Goal: Task Accomplishment & Management: Manage account settings

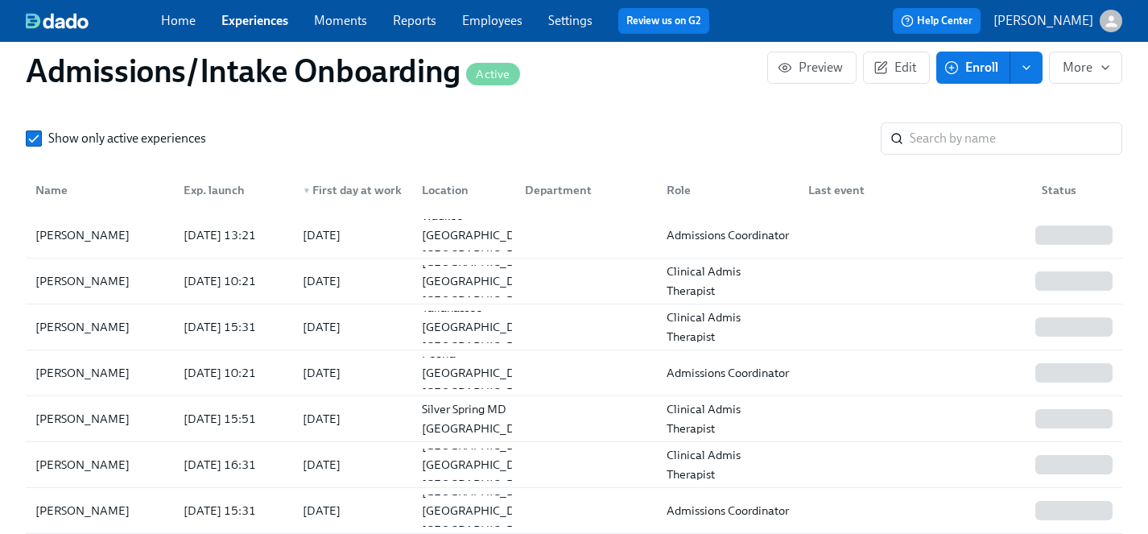
scroll to position [0, 8814]
click at [240, 19] on link "Experiences" at bounding box center [254, 20] width 67 height 15
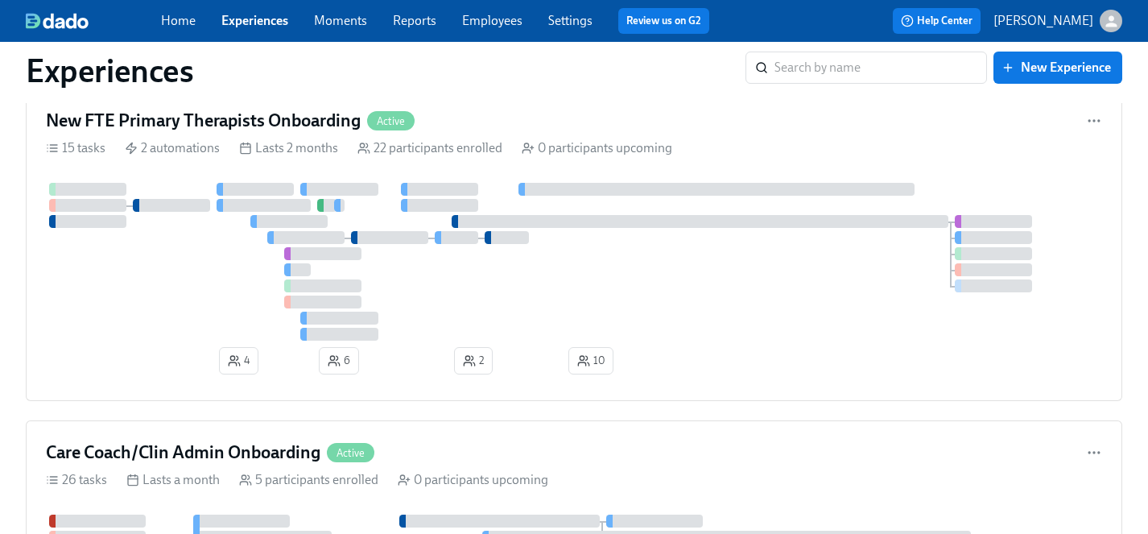
scroll to position [6290, 0]
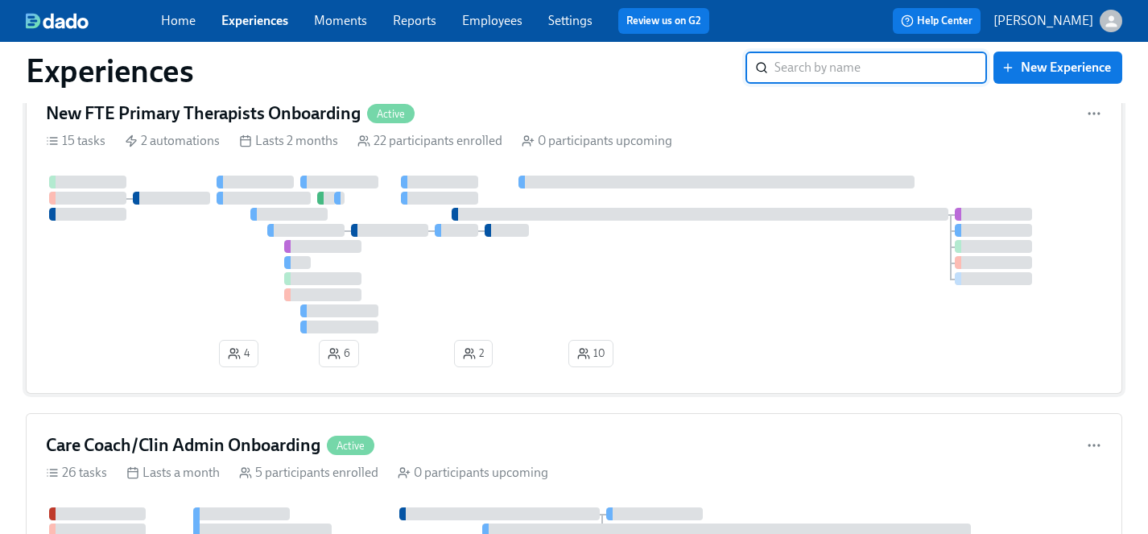
click at [220, 287] on div at bounding box center [574, 255] width 1056 height 158
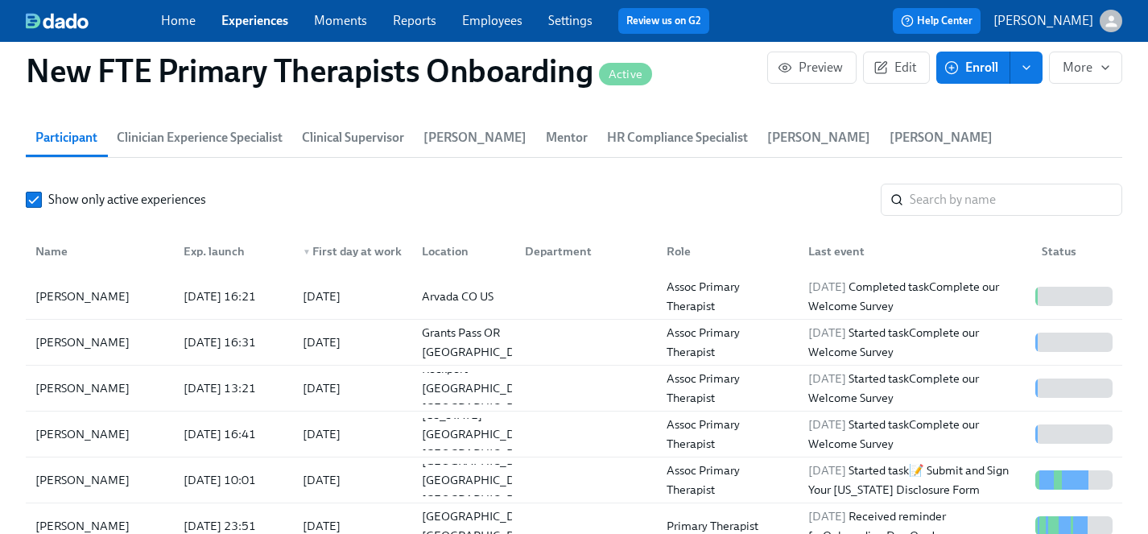
scroll to position [1551, 0]
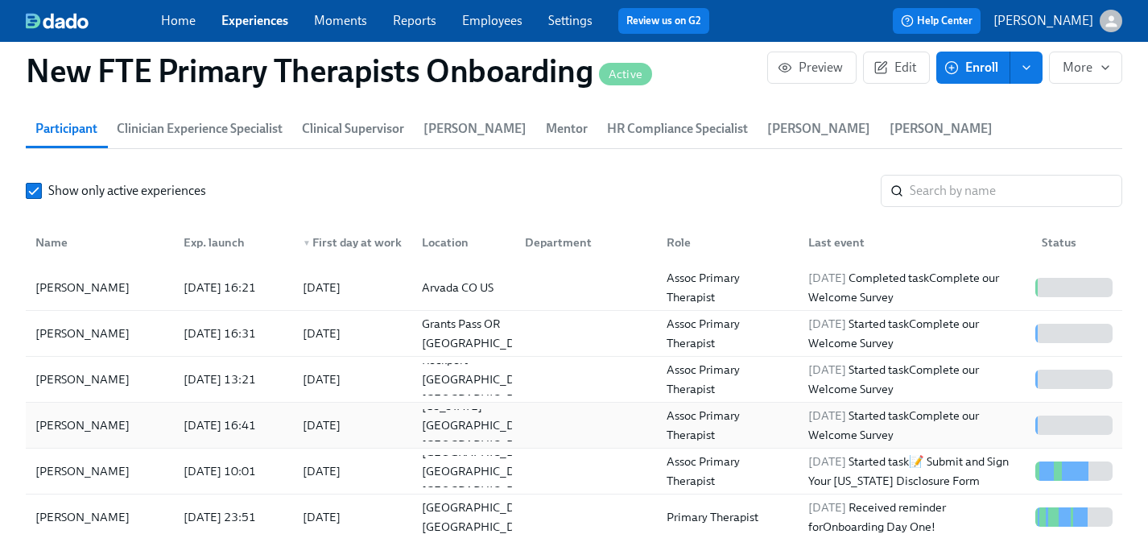
click at [57, 416] on div "[PERSON_NAME]" at bounding box center [82, 425] width 107 height 19
click at [81, 370] on div "[PERSON_NAME]" at bounding box center [82, 379] width 107 height 19
click at [76, 324] on div "[PERSON_NAME]" at bounding box center [82, 333] width 107 height 19
click at [96, 278] on div "[PERSON_NAME]" at bounding box center [82, 287] width 107 height 19
click at [263, 19] on link "Experiences" at bounding box center [254, 20] width 67 height 15
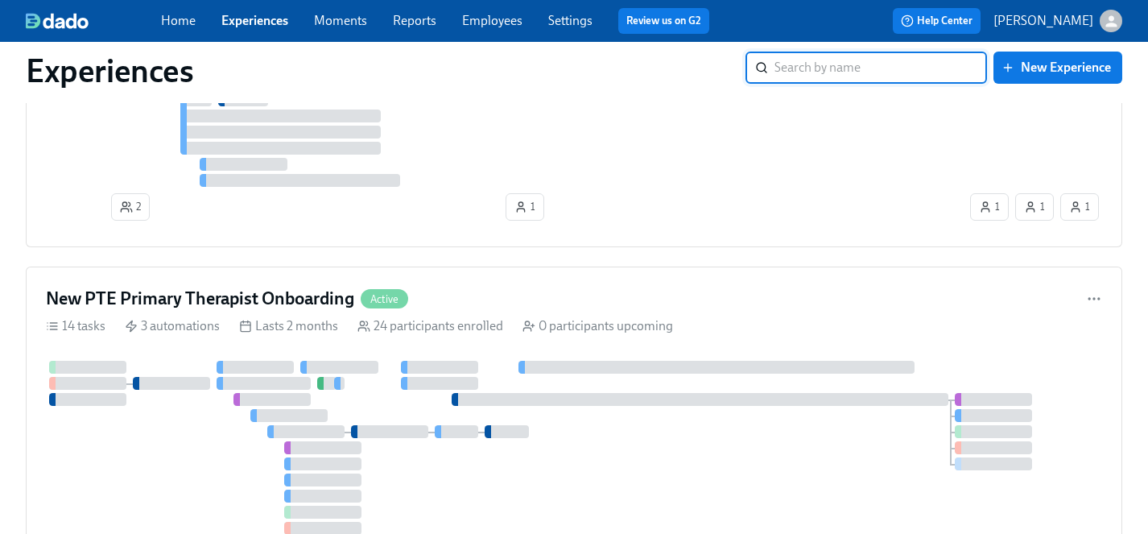
scroll to position [8304, 0]
click at [160, 473] on div at bounding box center [574, 449] width 1056 height 174
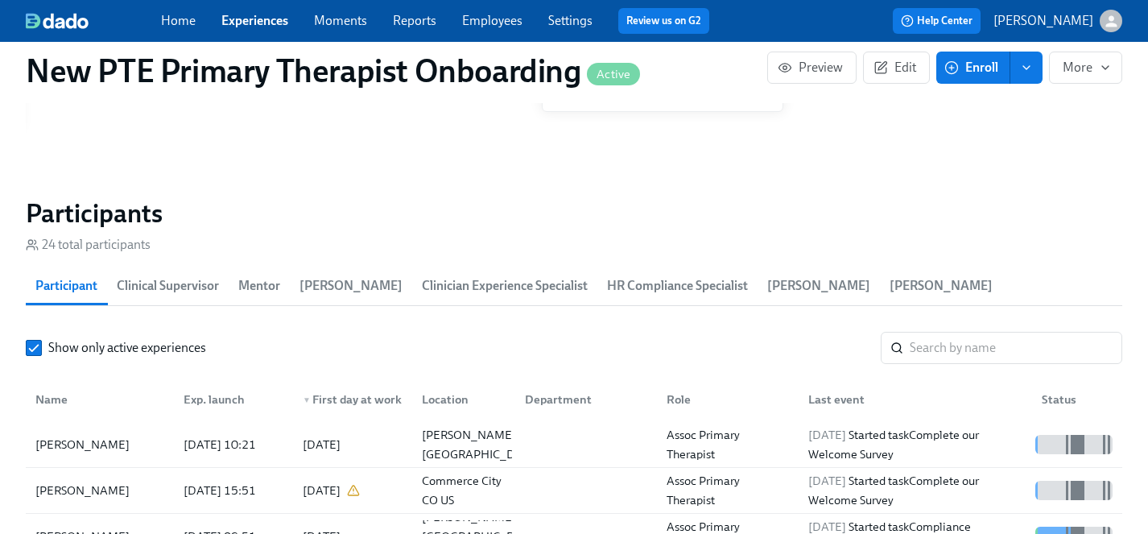
scroll to position [1457, 0]
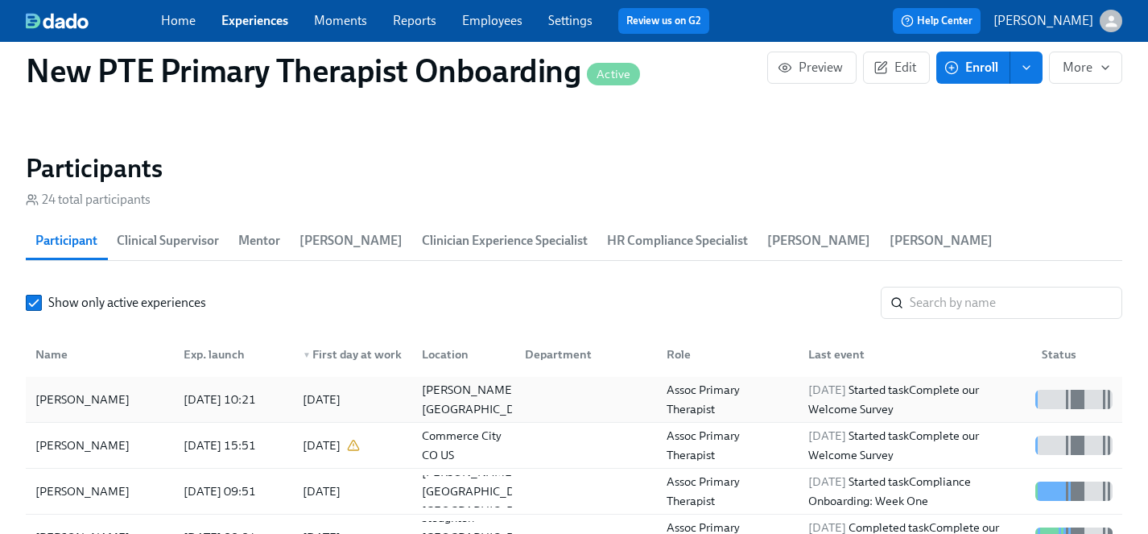
click at [78, 390] on div "[PERSON_NAME]" at bounding box center [82, 399] width 107 height 19
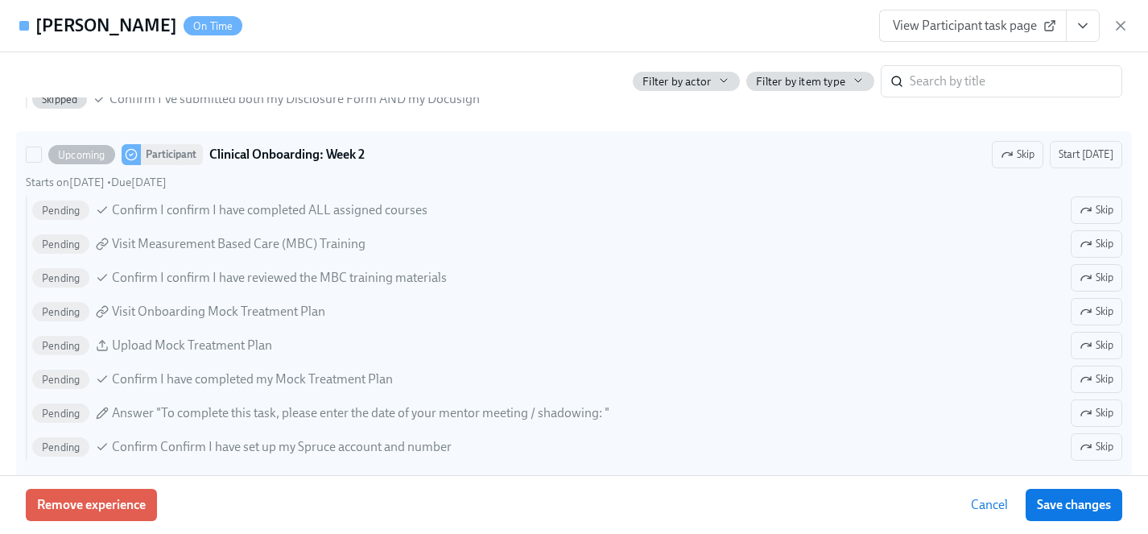
scroll to position [3038, 0]
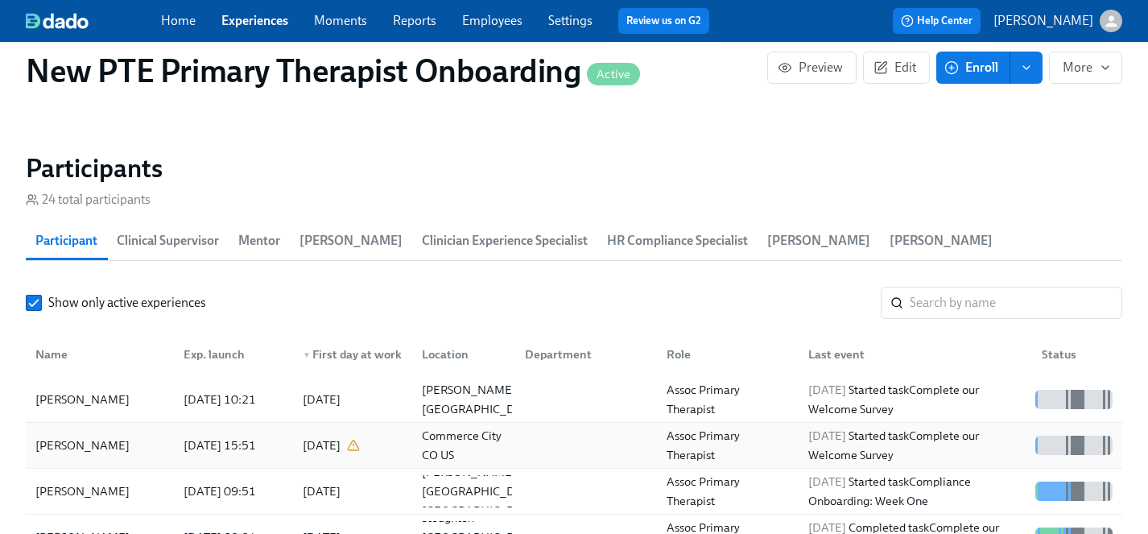
click at [90, 436] on div "[PERSON_NAME]" at bounding box center [82, 445] width 107 height 19
click at [992, 63] on span "Enroll" at bounding box center [973, 68] width 51 height 16
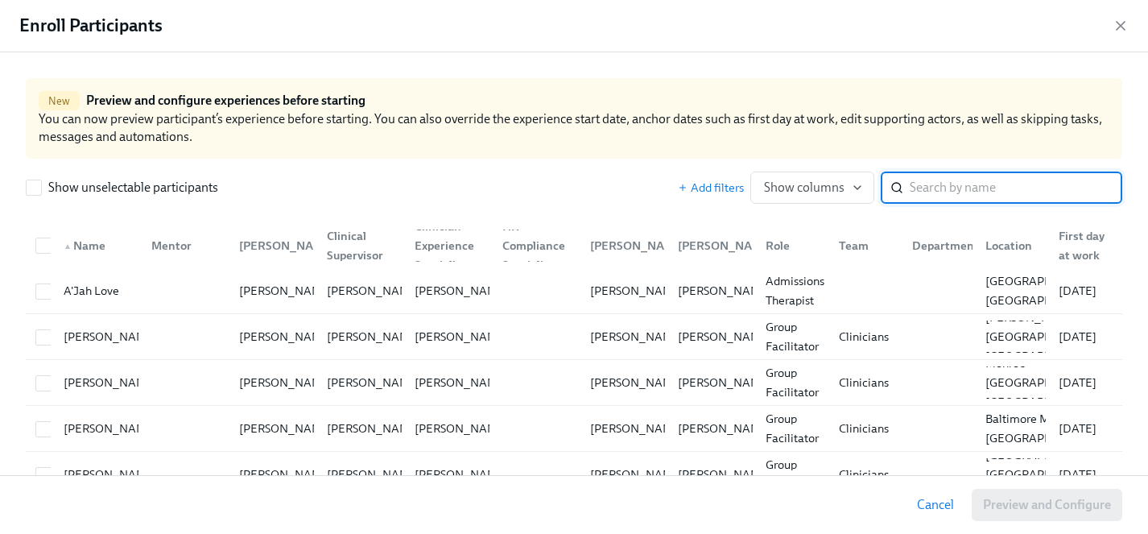
click at [978, 193] on input "search" at bounding box center [1016, 188] width 213 height 32
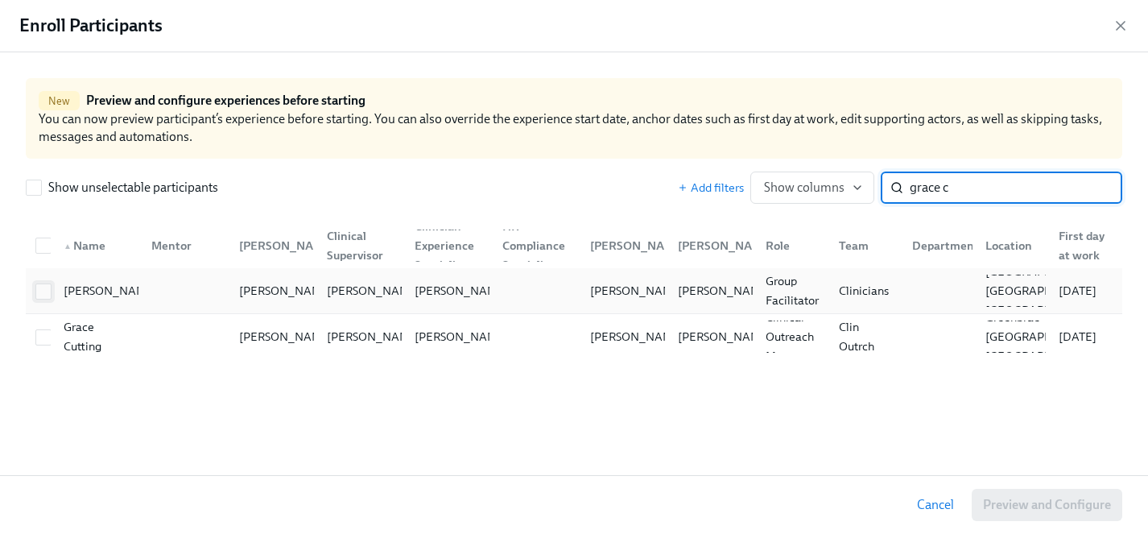
type input "grace c"
click at [44, 293] on input "checkbox" at bounding box center [43, 291] width 14 height 14
checkbox input "true"
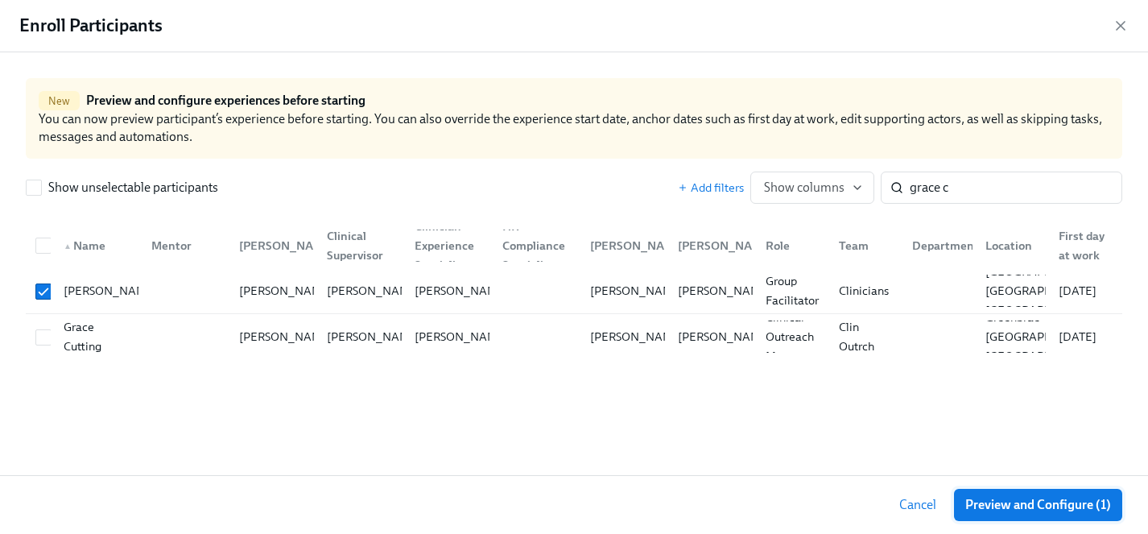
click at [993, 507] on span "Preview and Configure (1)" at bounding box center [1039, 505] width 146 height 16
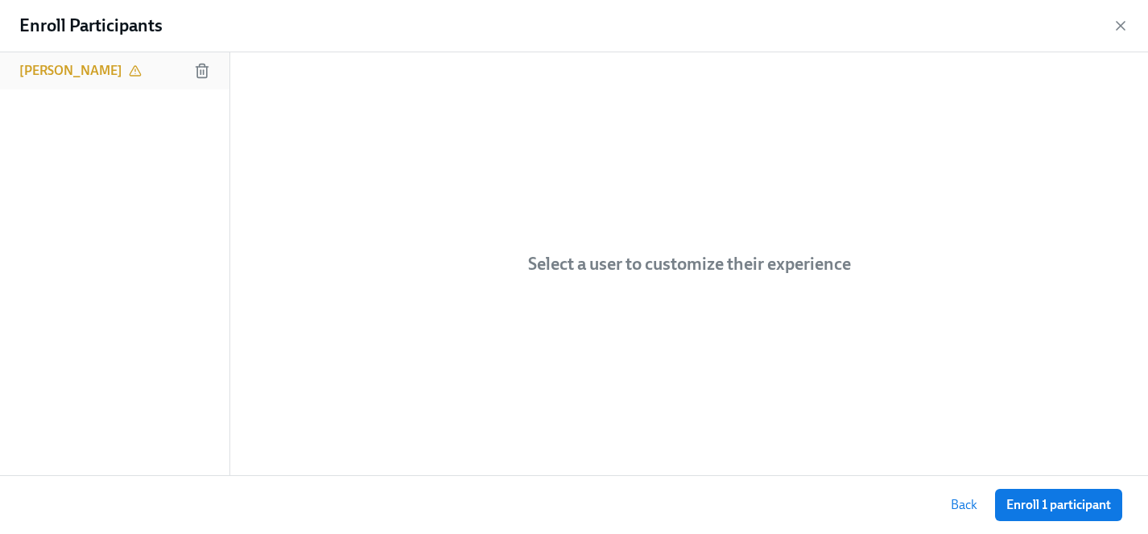
click at [90, 78] on h6 "[PERSON_NAME]" at bounding box center [70, 71] width 103 height 18
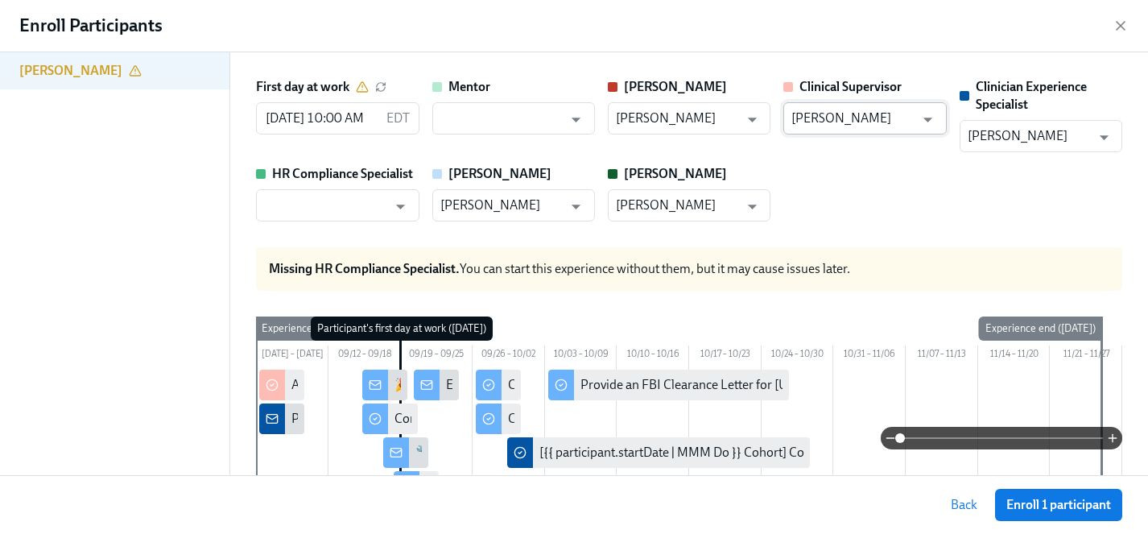
click at [837, 123] on input "[PERSON_NAME]" at bounding box center [853, 118] width 123 height 32
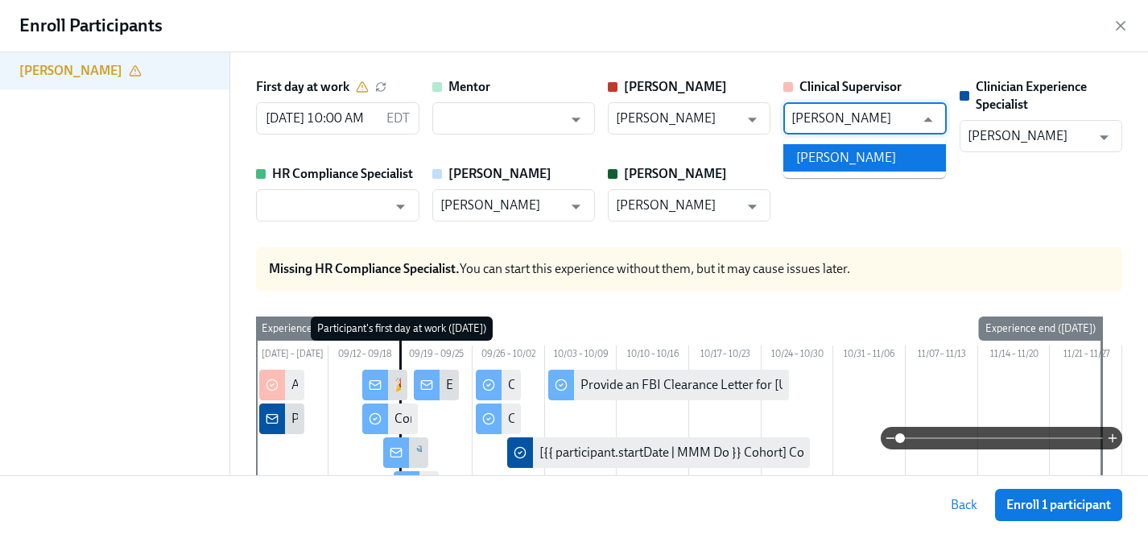
click at [846, 158] on li "[PERSON_NAME]" at bounding box center [865, 157] width 163 height 27
type input "[PERSON_NAME]"
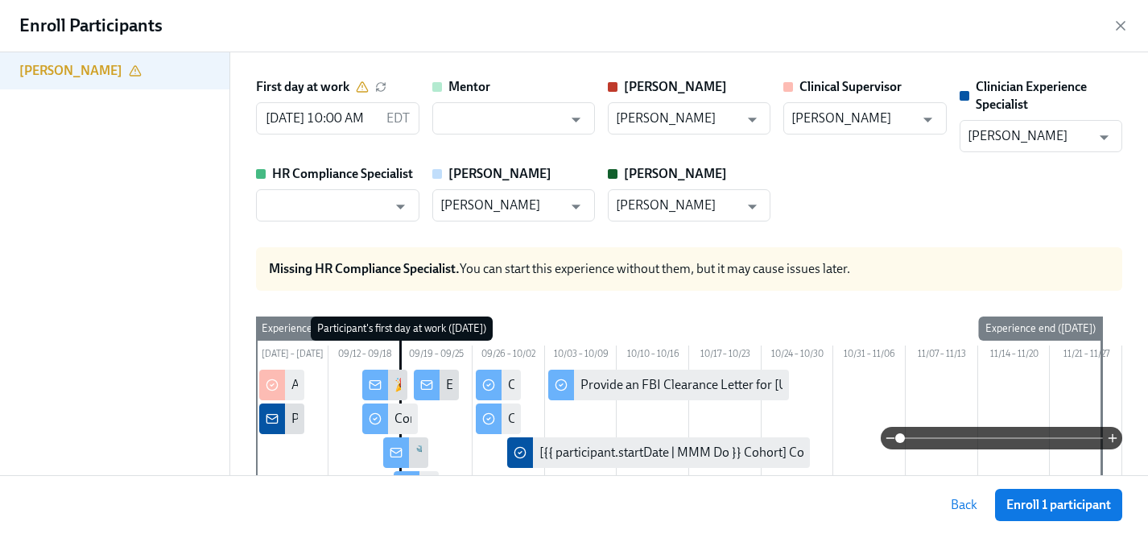
click at [875, 197] on div "First day at work [DATE] 10:00 AM EDT ​ Mentor ​ [PERSON_NAME] ​ Clinical Super…" at bounding box center [689, 149] width 866 height 143
click at [358, 205] on input "text" at bounding box center [325, 205] width 123 height 32
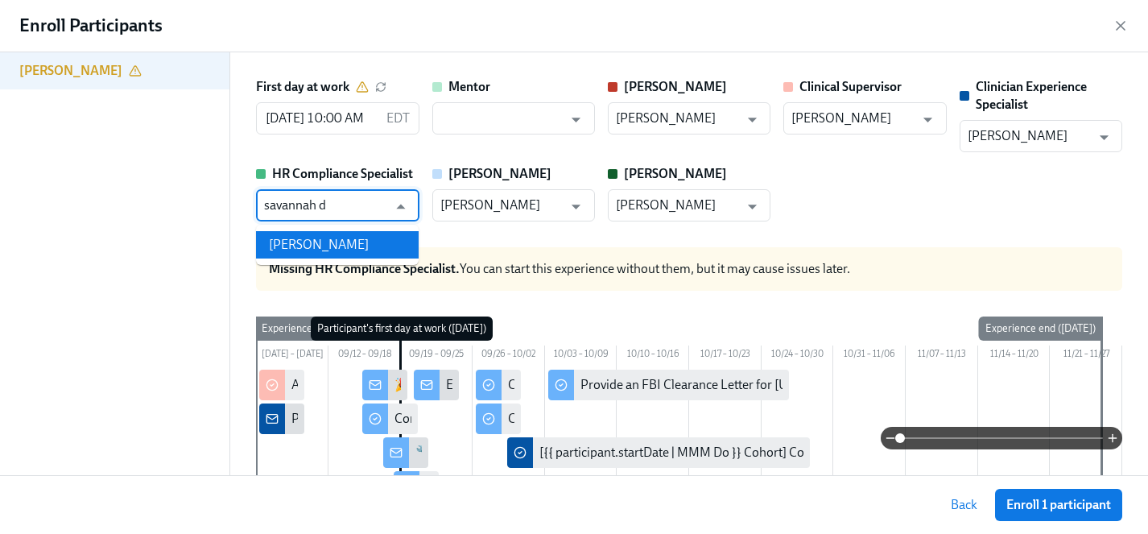
click at [362, 245] on li "[PERSON_NAME]" at bounding box center [337, 244] width 163 height 27
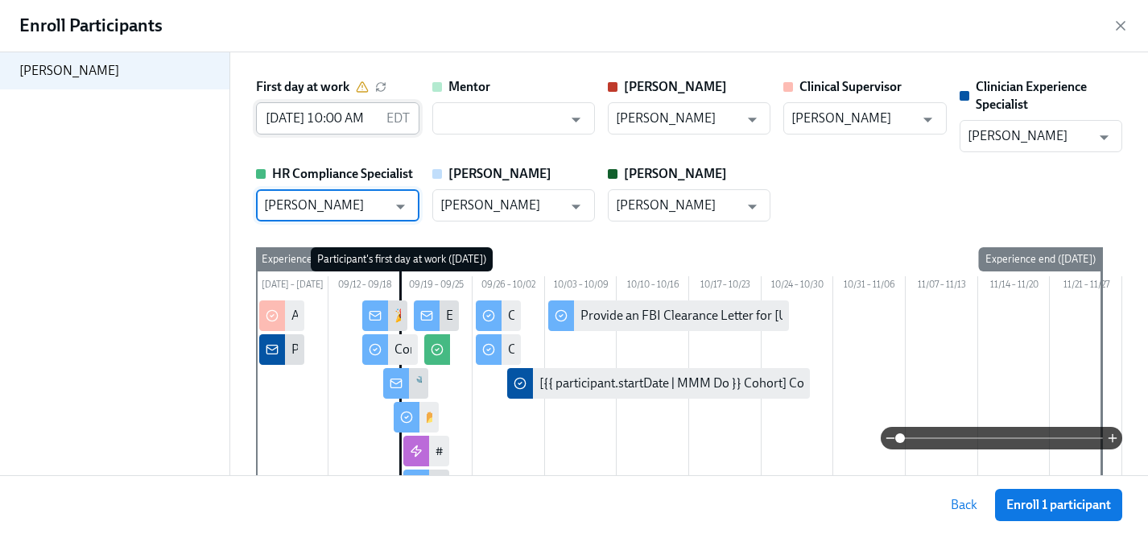
type input "[PERSON_NAME]"
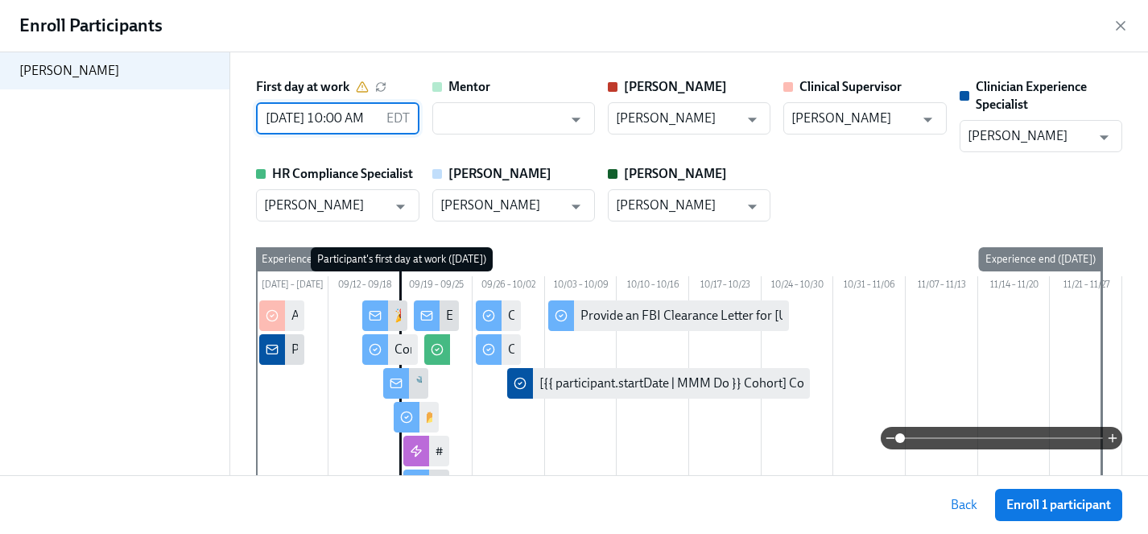
click at [302, 120] on input "[DATE] 10:00 AM" at bounding box center [317, 118] width 123 height 32
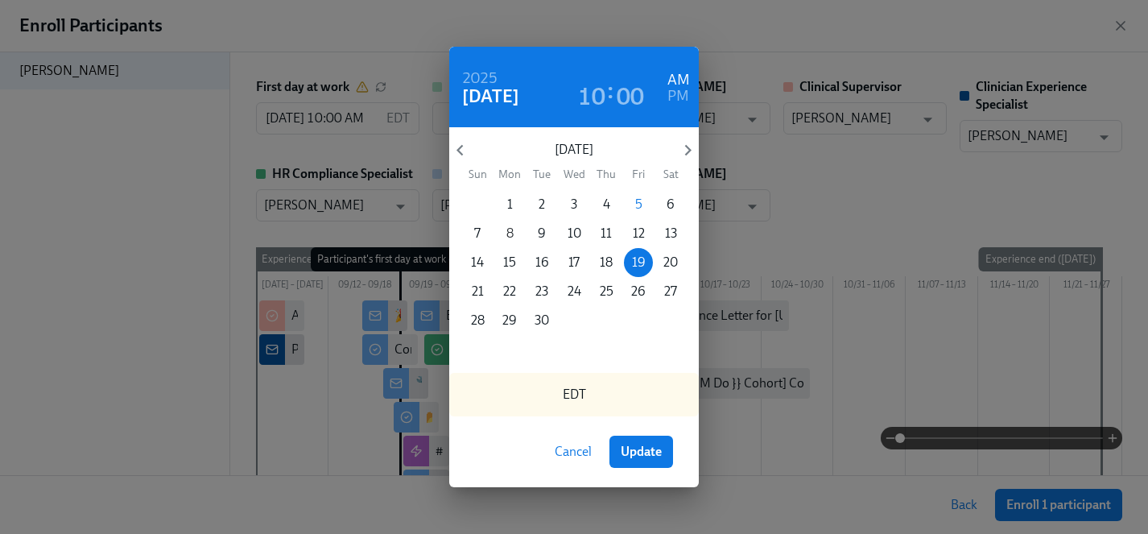
click at [507, 227] on p "8" at bounding box center [510, 234] width 7 height 18
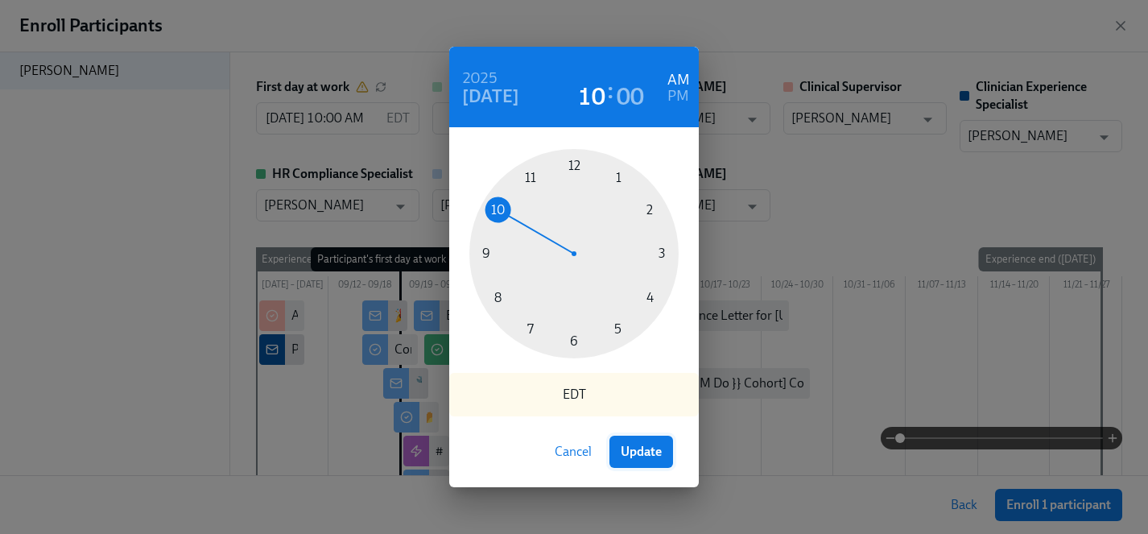
click at [641, 452] on span "Update" at bounding box center [641, 452] width 41 height 16
type input "[DATE] 10:00 AM"
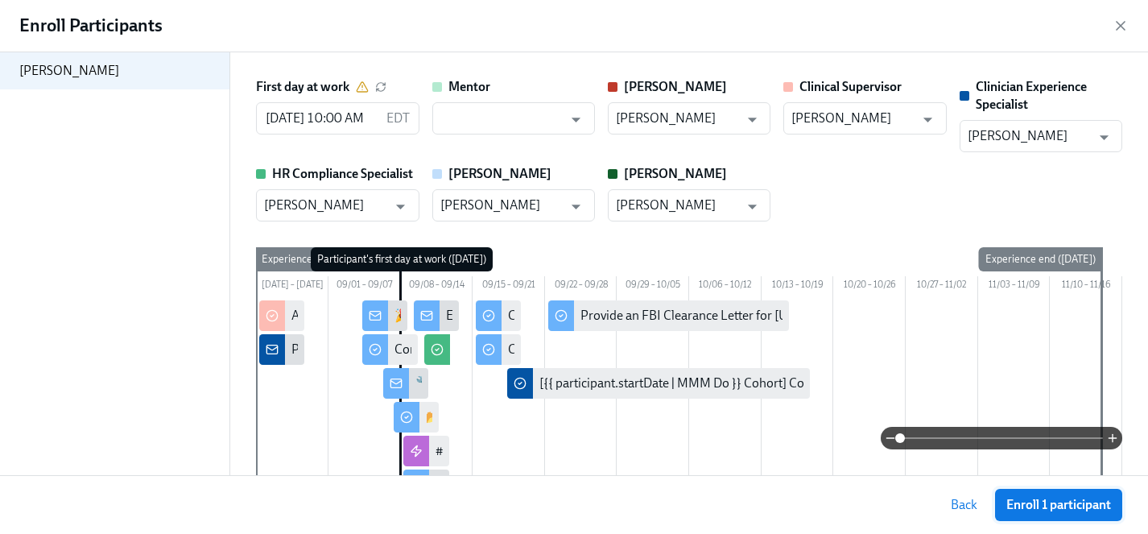
click at [1022, 507] on span "Enroll 1 participant" at bounding box center [1059, 505] width 105 height 16
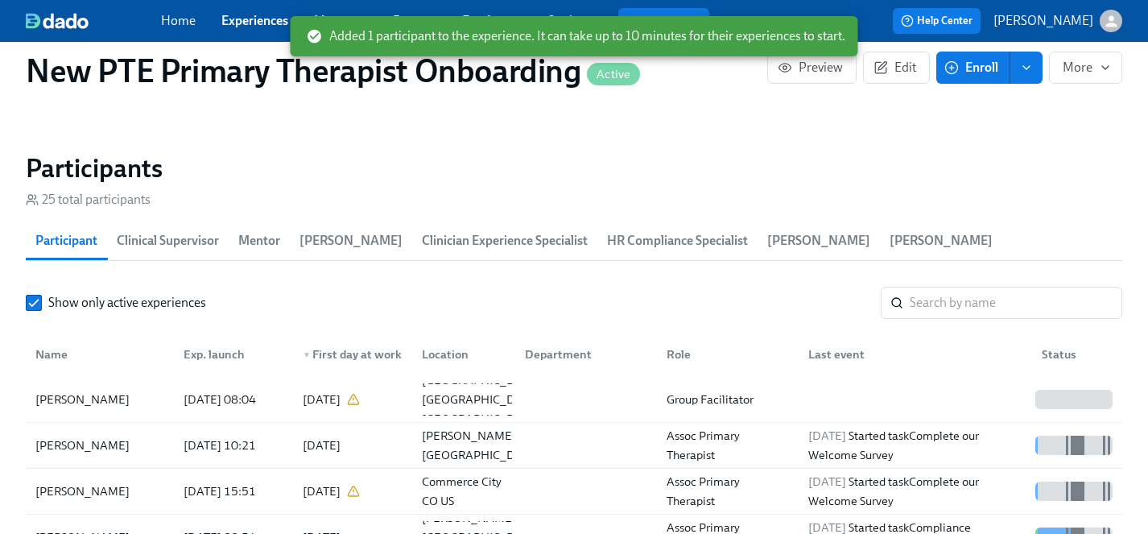
scroll to position [0, 7033]
click at [98, 390] on div "[PERSON_NAME]" at bounding box center [82, 399] width 107 height 19
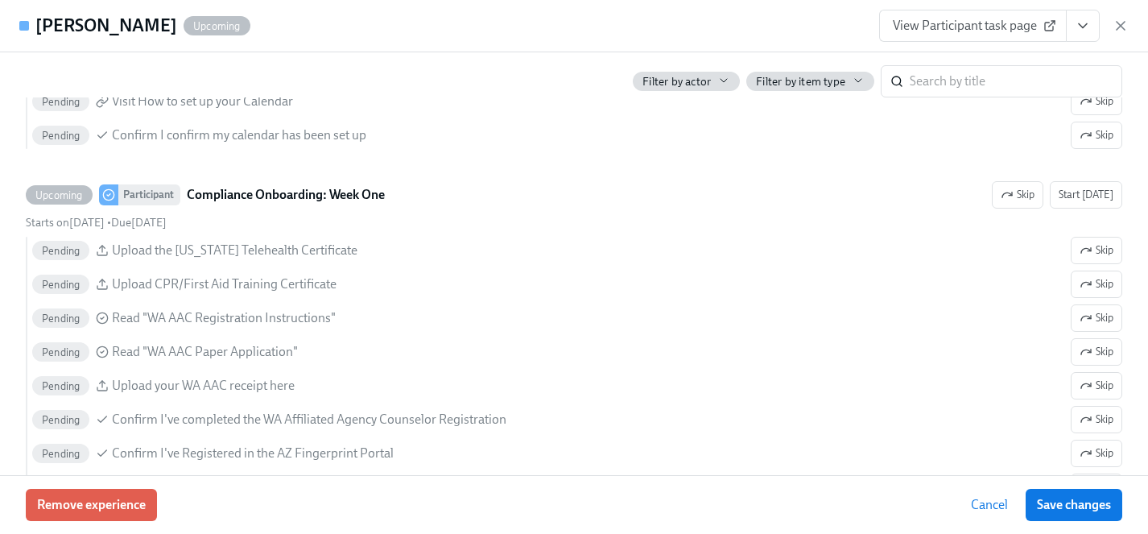
scroll to position [1993, 0]
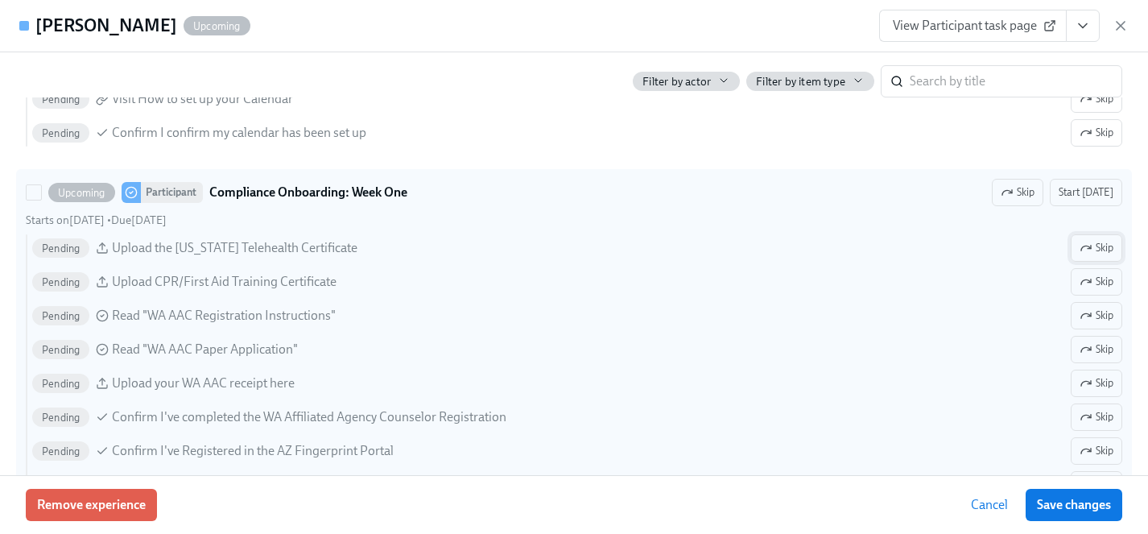
click at [1098, 250] on span "Skip" at bounding box center [1097, 248] width 34 height 16
click at [1096, 281] on span "Skip" at bounding box center [1097, 282] width 34 height 16
click at [1094, 311] on span "Skip" at bounding box center [1097, 316] width 34 height 16
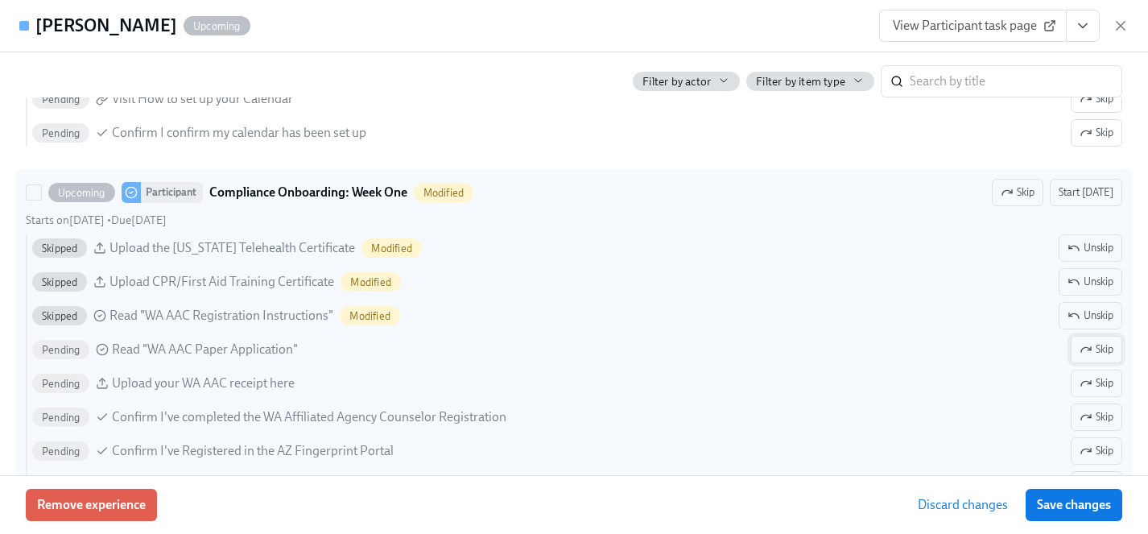
click at [1097, 348] on span "Skip" at bounding box center [1097, 349] width 34 height 16
click at [1094, 383] on span "Skip" at bounding box center [1097, 383] width 34 height 16
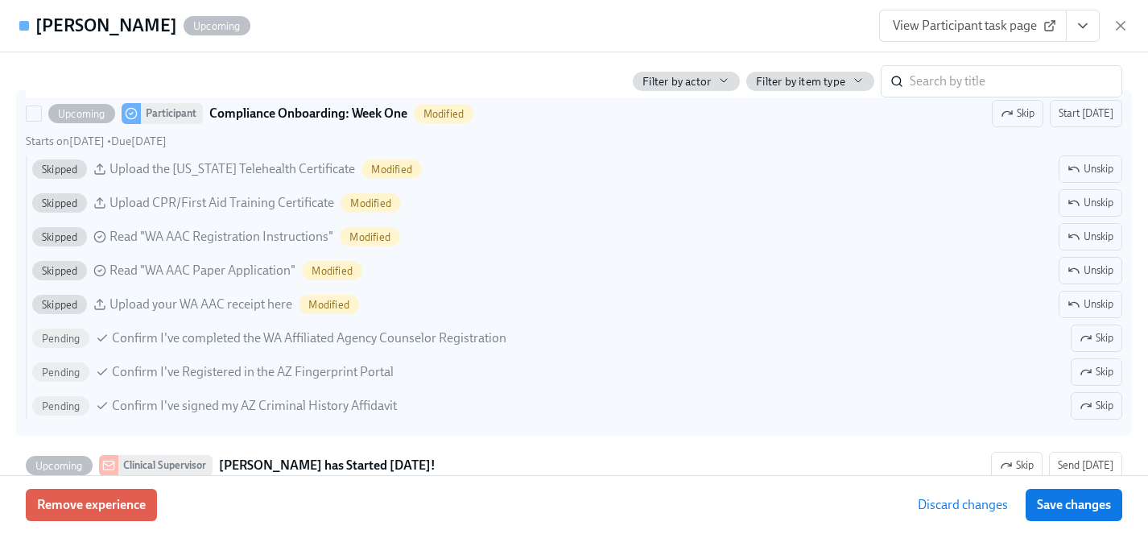
scroll to position [2094, 0]
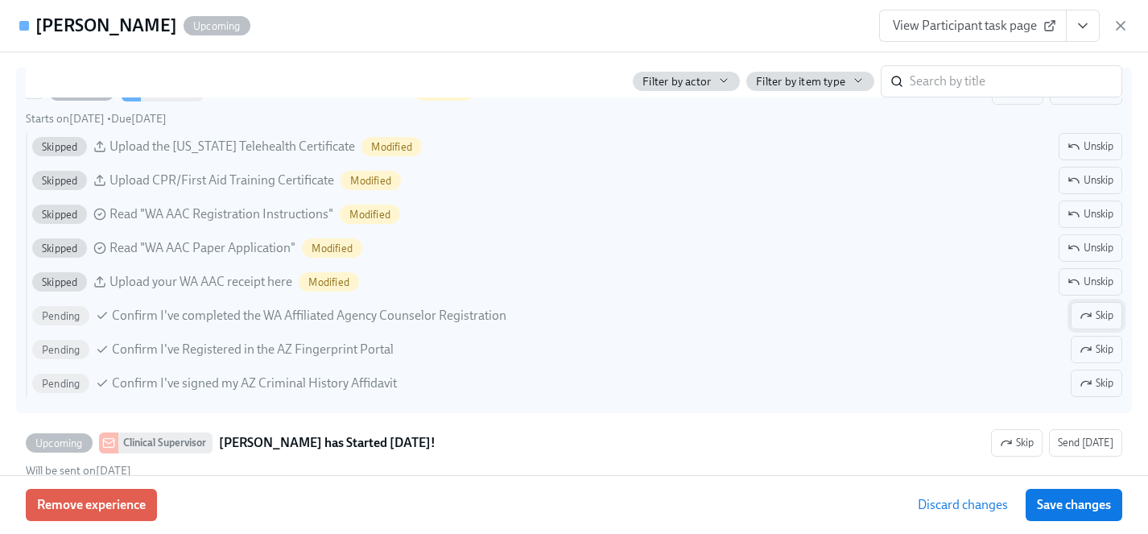
click at [1112, 313] on span "Skip" at bounding box center [1097, 316] width 34 height 16
click at [1111, 338] on button "Skip" at bounding box center [1097, 349] width 52 height 27
click at [1110, 384] on span "Skip" at bounding box center [1097, 383] width 34 height 16
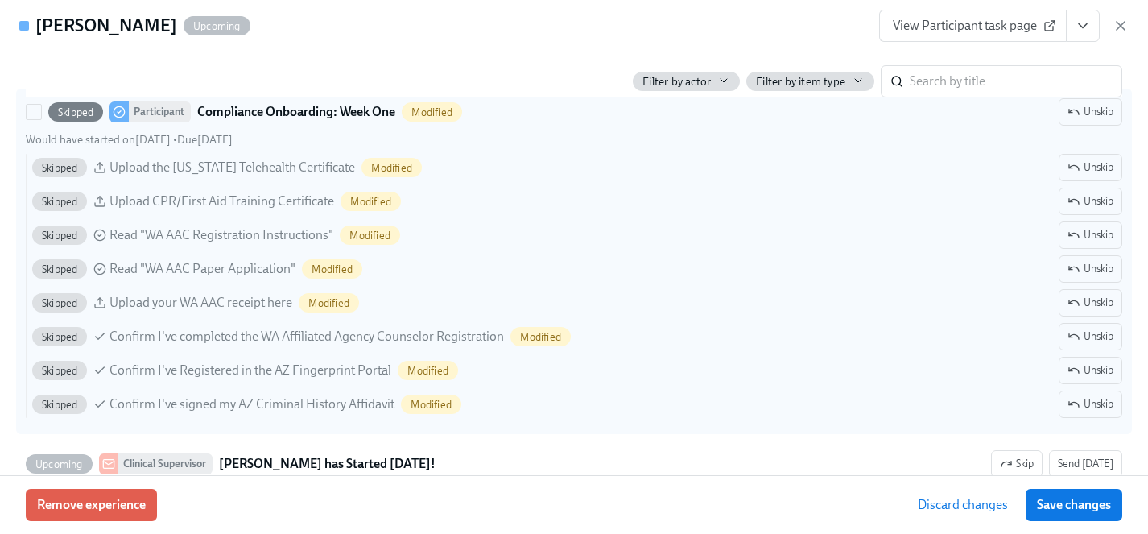
scroll to position [2078, 0]
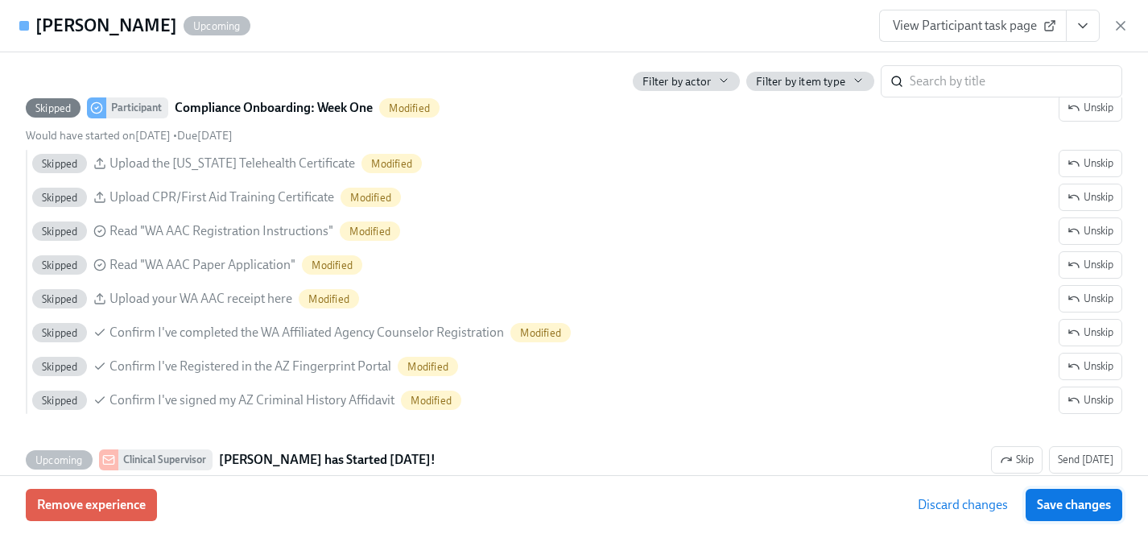
click at [1069, 509] on span "Save changes" at bounding box center [1074, 505] width 74 height 16
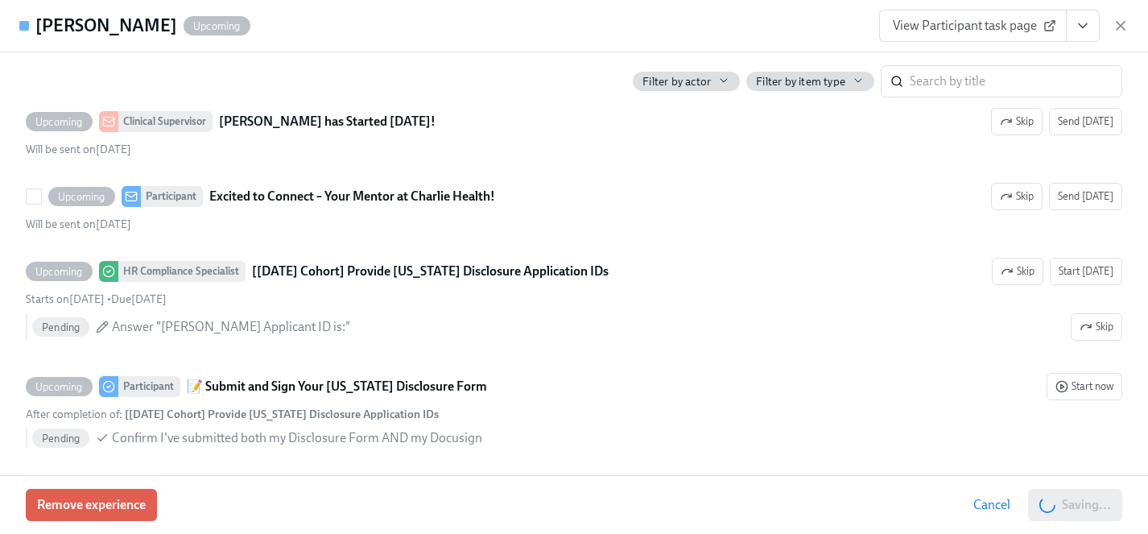
scroll to position [2418, 0]
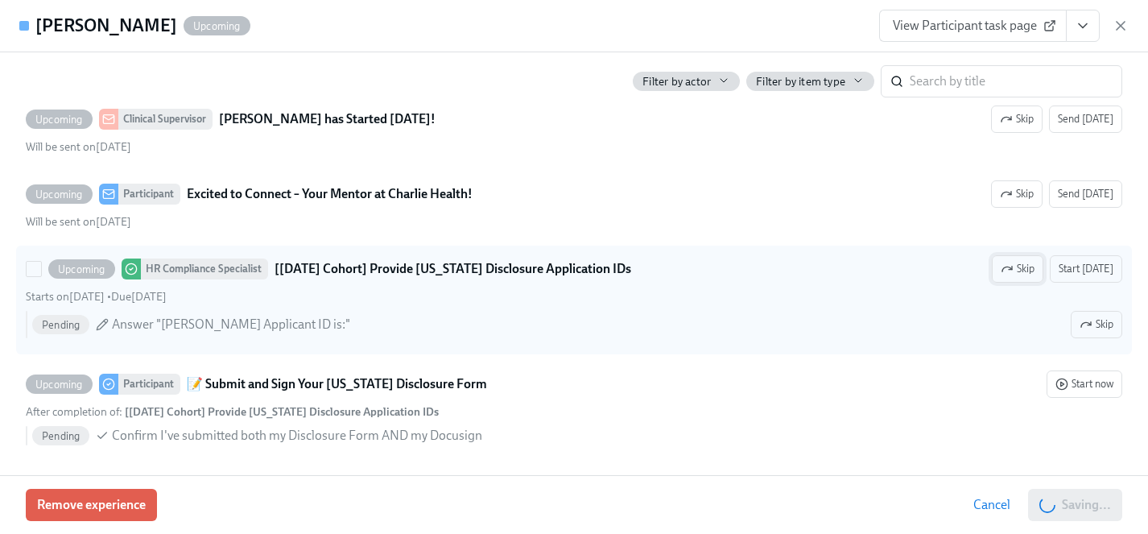
click at [1032, 266] on span "Skip" at bounding box center [1018, 269] width 34 height 16
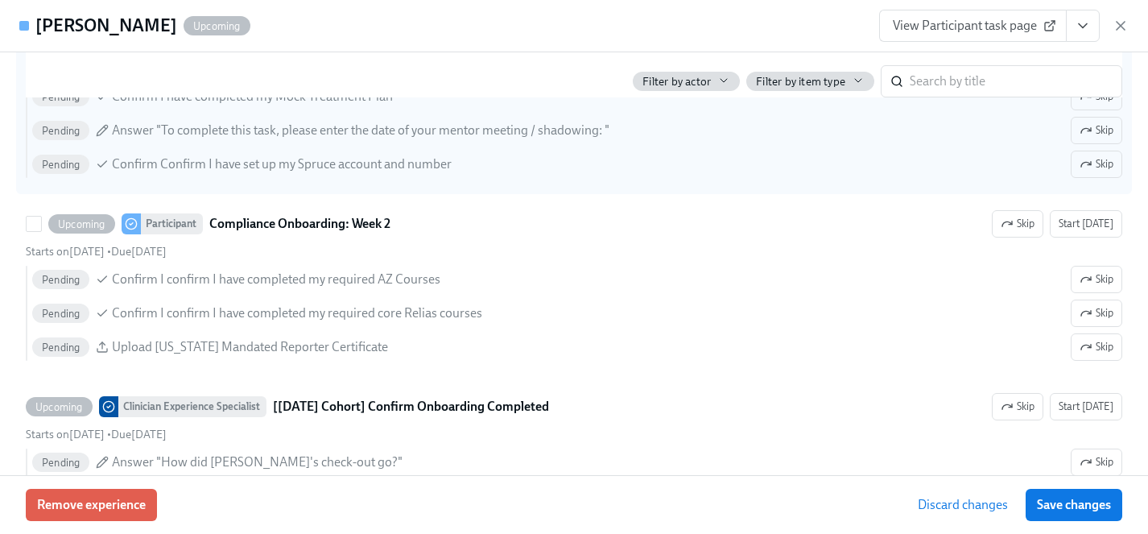
scroll to position [3038, 0]
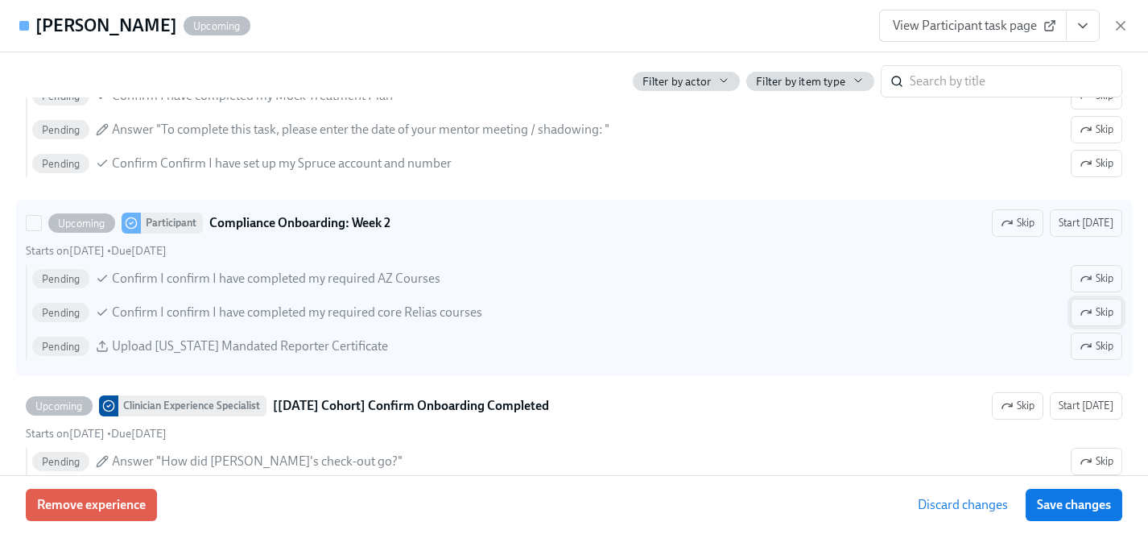
click at [1098, 313] on span "Skip" at bounding box center [1097, 312] width 34 height 16
click at [1098, 349] on span "Skip" at bounding box center [1097, 346] width 34 height 16
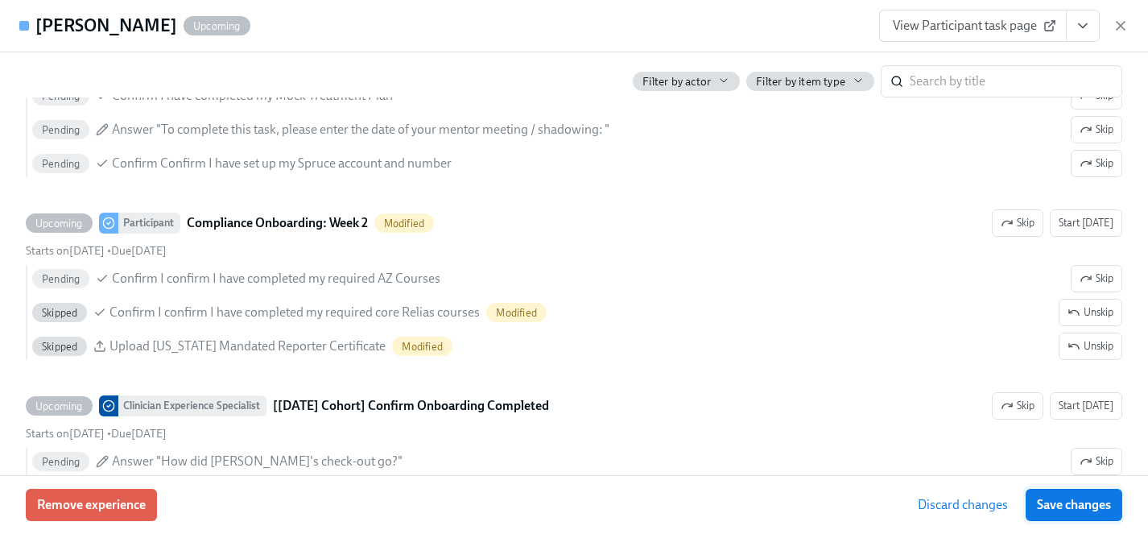
click at [1082, 504] on span "Save changes" at bounding box center [1074, 505] width 74 height 16
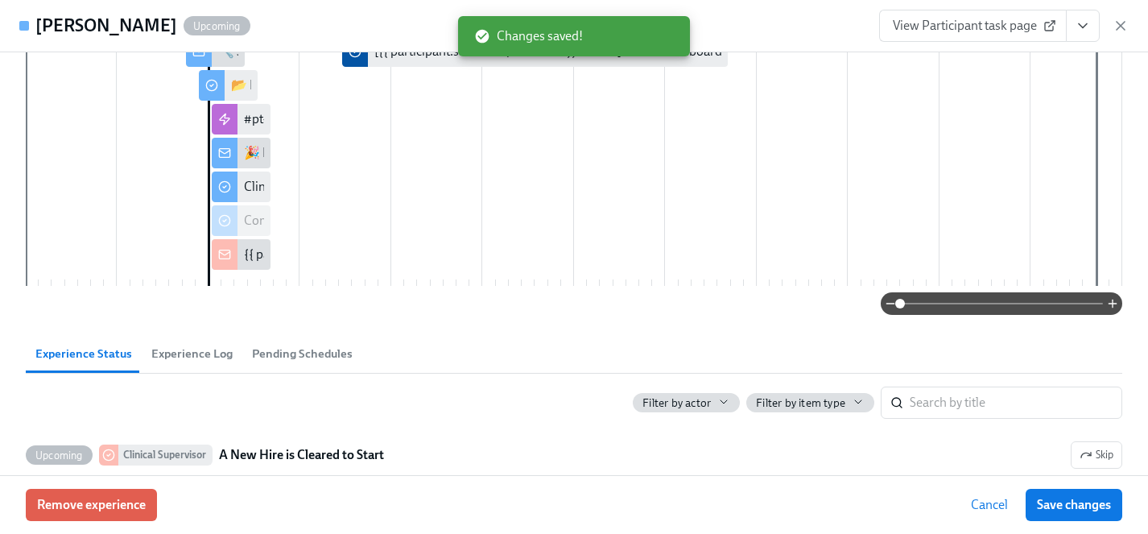
scroll to position [0, 0]
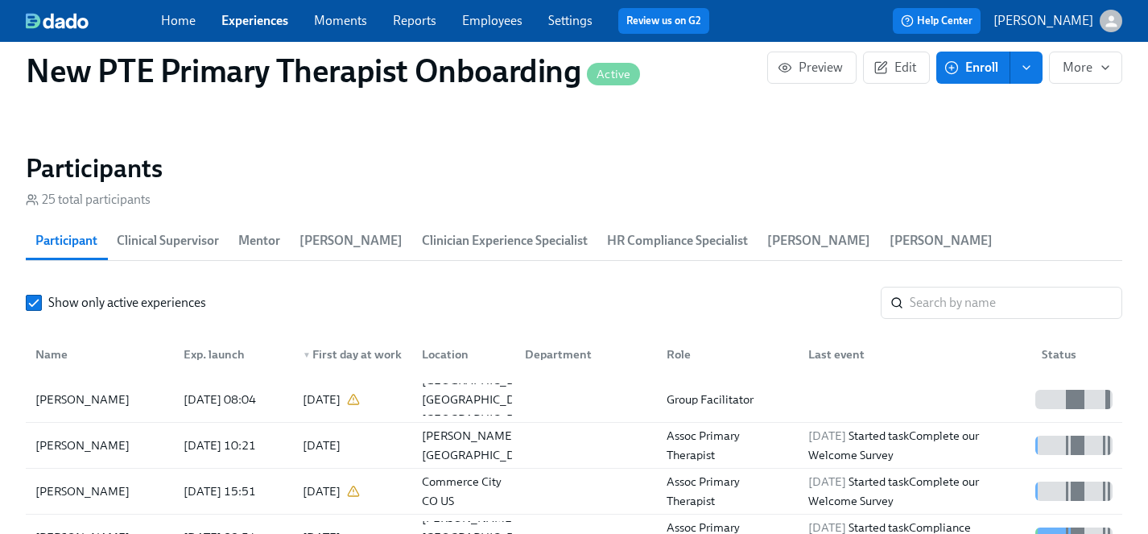
click at [253, 21] on link "Experiences" at bounding box center [254, 20] width 67 height 15
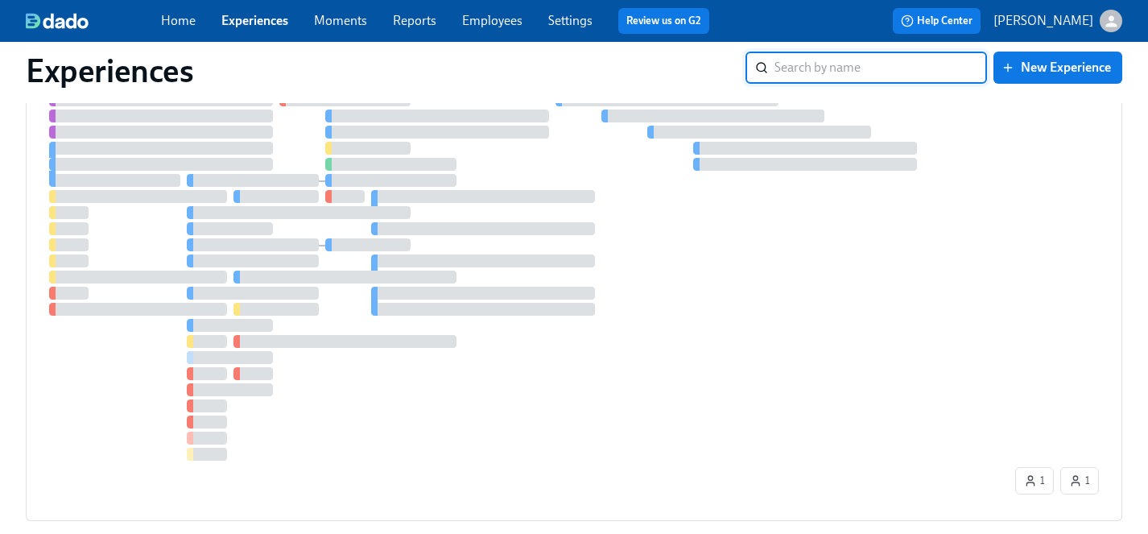
scroll to position [713, 0]
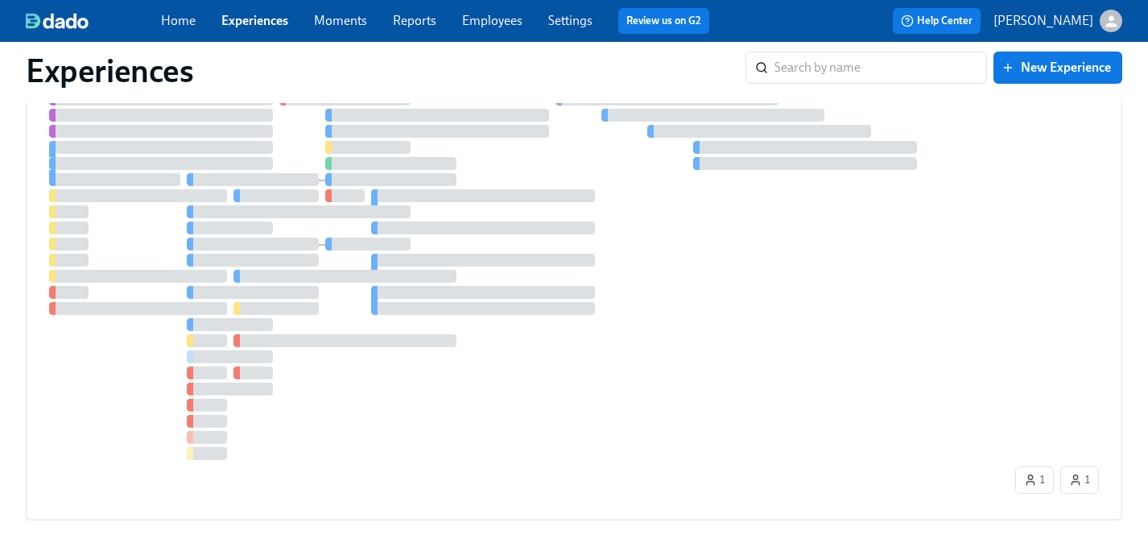
click at [247, 21] on link "Experiences" at bounding box center [254, 20] width 67 height 15
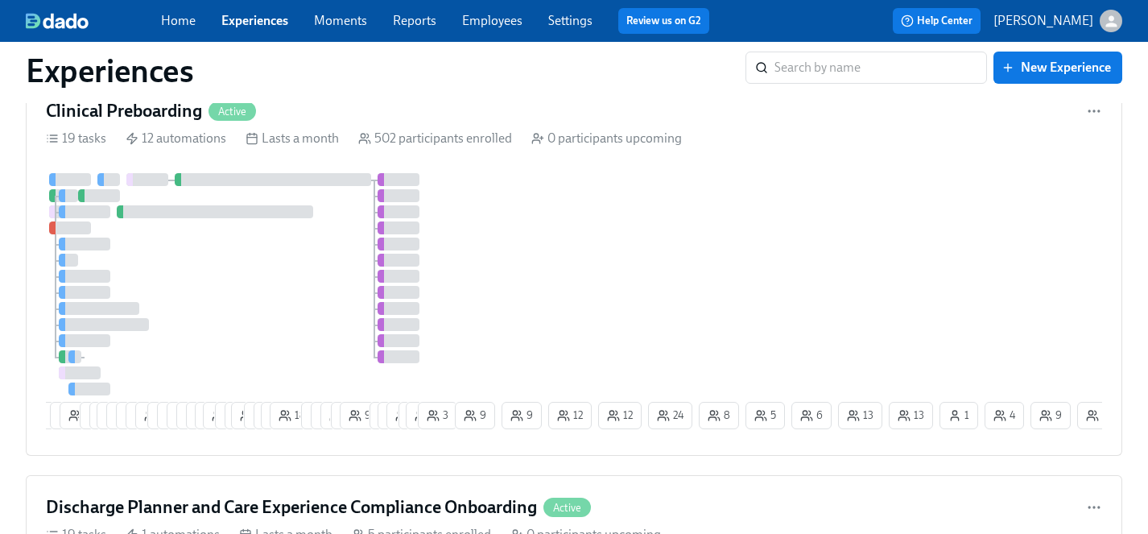
scroll to position [1763, 0]
click at [257, 274] on div at bounding box center [249, 285] width 406 height 222
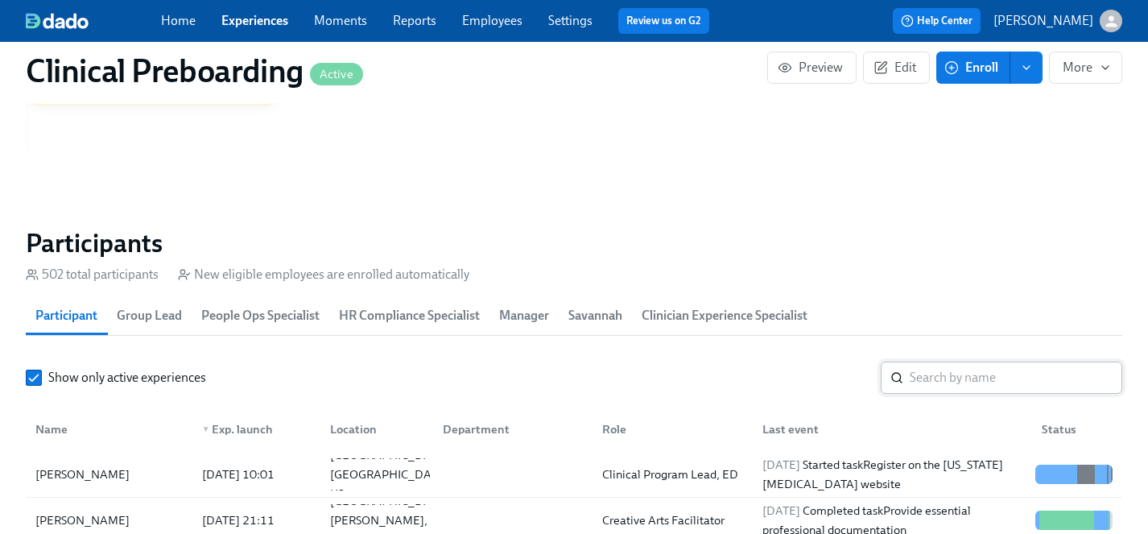
scroll to position [1637, 0]
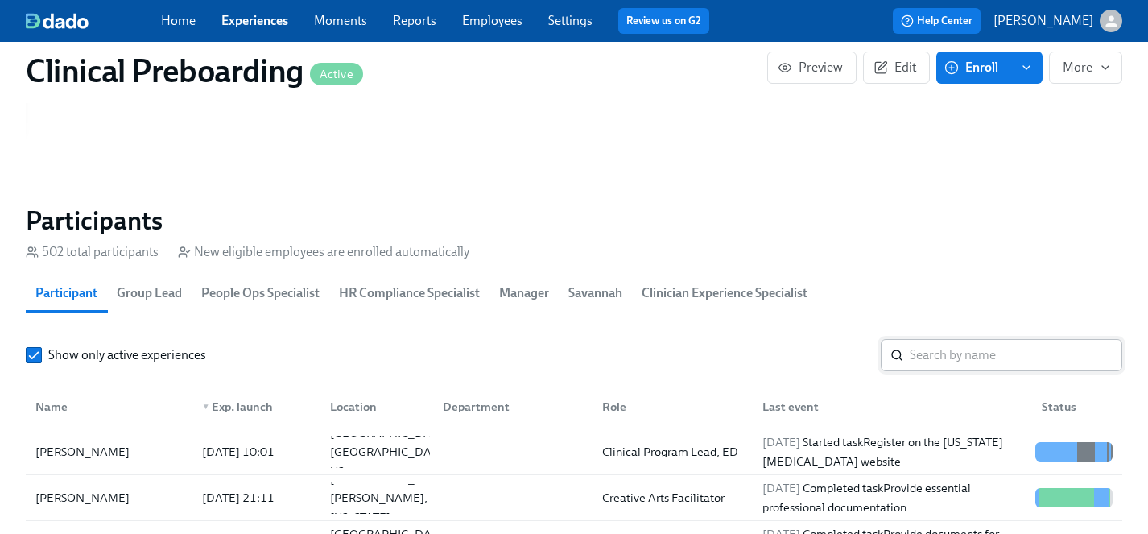
click at [945, 354] on input "search" at bounding box center [1016, 355] width 213 height 32
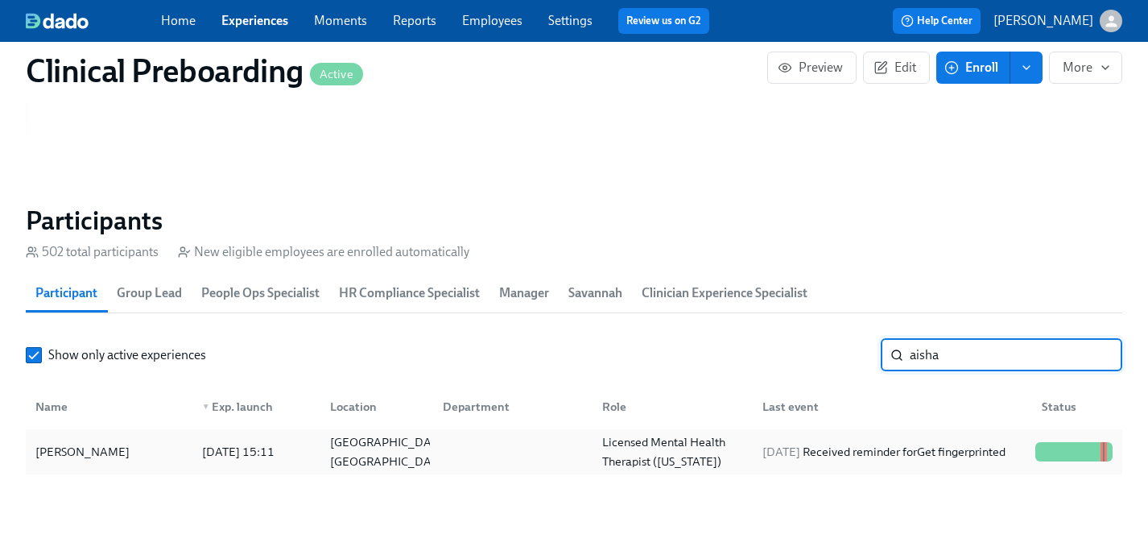
click at [61, 456] on div "[PERSON_NAME]" at bounding box center [82, 451] width 107 height 19
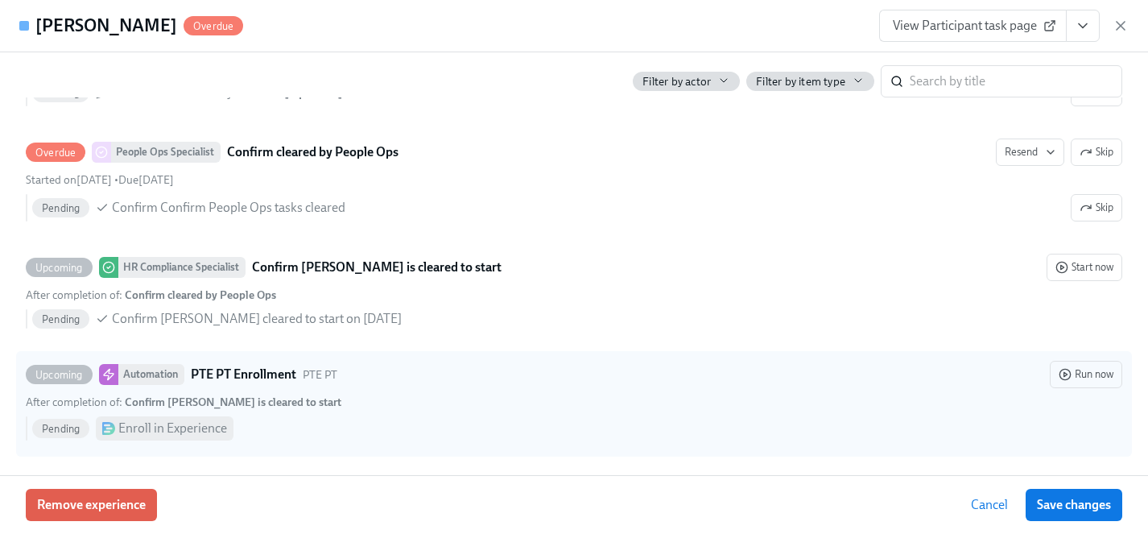
scroll to position [3376, 0]
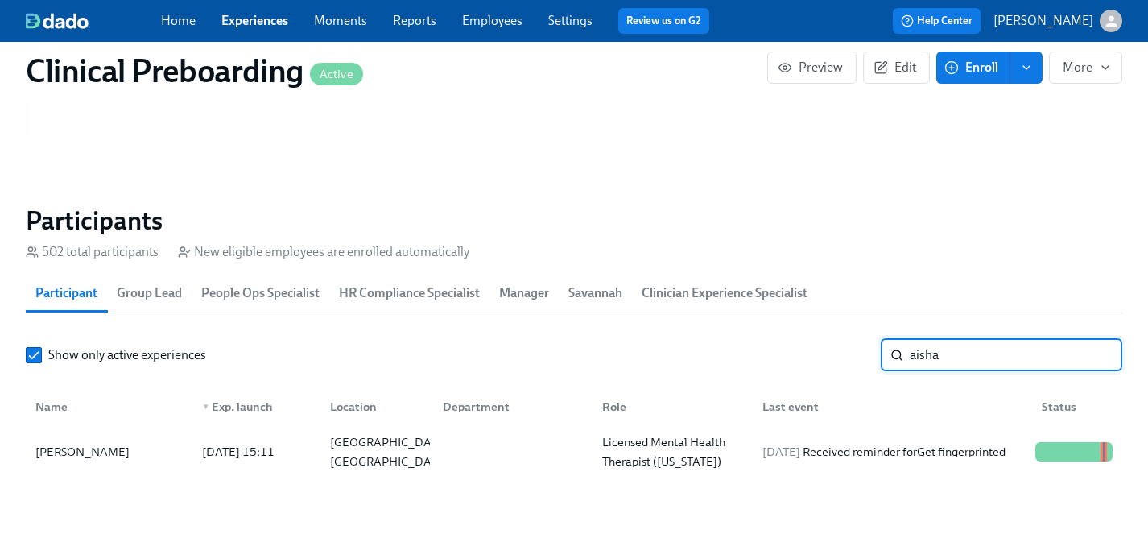
click at [961, 345] on input "aisha" at bounding box center [1016, 355] width 213 height 32
drag, startPoint x: 959, startPoint y: 353, endPoint x: 841, endPoint y: 347, distance: 117.7
click at [841, 347] on div "Show only active experiences aisha ​" at bounding box center [574, 355] width 1097 height 32
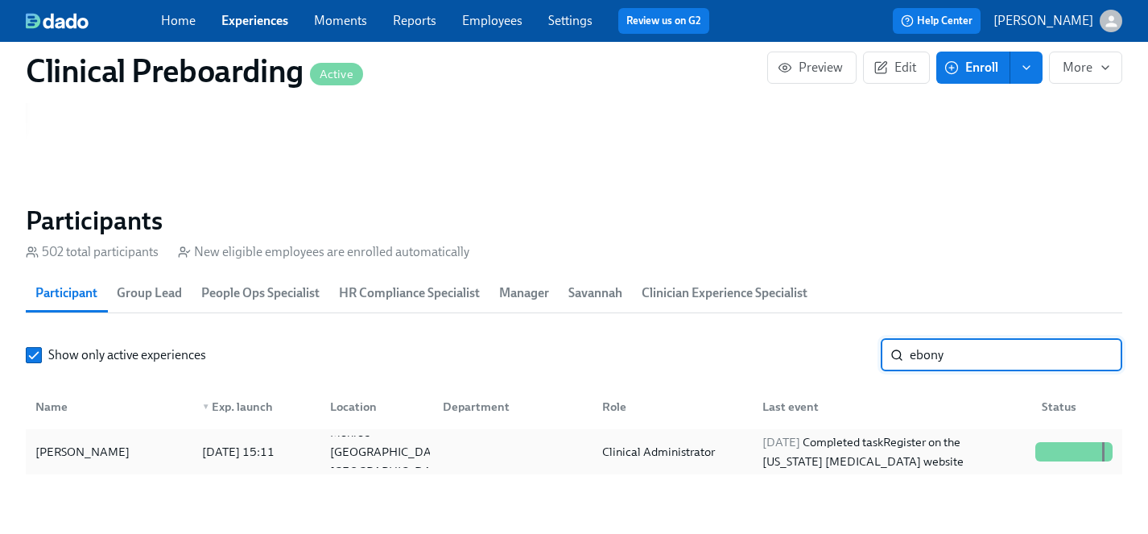
type input "ebony"
click at [76, 449] on div "[PERSON_NAME]" at bounding box center [82, 451] width 107 height 19
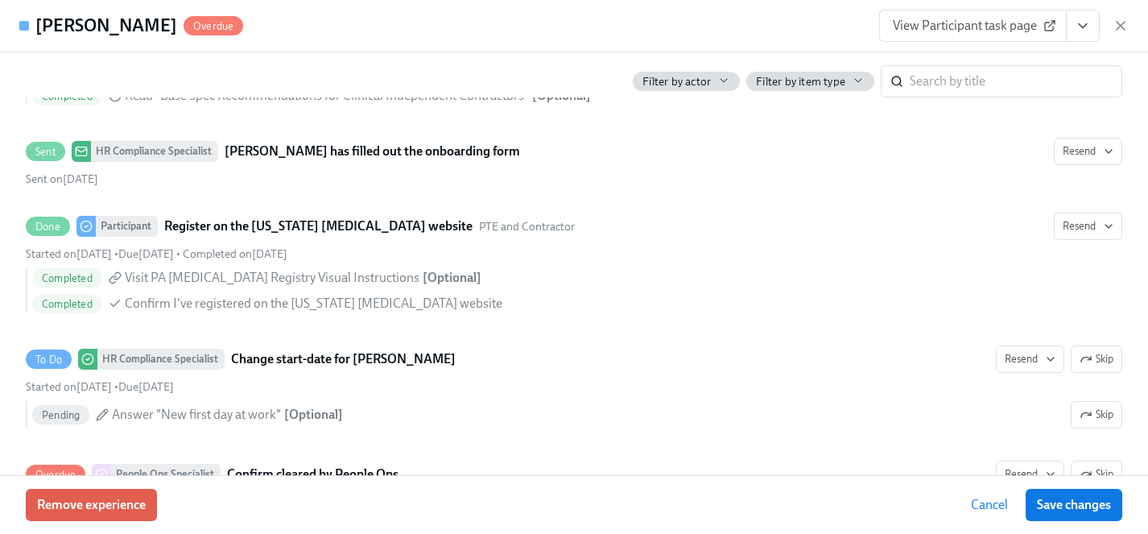
scroll to position [3360, 0]
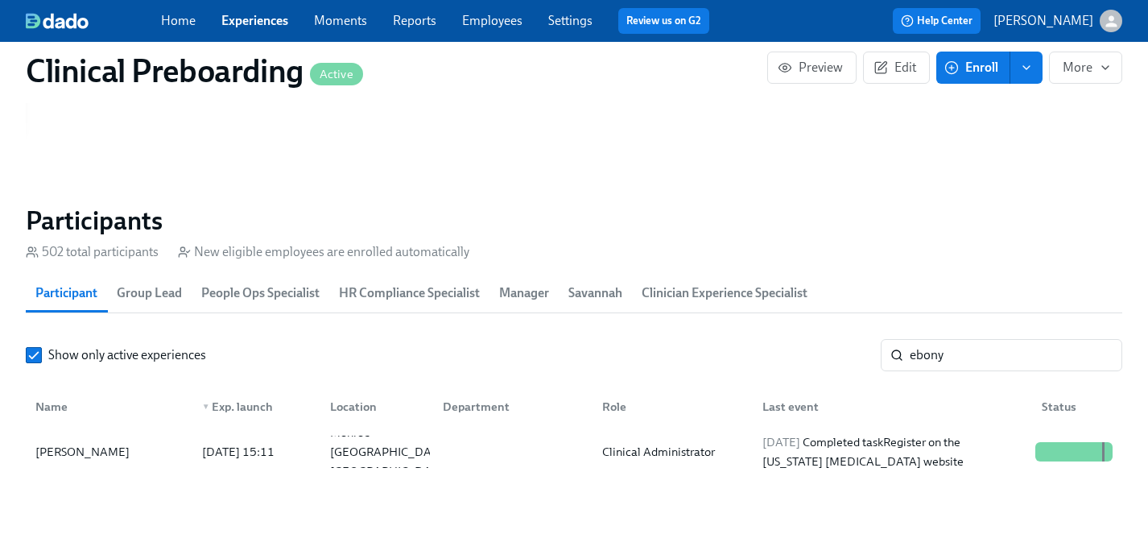
click at [254, 23] on link "Experiences" at bounding box center [254, 20] width 67 height 15
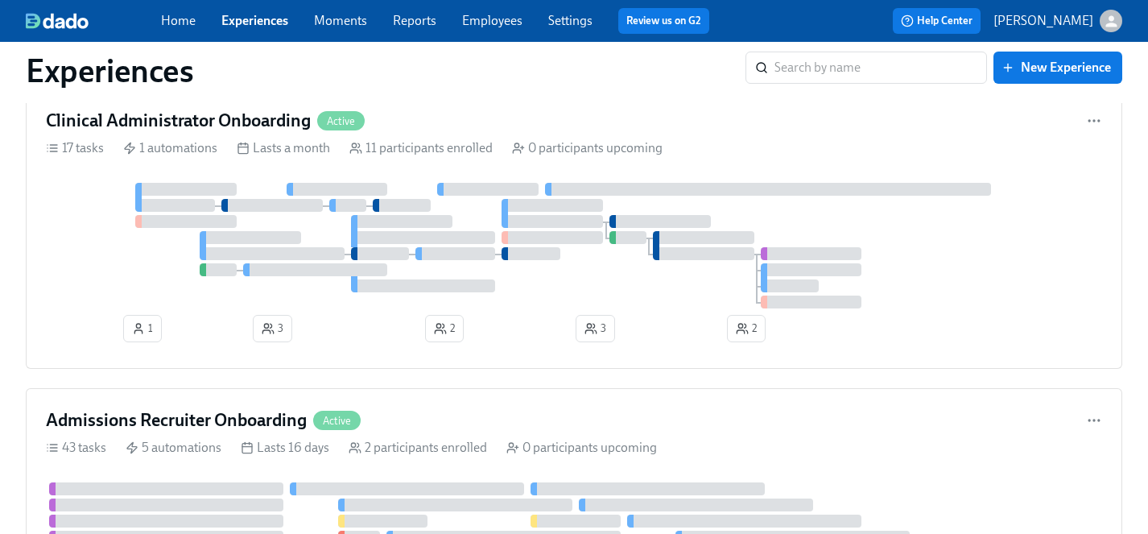
scroll to position [3537, 0]
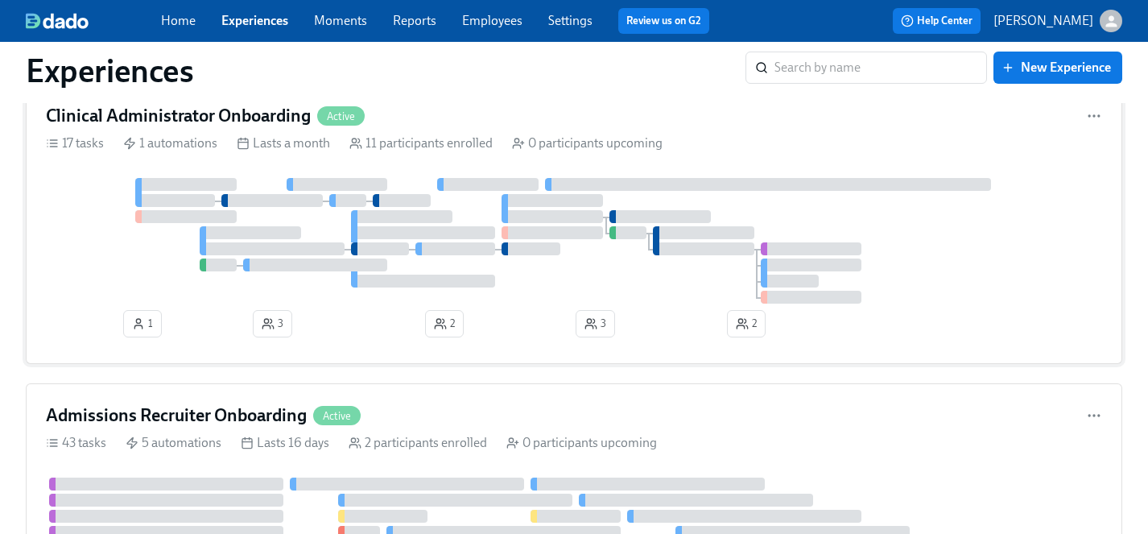
click at [158, 271] on div at bounding box center [574, 241] width 1056 height 126
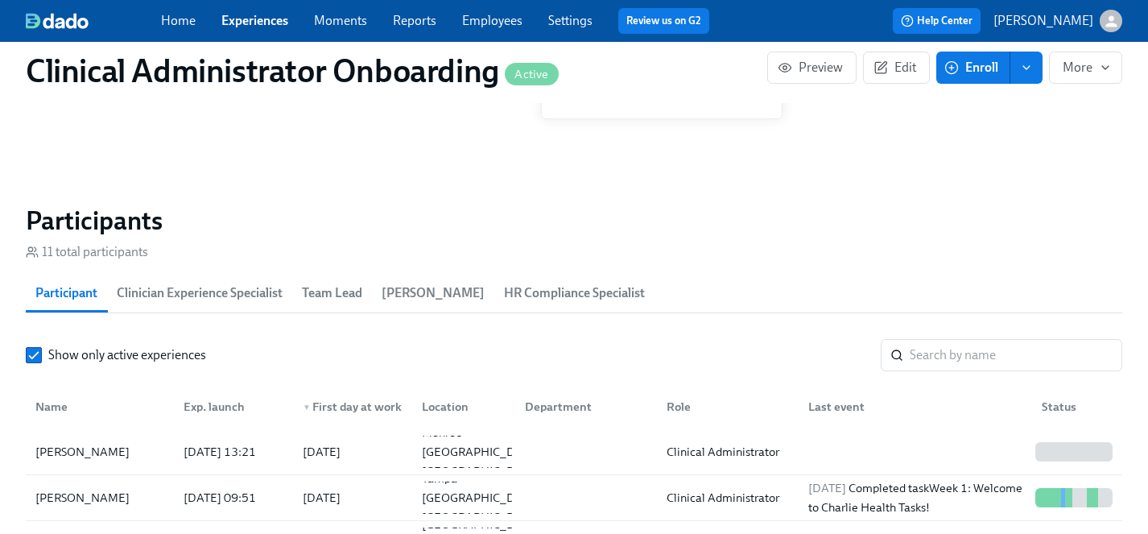
scroll to position [1263, 0]
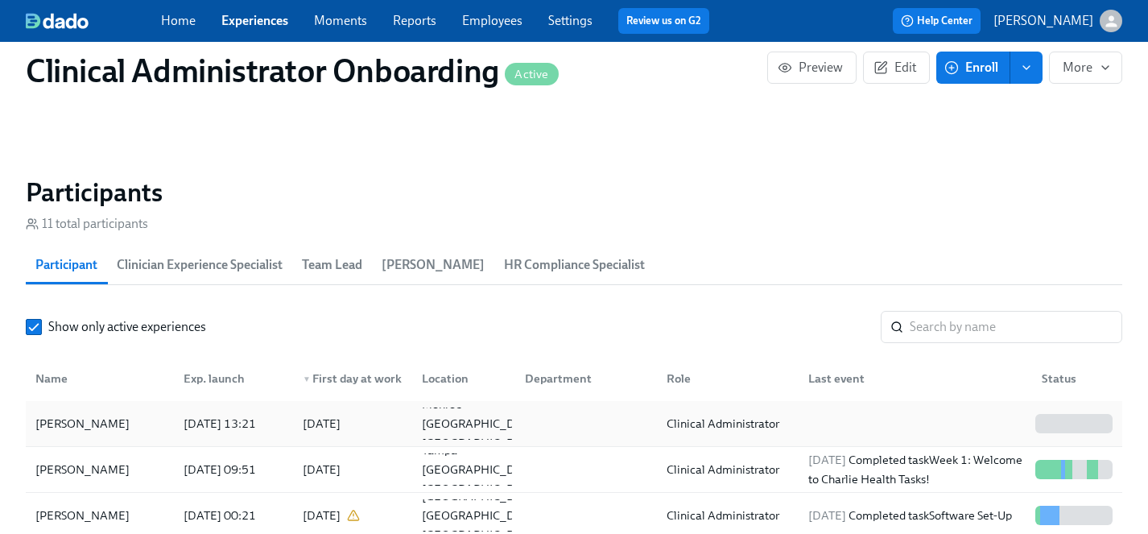
click at [77, 423] on div "[PERSON_NAME]" at bounding box center [82, 423] width 107 height 19
click at [250, 23] on link "Experiences" at bounding box center [254, 20] width 67 height 15
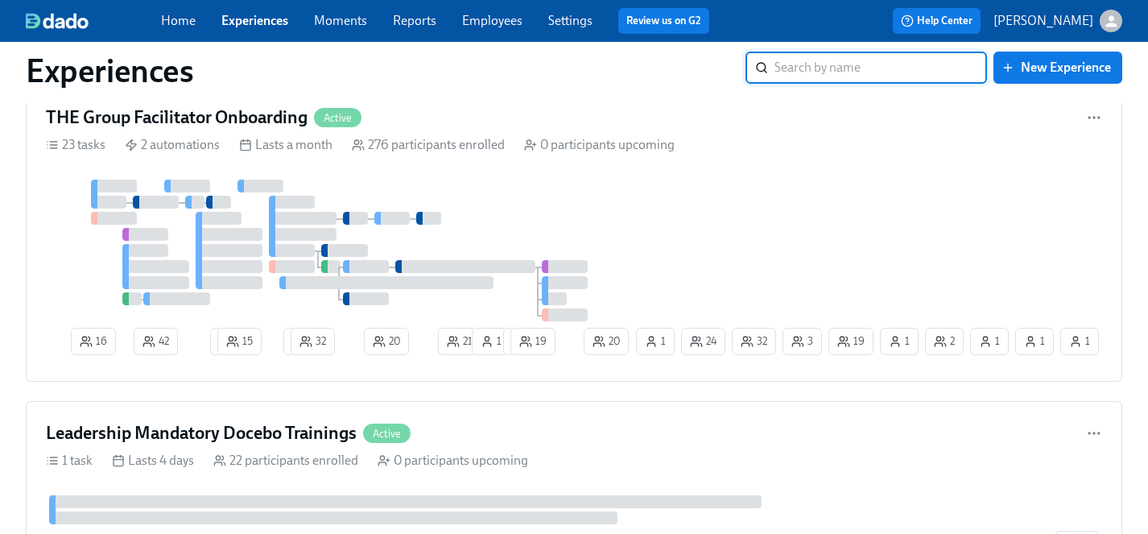
scroll to position [5437, 0]
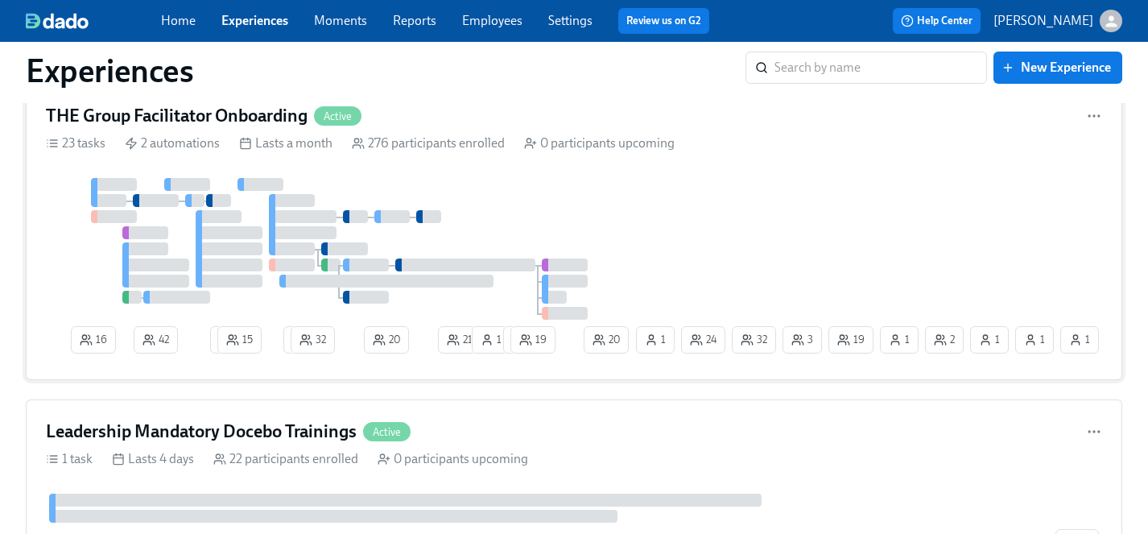
click at [569, 198] on div at bounding box center [339, 249] width 587 height 142
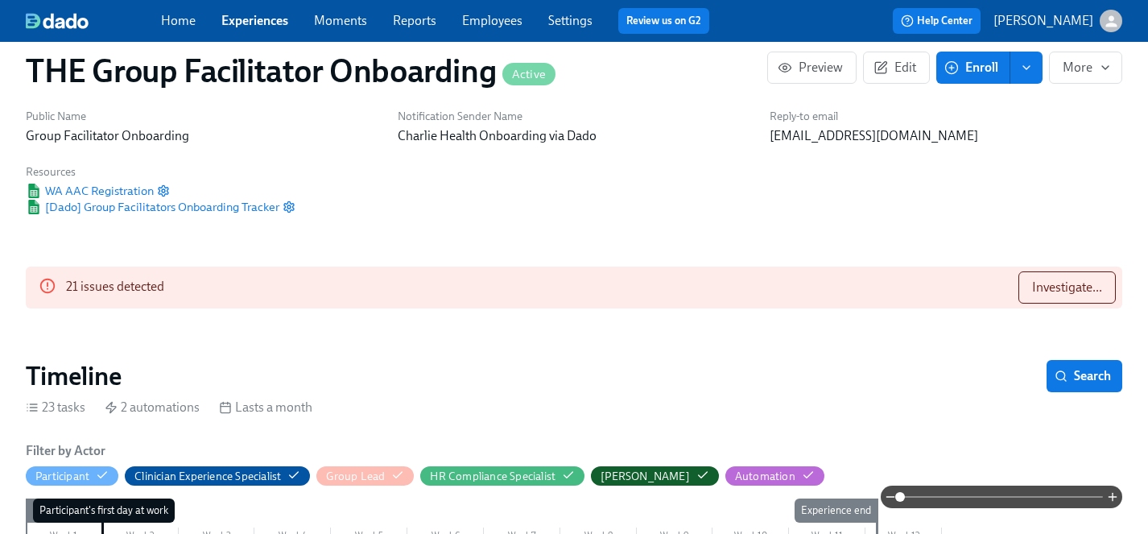
scroll to position [0, 24422]
click at [1056, 287] on span "Investigate..." at bounding box center [1067, 287] width 70 height 16
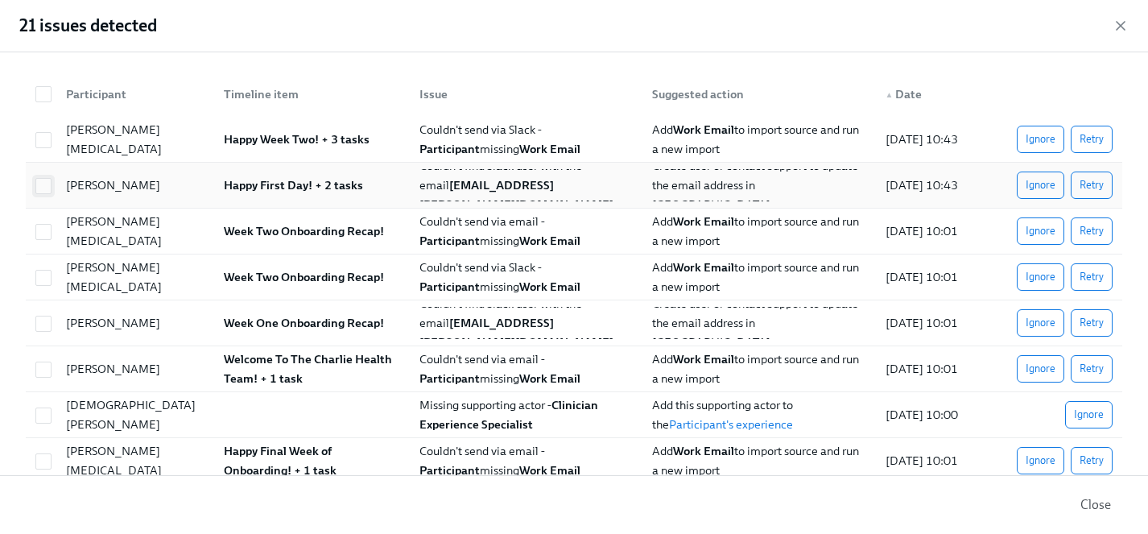
click at [43, 186] on input "checkbox" at bounding box center [43, 186] width 14 height 14
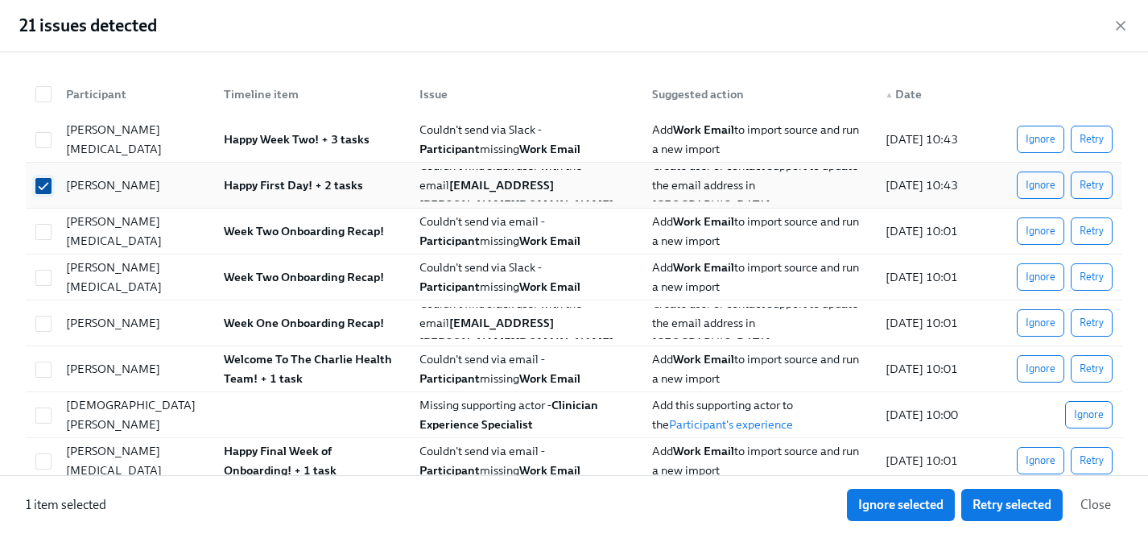
click at [43, 186] on input "checkbox" at bounding box center [43, 186] width 14 height 14
checkbox input "false"
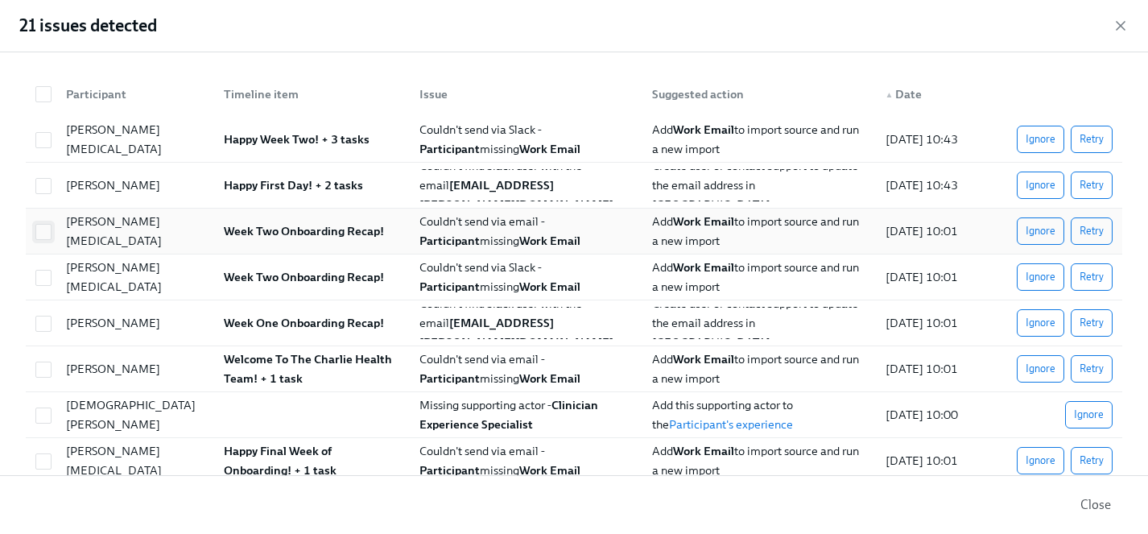
click at [44, 238] on input "checkbox" at bounding box center [43, 232] width 14 height 14
checkbox input "true"
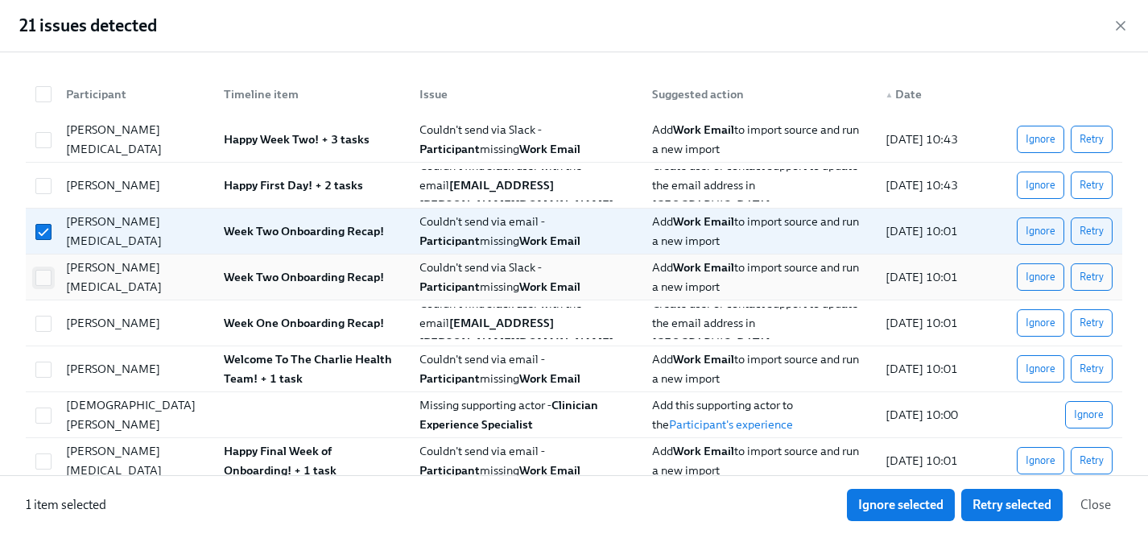
click at [44, 271] on input "checkbox" at bounding box center [43, 278] width 14 height 14
checkbox input "true"
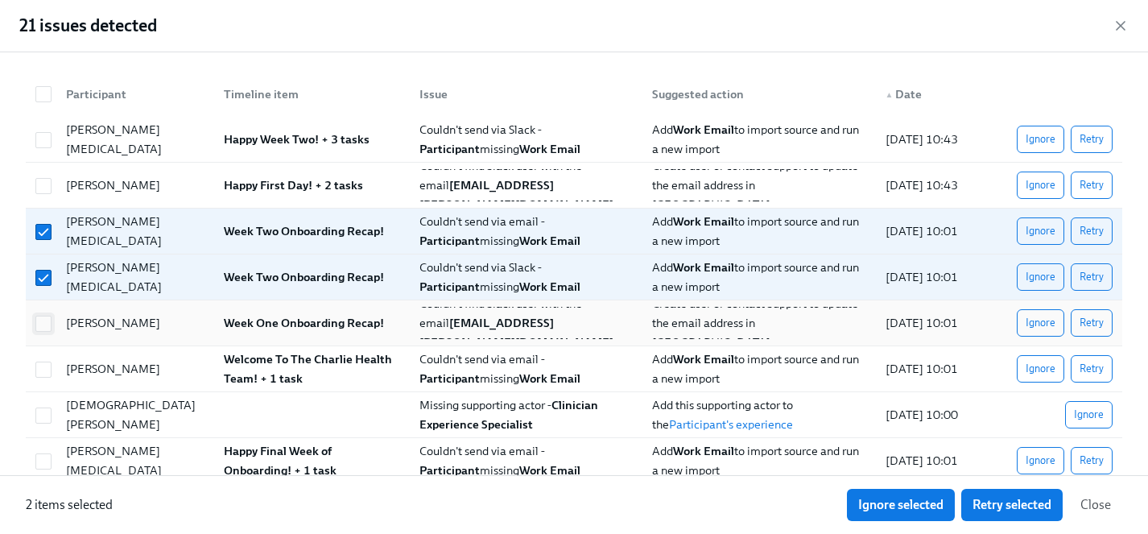
click at [45, 321] on input "checkbox" at bounding box center [43, 323] width 14 height 14
checkbox input "true"
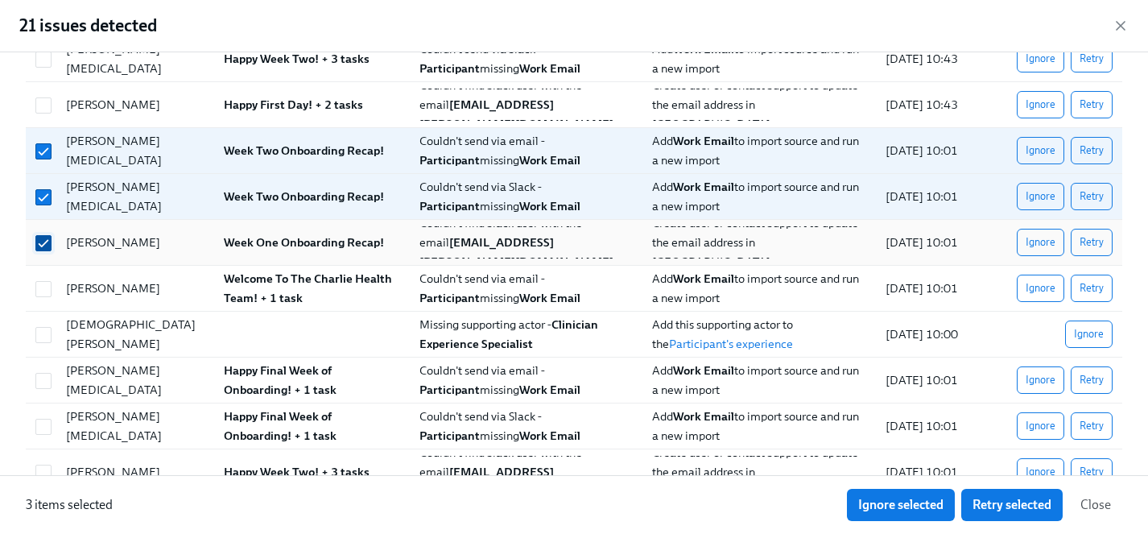
scroll to position [83, 0]
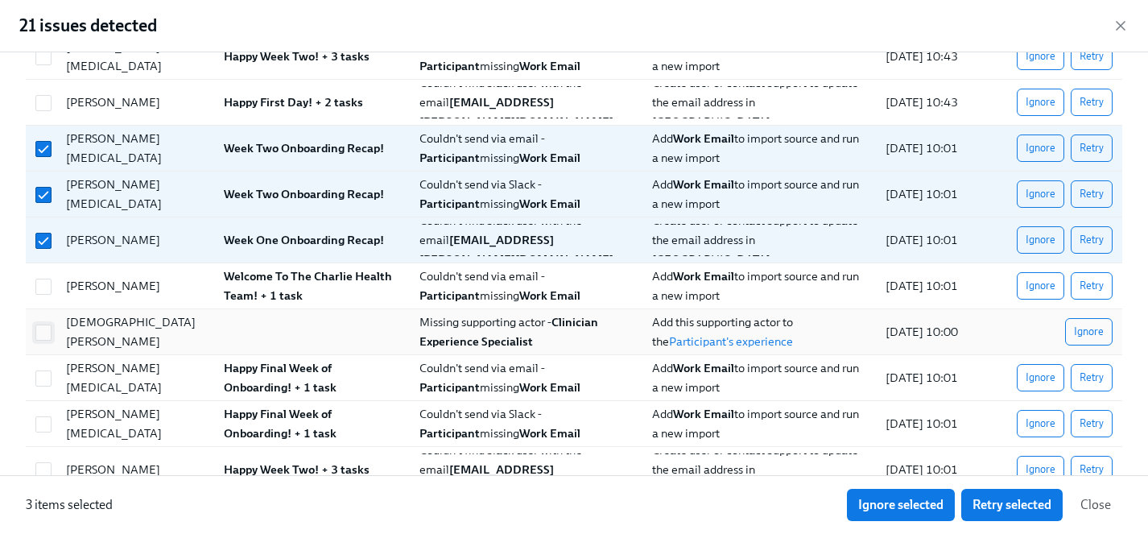
click at [44, 333] on input "checkbox" at bounding box center [43, 332] width 14 height 14
checkbox input "true"
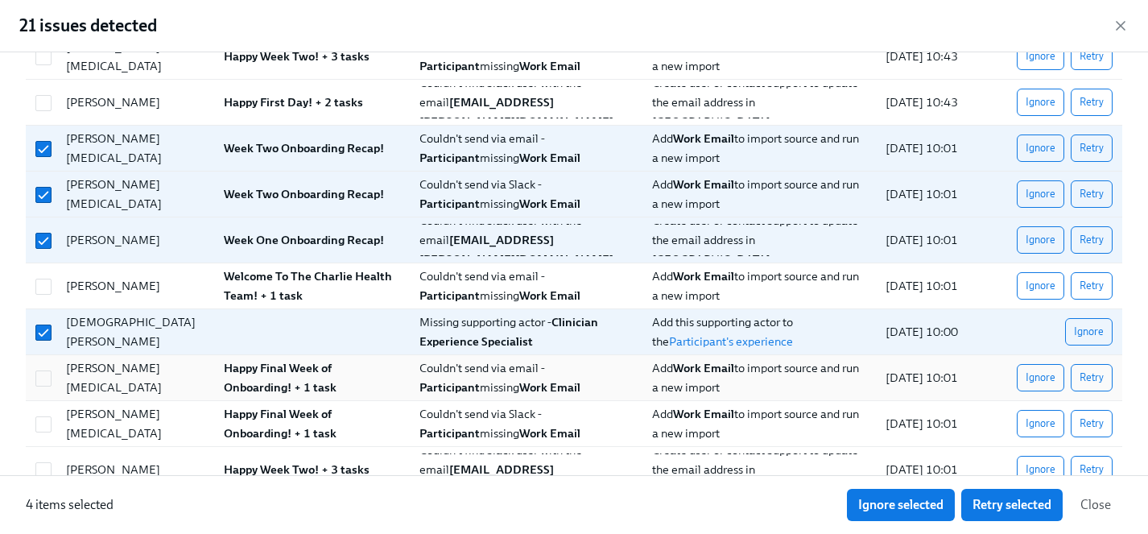
click at [52, 381] on div at bounding box center [43, 378] width 29 height 18
checkbox input "true"
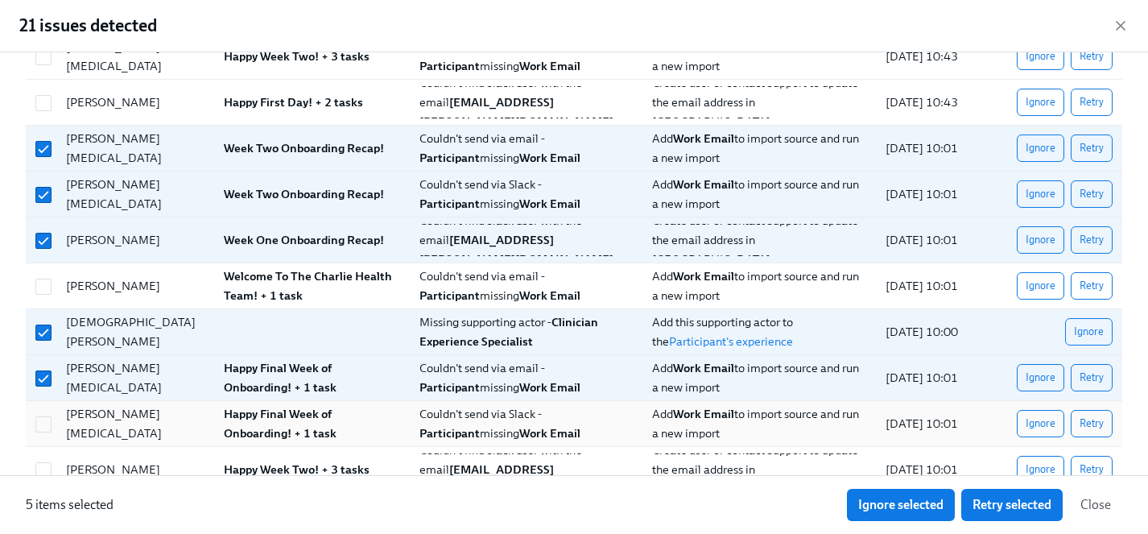
click at [52, 432] on div at bounding box center [43, 424] width 29 height 18
checkbox input "true"
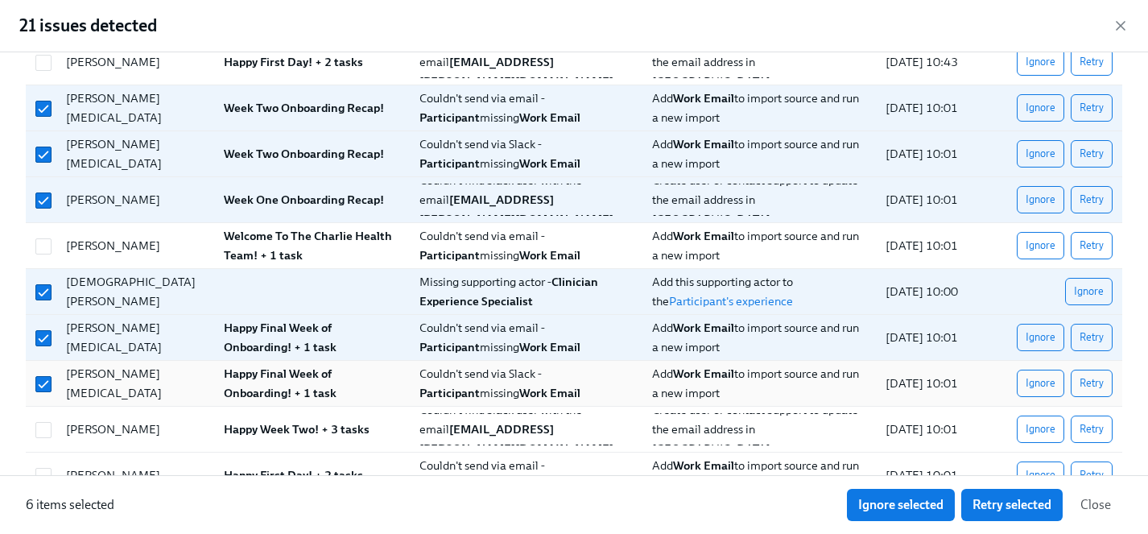
scroll to position [139, 0]
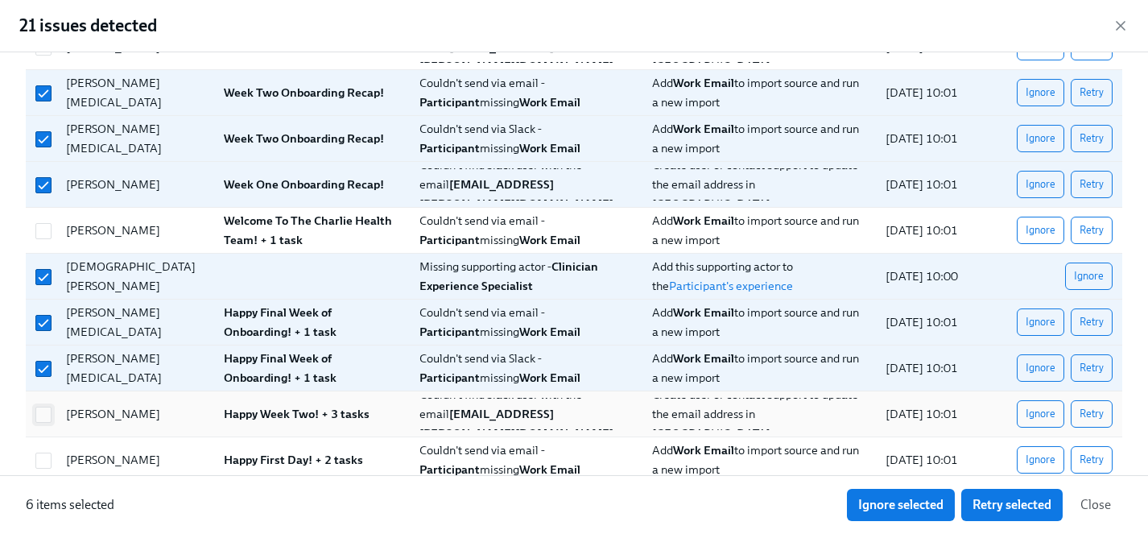
click at [46, 407] on input "checkbox" at bounding box center [43, 414] width 14 height 14
checkbox input "true"
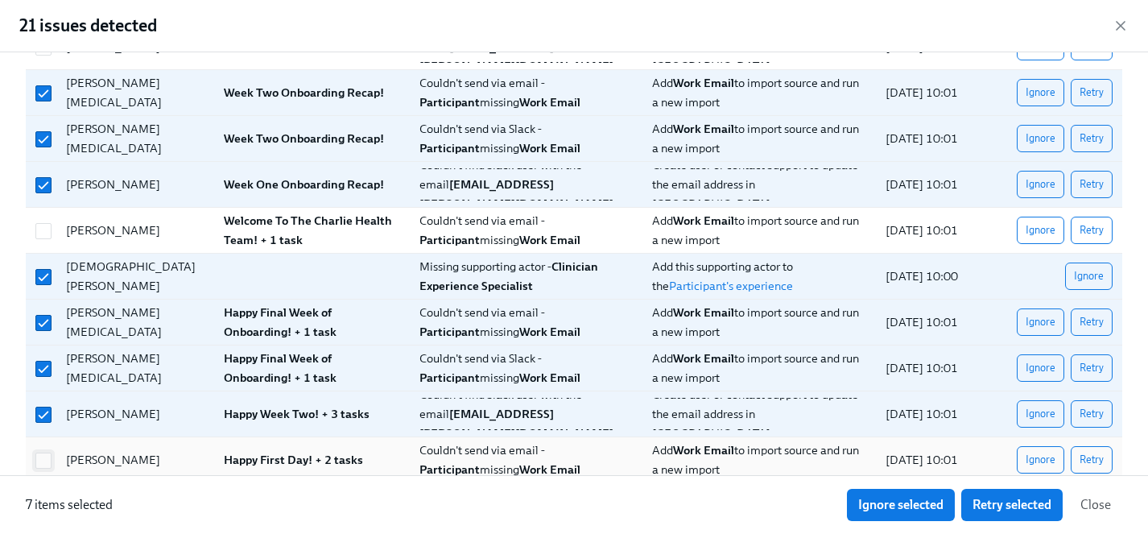
click at [39, 461] on input "checkbox" at bounding box center [43, 460] width 14 height 14
checkbox input "true"
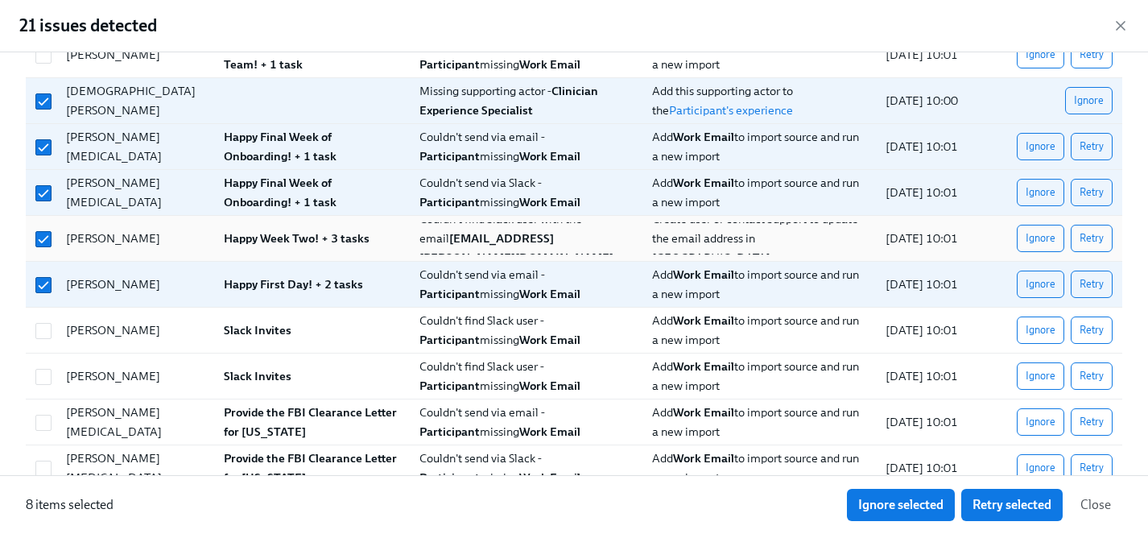
scroll to position [331, 0]
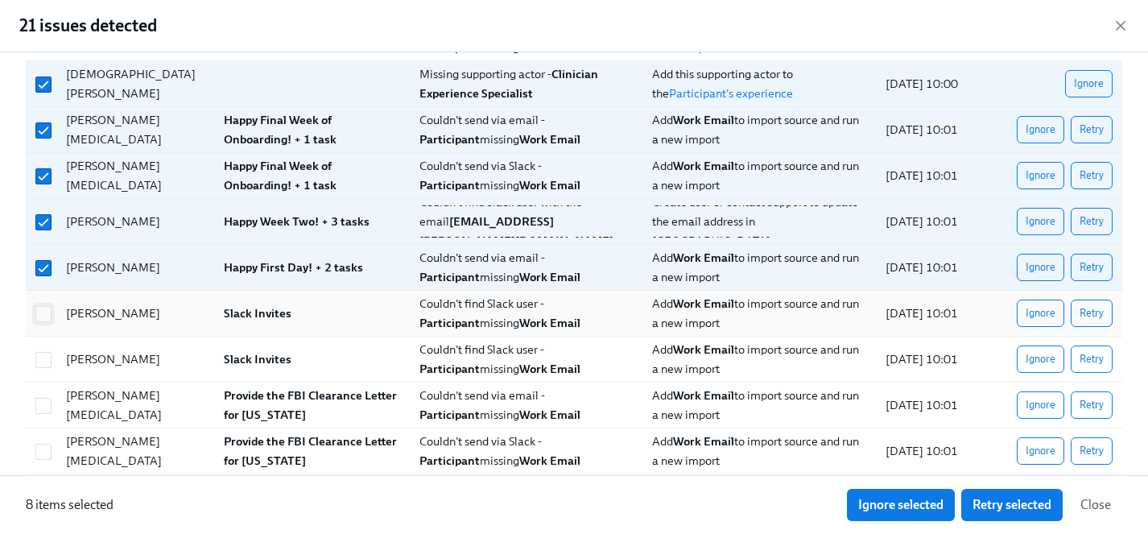
click at [41, 313] on input "checkbox" at bounding box center [43, 314] width 14 height 14
checkbox input "true"
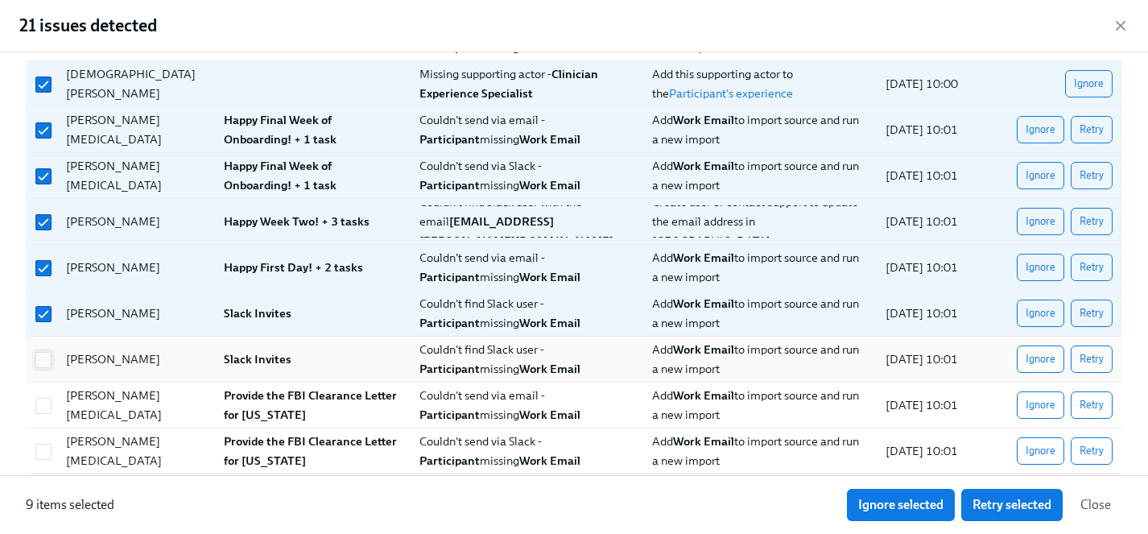
click at [42, 357] on input "checkbox" at bounding box center [43, 360] width 14 height 14
checkbox input "true"
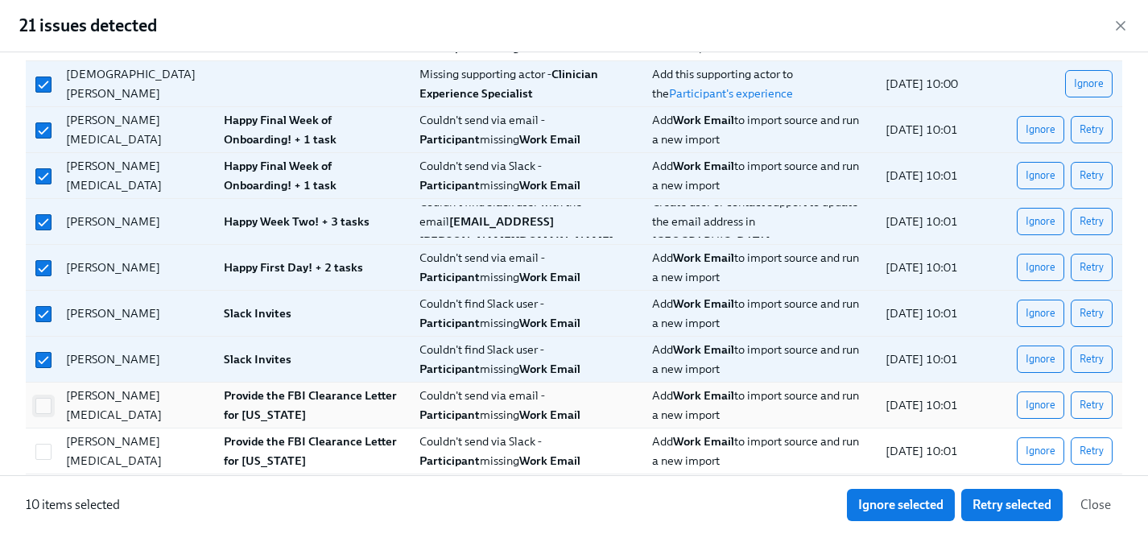
click at [42, 411] on input "checkbox" at bounding box center [43, 406] width 14 height 14
checkbox input "true"
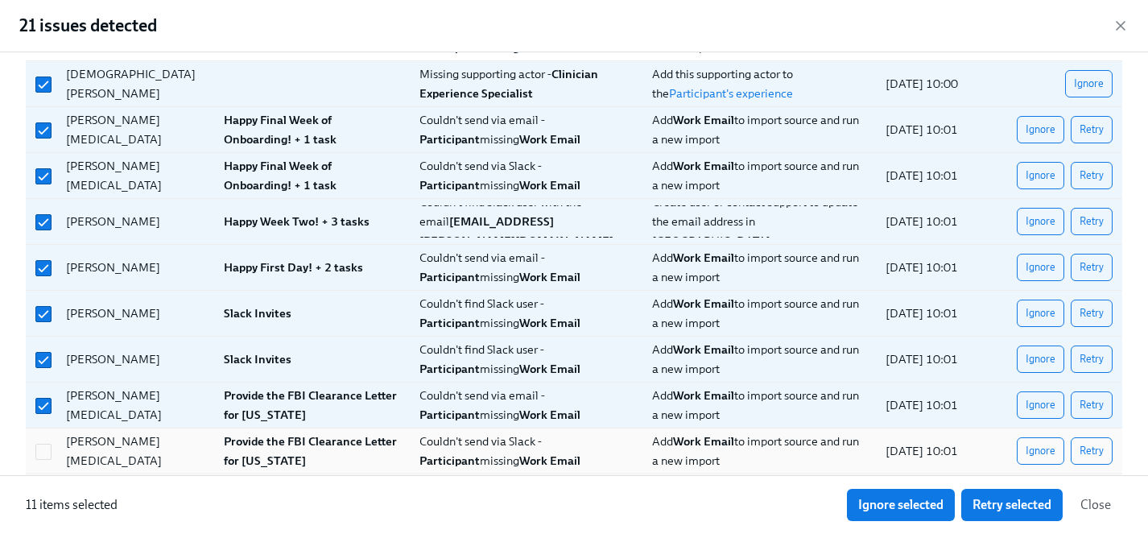
click at [42, 461] on div at bounding box center [41, 451] width 24 height 32
checkbox input "true"
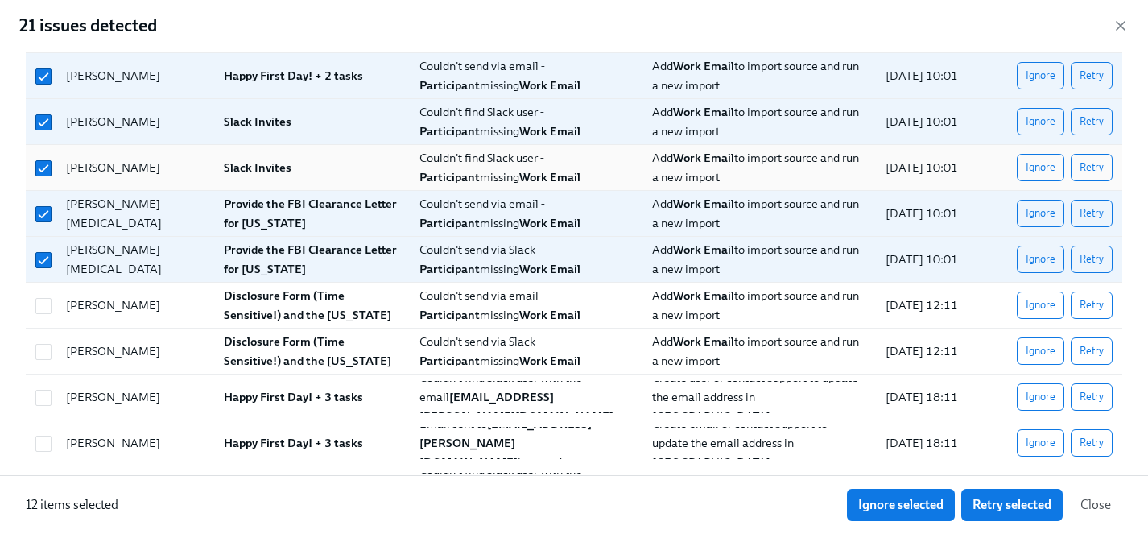
scroll to position [540, 0]
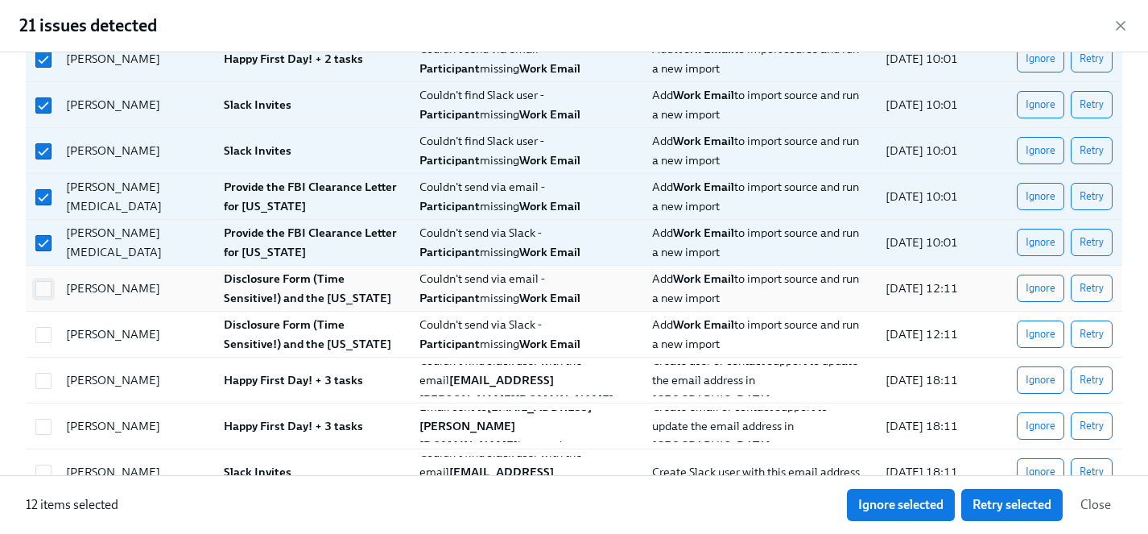
click at [42, 292] on input "checkbox" at bounding box center [43, 289] width 14 height 14
checkbox input "true"
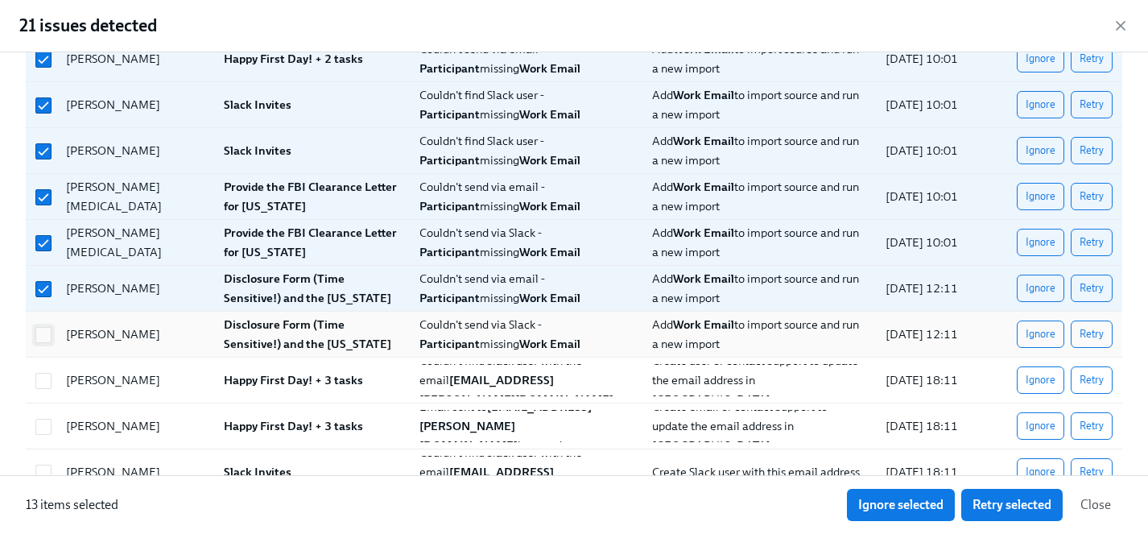
click at [42, 331] on input "checkbox" at bounding box center [43, 335] width 14 height 14
checkbox input "true"
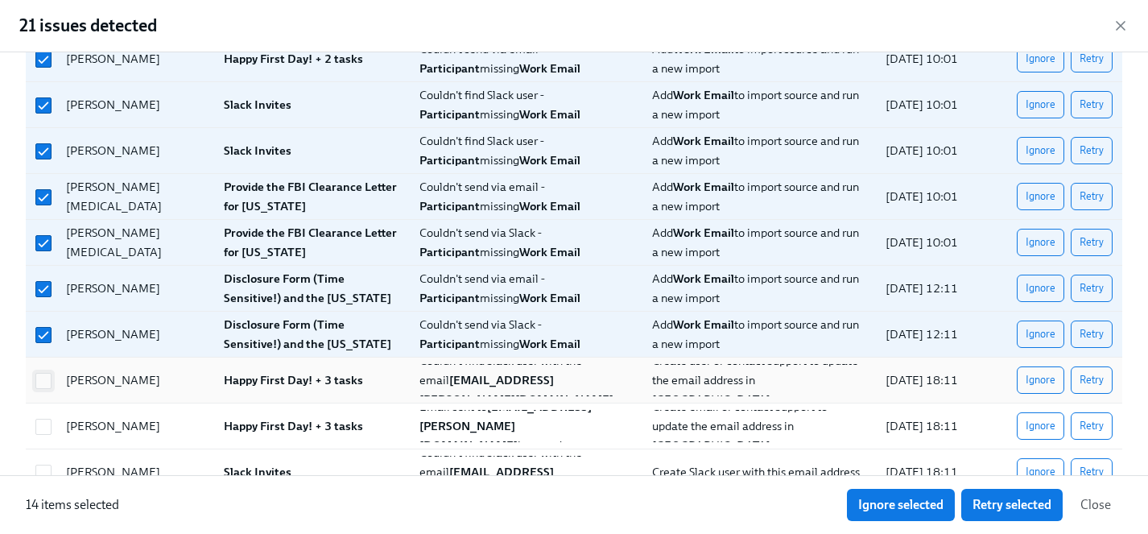
click at [42, 382] on input "checkbox" at bounding box center [43, 381] width 14 height 14
checkbox input "true"
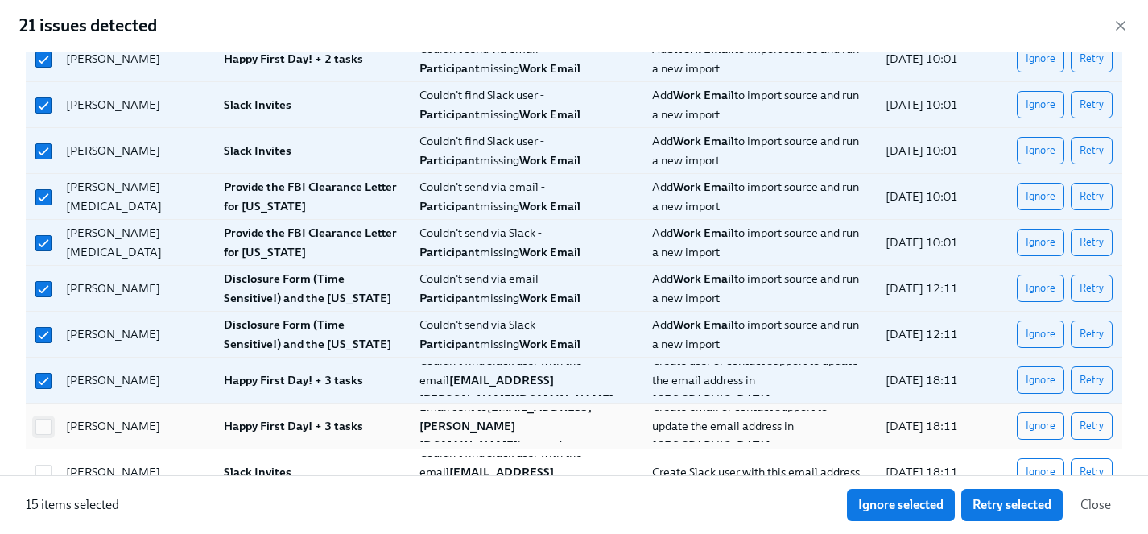
click at [42, 426] on input "checkbox" at bounding box center [43, 427] width 14 height 14
checkbox input "true"
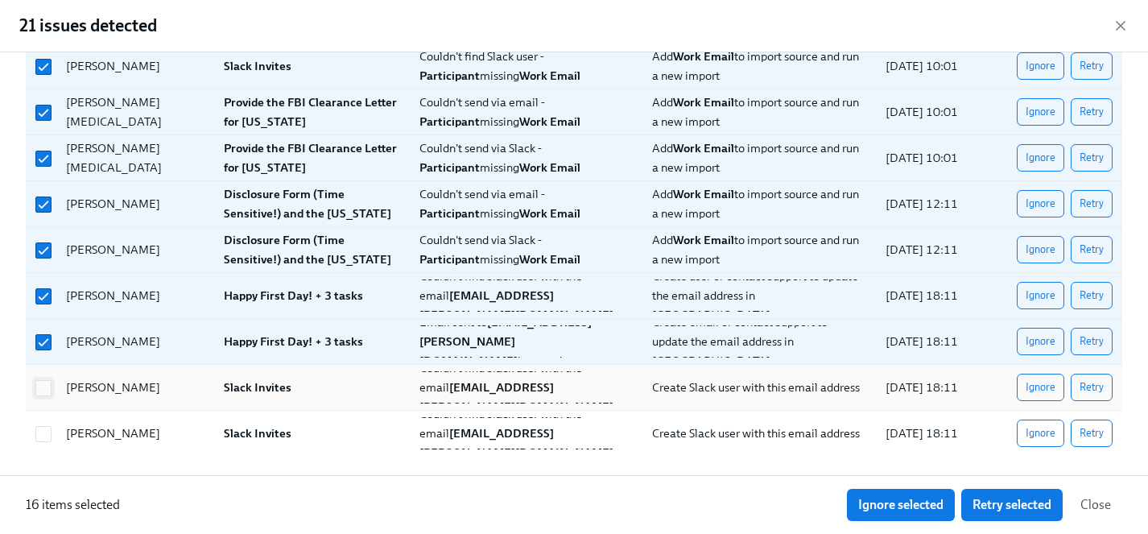
click at [43, 380] on span at bounding box center [43, 388] width 16 height 16
click at [46, 388] on input "checkbox" at bounding box center [43, 388] width 14 height 14
checkbox input "false"
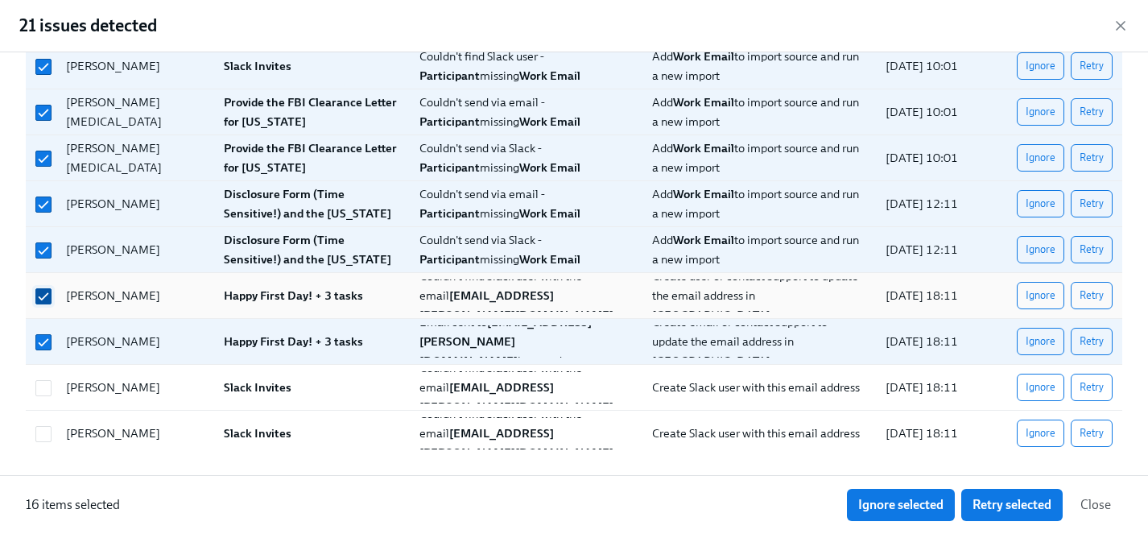
click at [44, 295] on input "checkbox" at bounding box center [43, 296] width 14 height 14
checkbox input "false"
click at [39, 396] on div at bounding box center [41, 387] width 24 height 32
checkbox input "true"
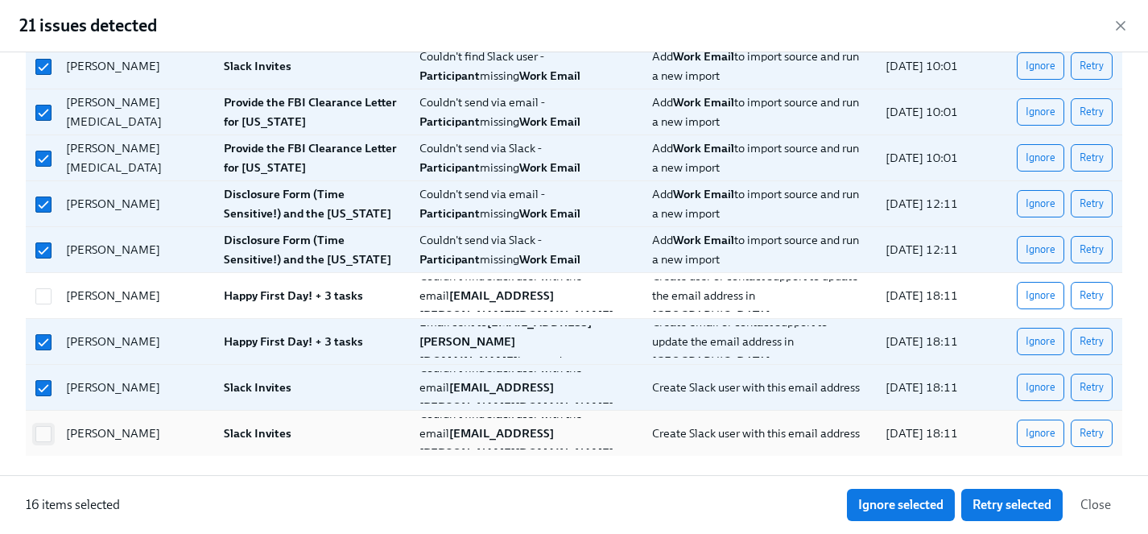
click at [39, 431] on input "checkbox" at bounding box center [43, 434] width 14 height 14
checkbox input "true"
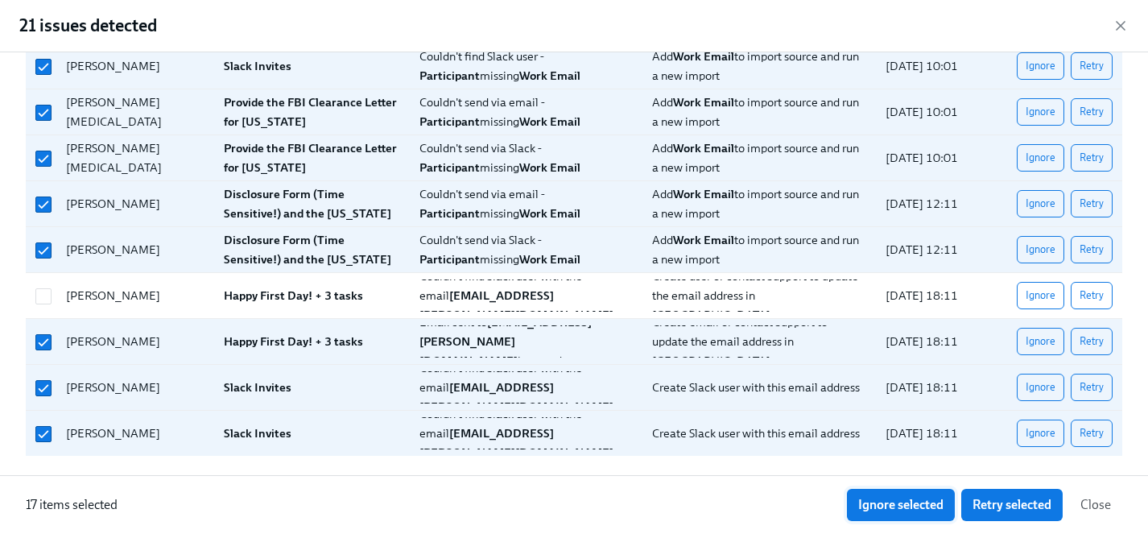
click at [914, 503] on span "Ignore selected" at bounding box center [900, 505] width 85 height 16
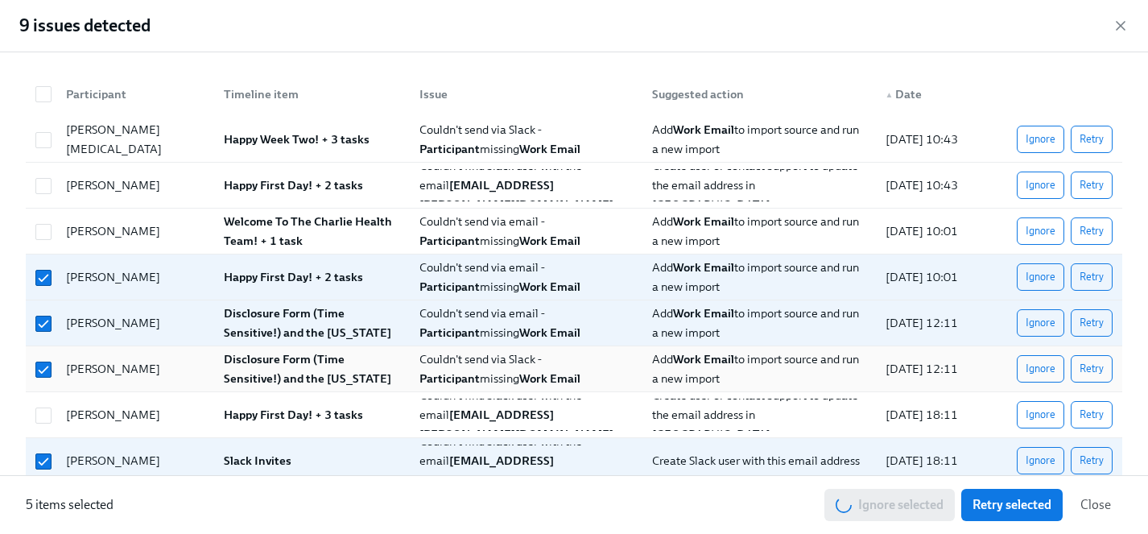
scroll to position [0, 26881]
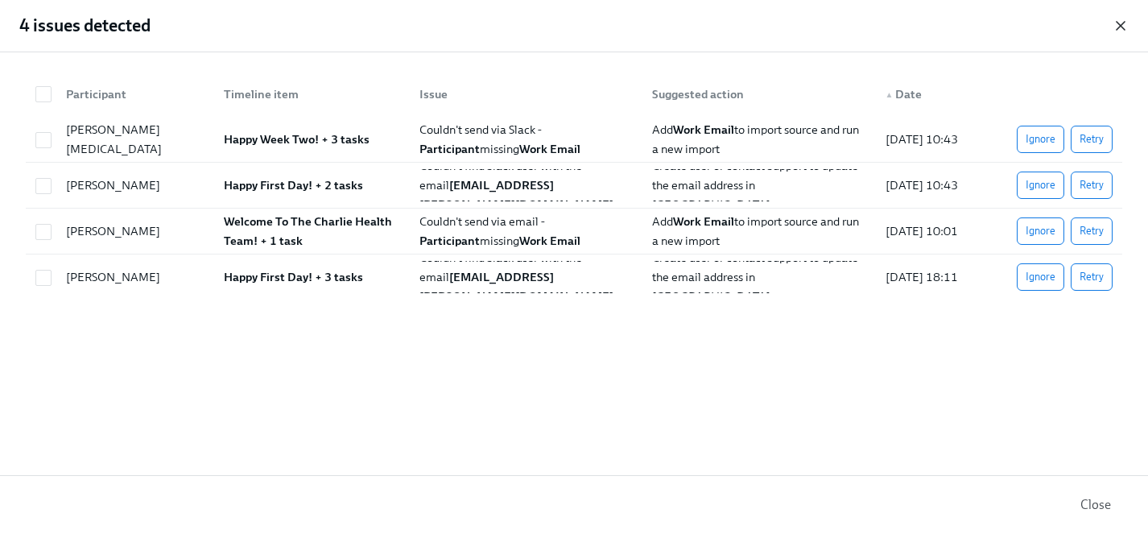
click at [1125, 27] on icon "button" at bounding box center [1121, 26] width 16 height 16
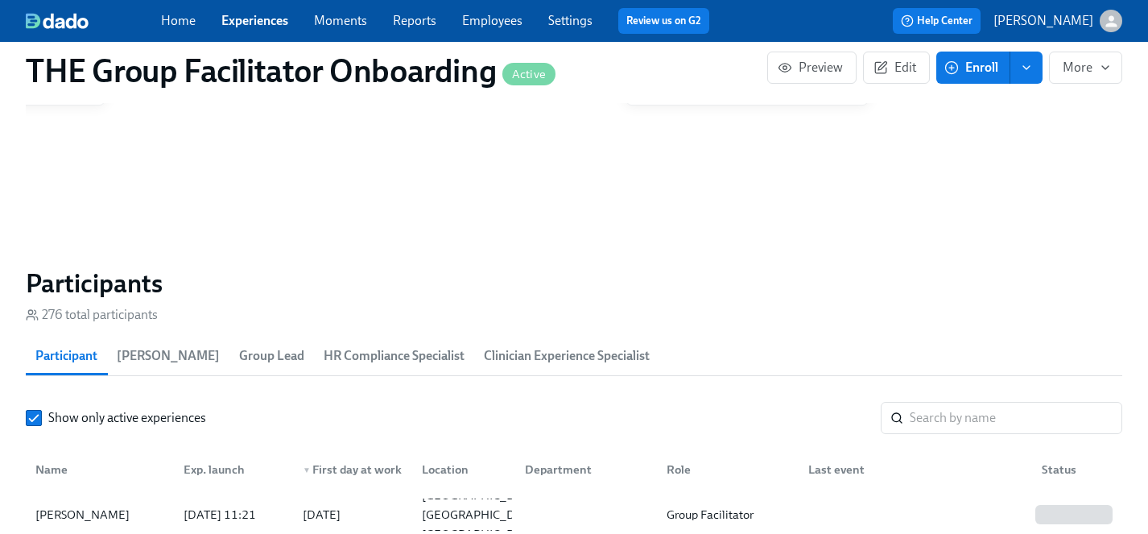
scroll to position [1346, 0]
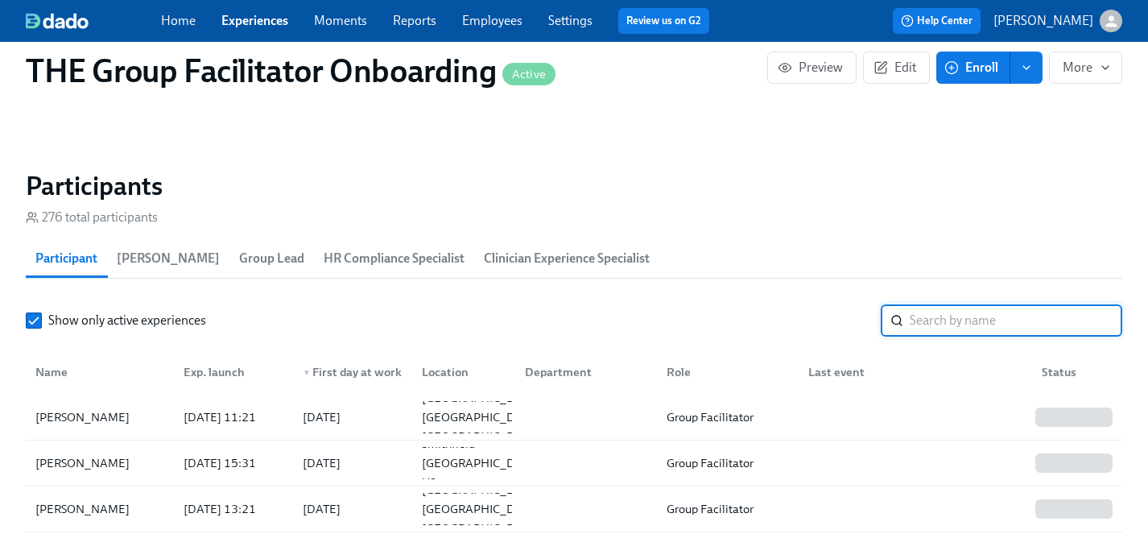
click at [979, 315] on input "search" at bounding box center [1016, 320] width 213 height 32
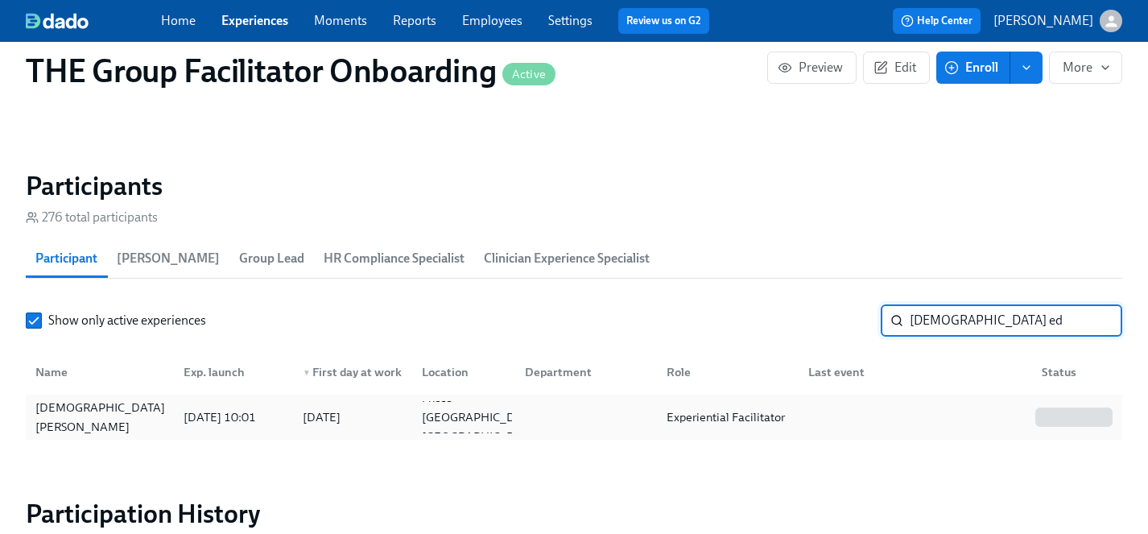
type input "[DEMOGRAPHIC_DATA] ed"
click at [66, 417] on div "[DEMOGRAPHIC_DATA][PERSON_NAME]" at bounding box center [100, 417] width 143 height 39
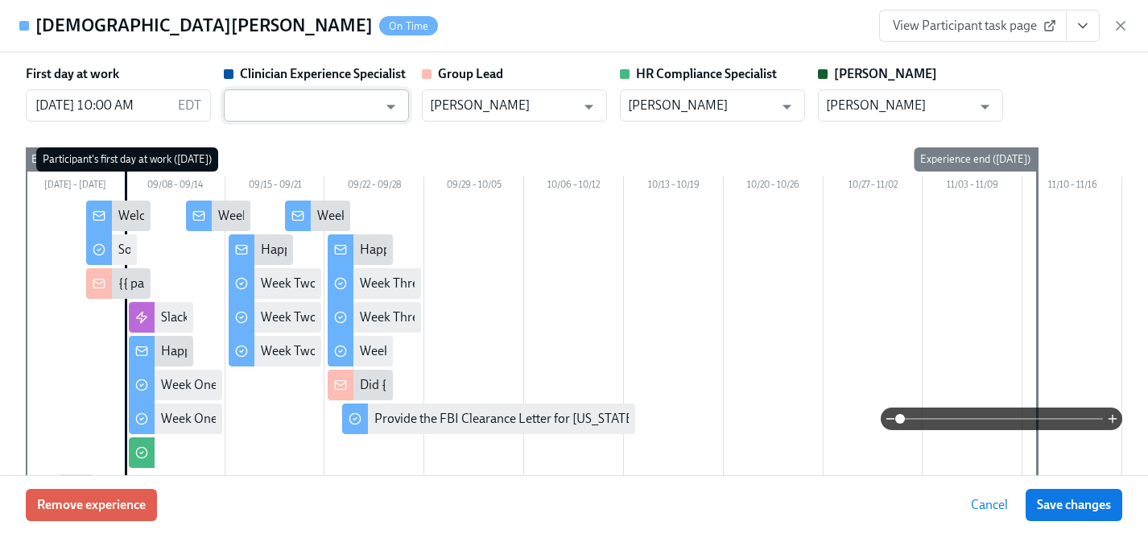
click at [325, 104] on input "text" at bounding box center [305, 105] width 146 height 32
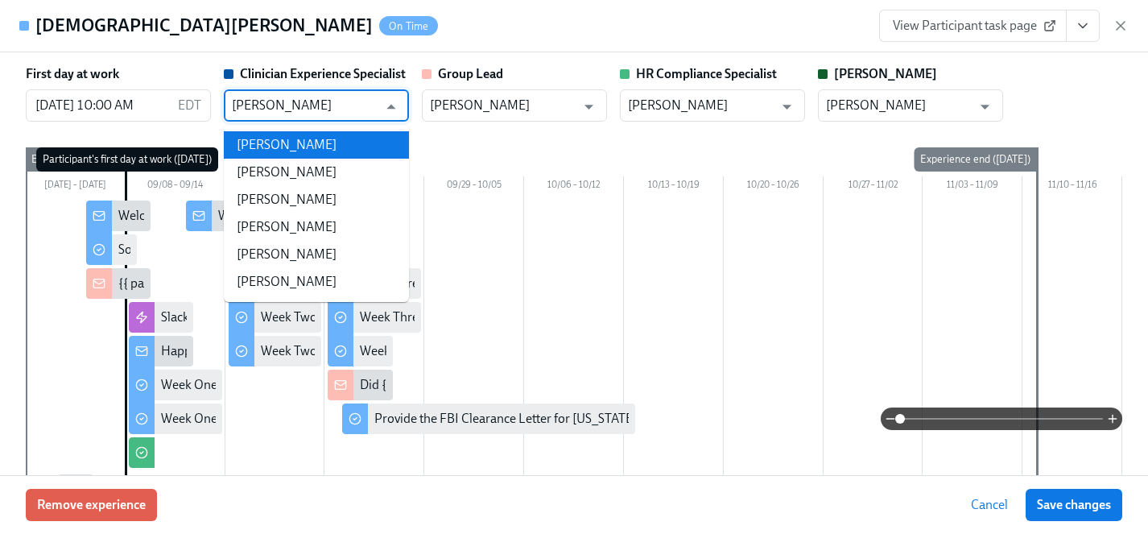
click at [317, 143] on li "[PERSON_NAME]" at bounding box center [316, 144] width 185 height 27
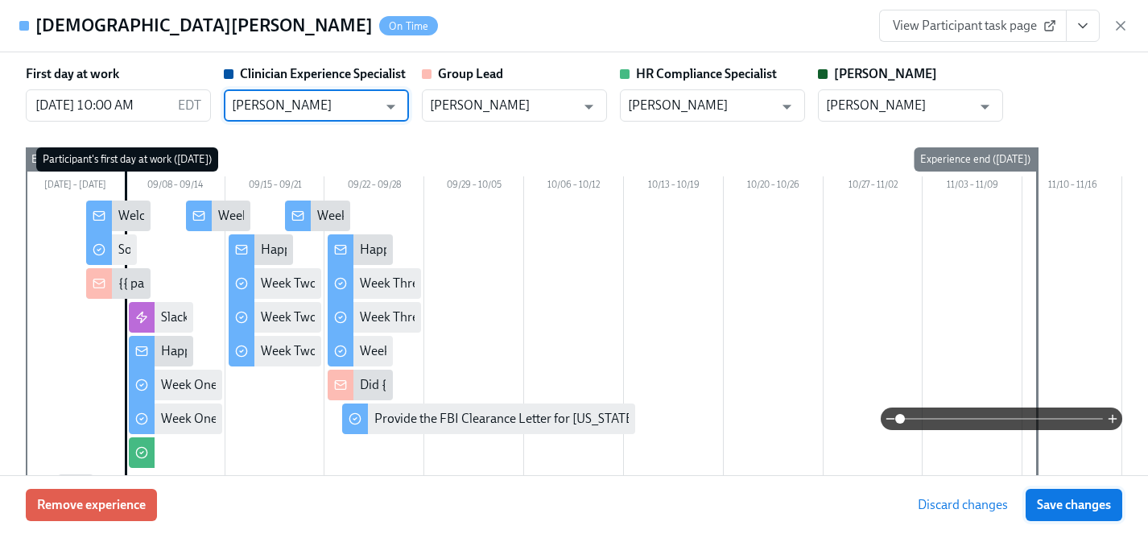
type input "[PERSON_NAME]"
click at [1055, 510] on span "Save changes" at bounding box center [1074, 505] width 74 height 16
type input "[PERSON_NAME]"
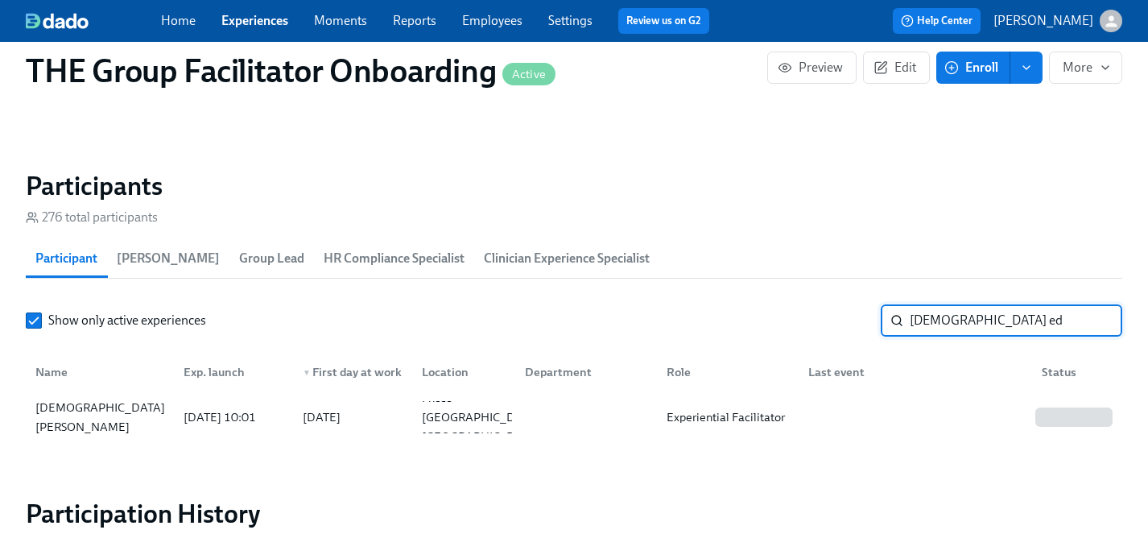
drag, startPoint x: 974, startPoint y: 319, endPoint x: 850, endPoint y: 319, distance: 124.8
click at [850, 319] on div "Show only active experiences [PERSON_NAME] ed ​" at bounding box center [574, 320] width 1097 height 32
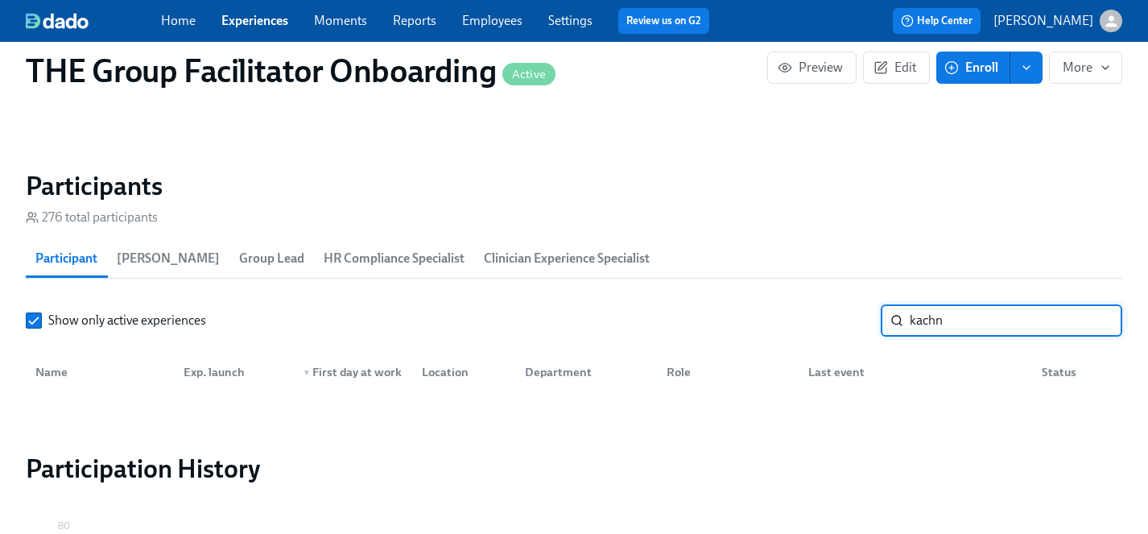
type input "kachn"
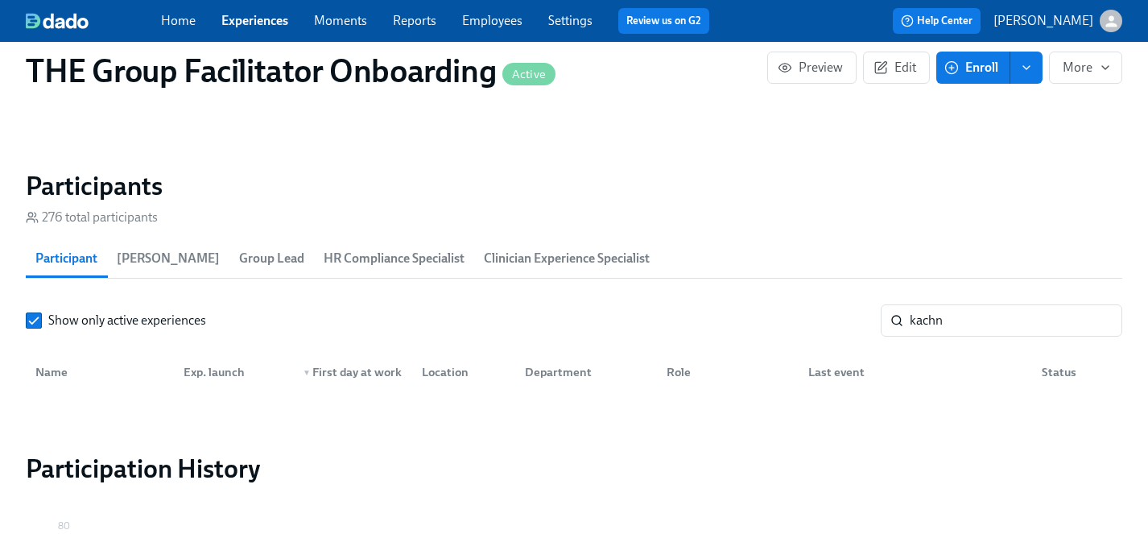
click at [246, 22] on link "Experiences" at bounding box center [254, 20] width 67 height 15
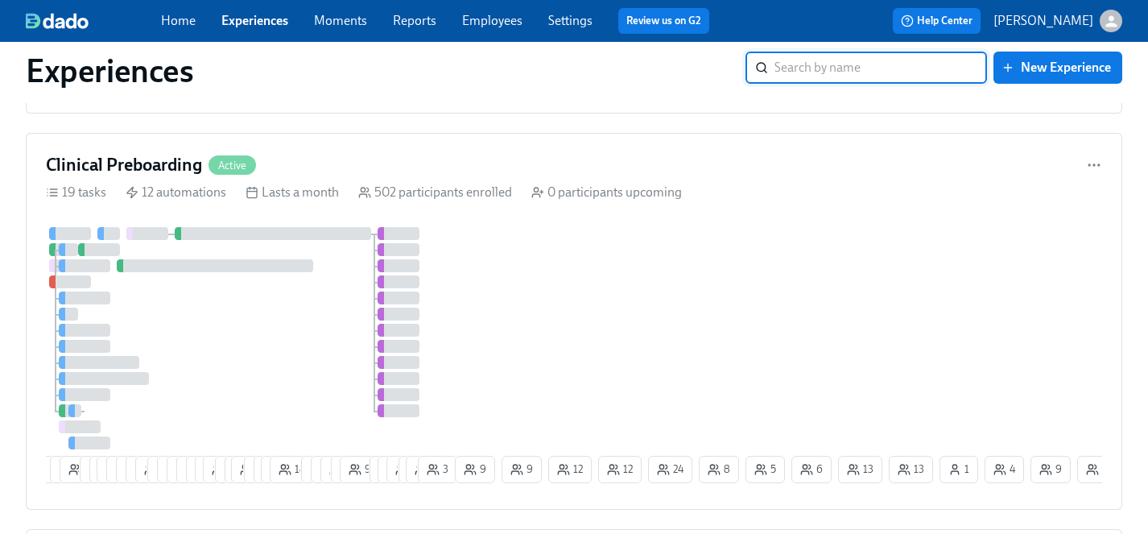
scroll to position [1793, 0]
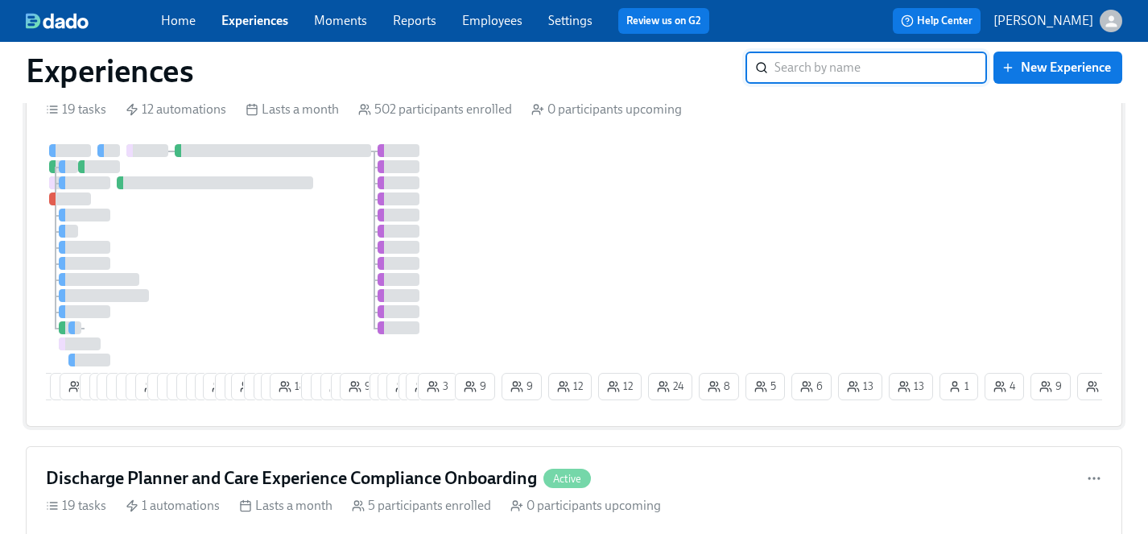
click at [282, 258] on div at bounding box center [249, 255] width 406 height 222
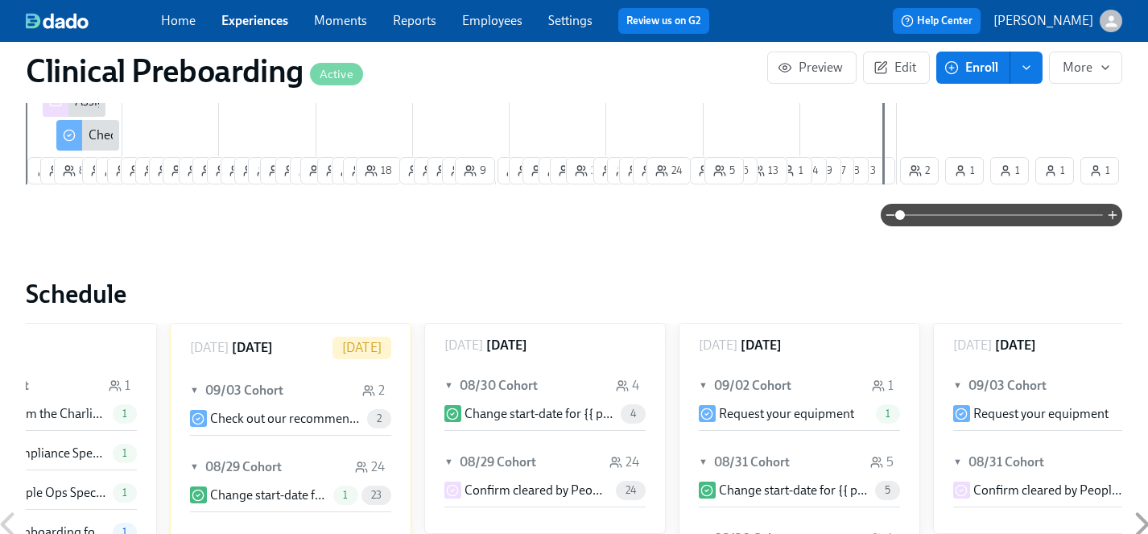
scroll to position [0, 19587]
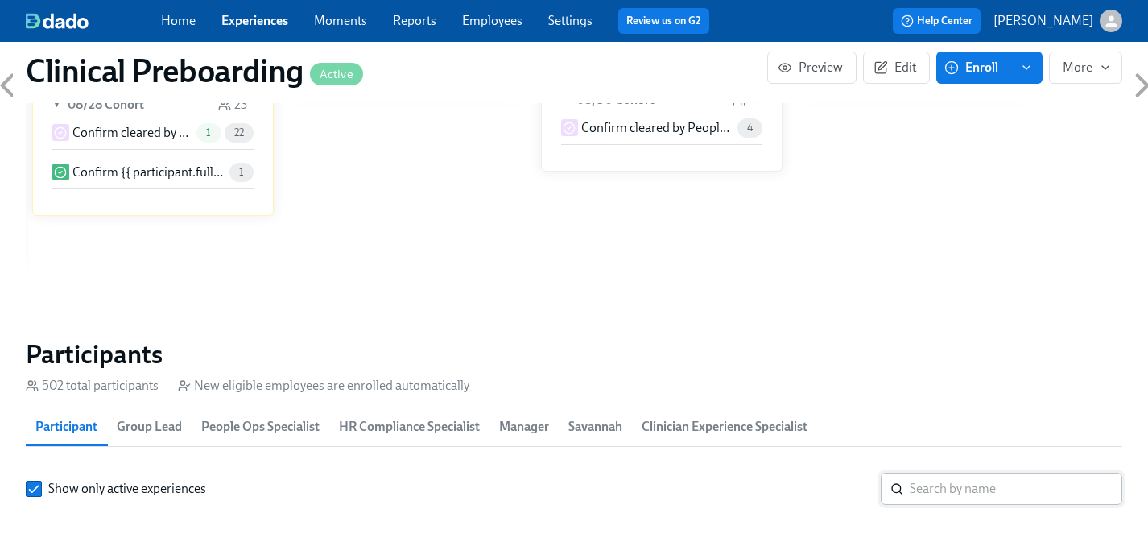
click at [953, 497] on input "search" at bounding box center [1016, 489] width 213 height 32
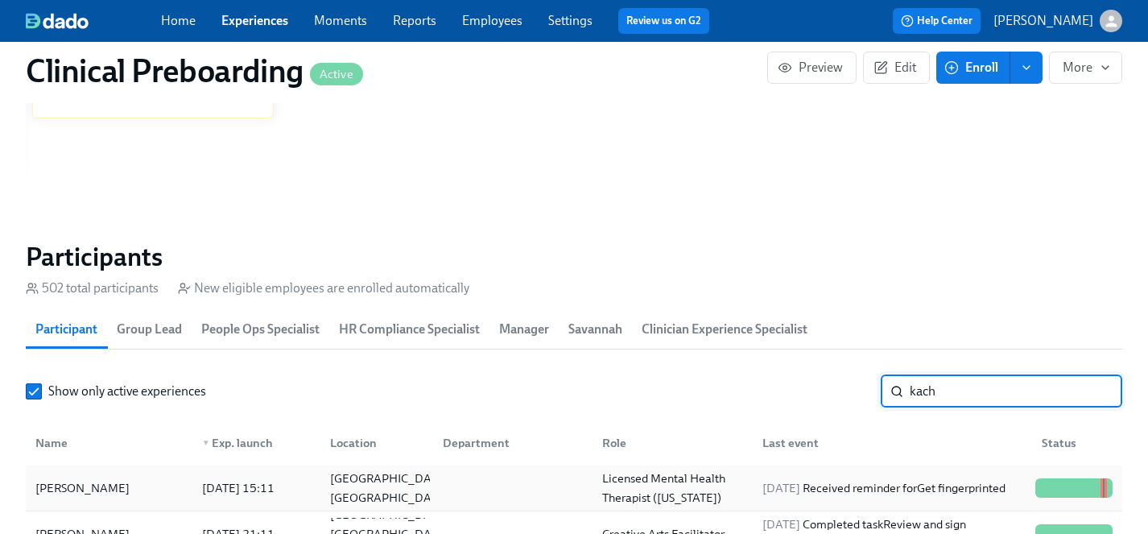
scroll to position [1639, 0]
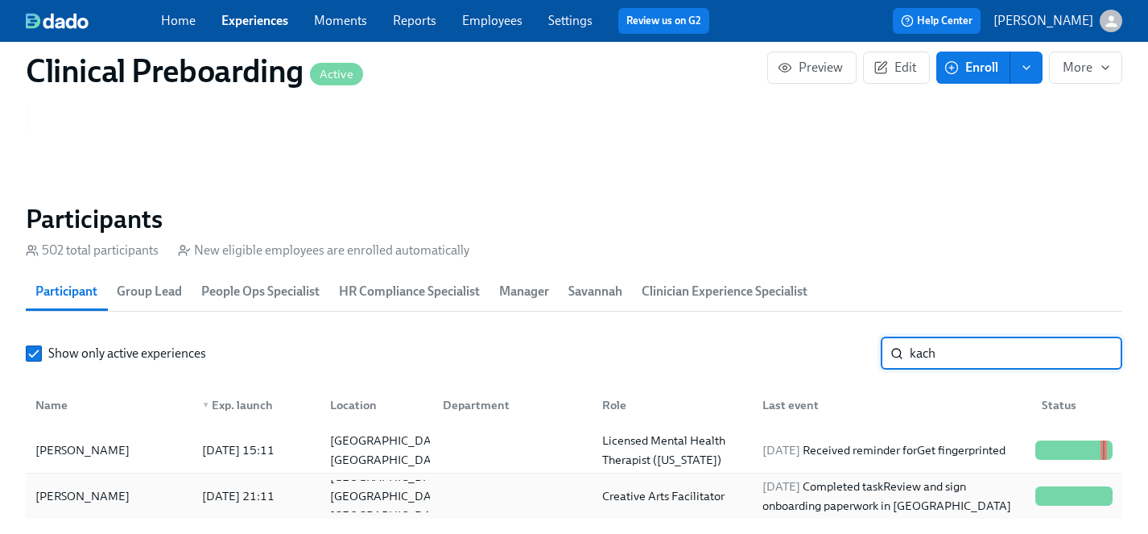
type input "kach"
click at [85, 498] on div "[PERSON_NAME]" at bounding box center [82, 495] width 107 height 19
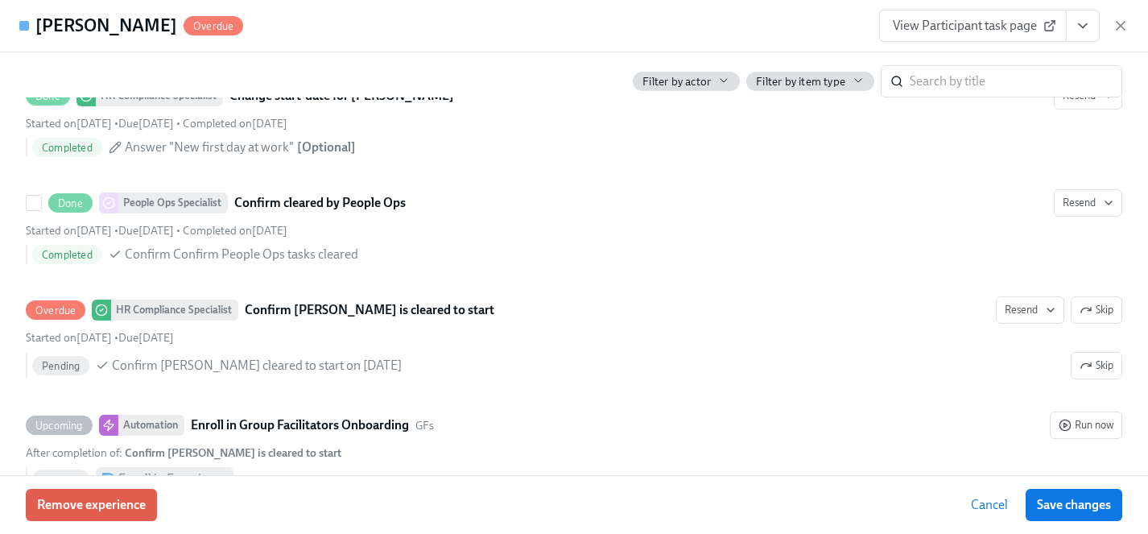
scroll to position [3327, 0]
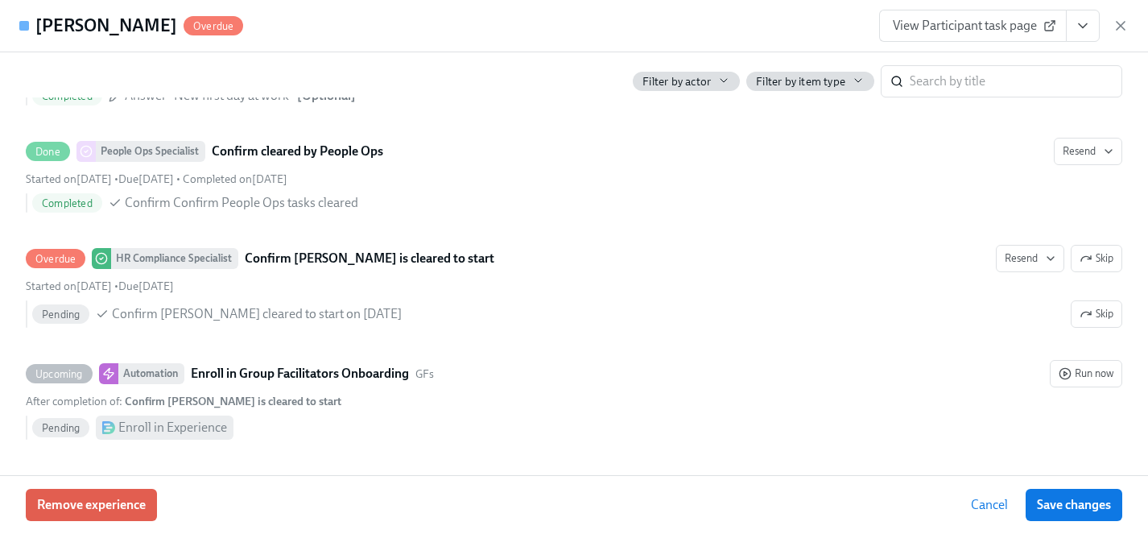
click at [1085, 26] on icon "View task page" at bounding box center [1083, 26] width 16 height 16
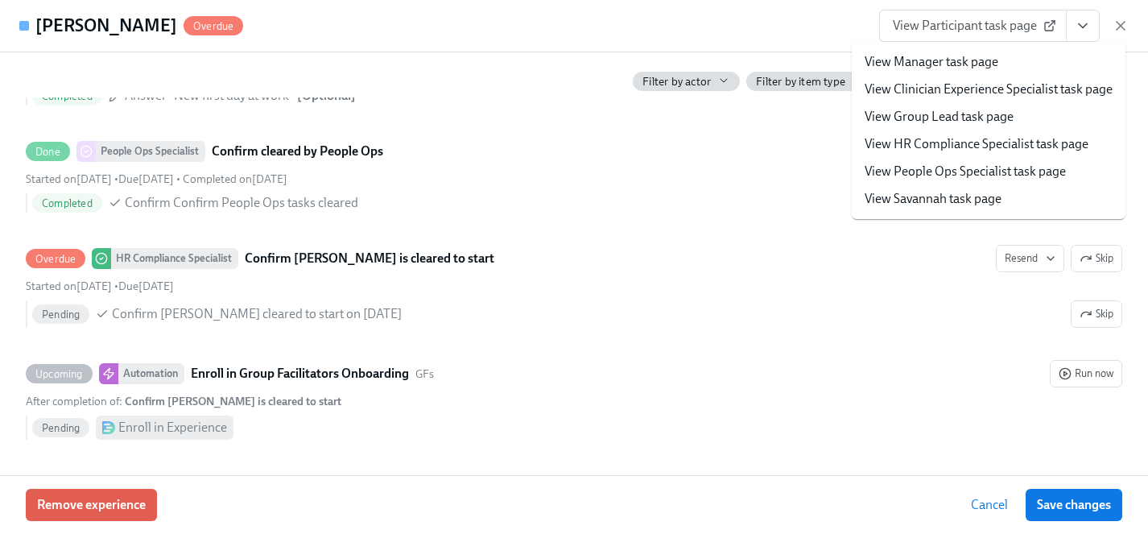
click at [954, 143] on link "View HR Compliance Specialist task page" at bounding box center [977, 144] width 224 height 18
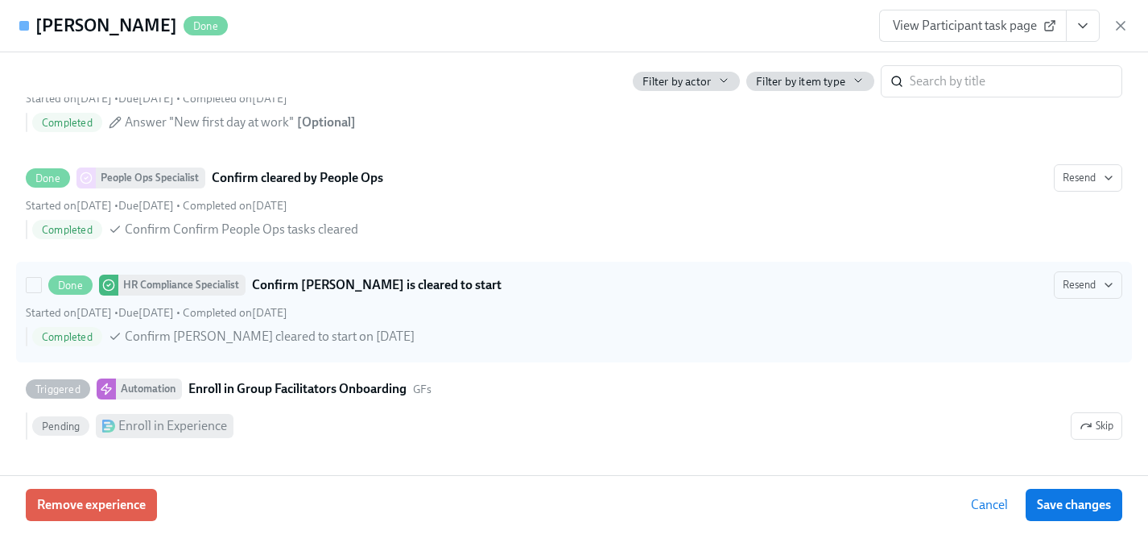
scroll to position [0, 20520]
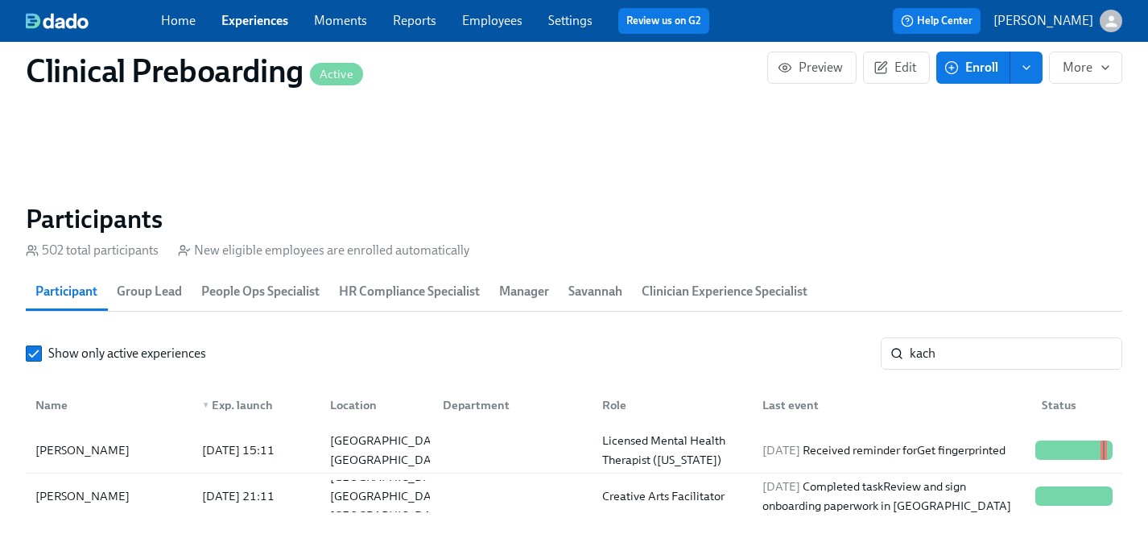
click at [246, 21] on link "Experiences" at bounding box center [254, 20] width 67 height 15
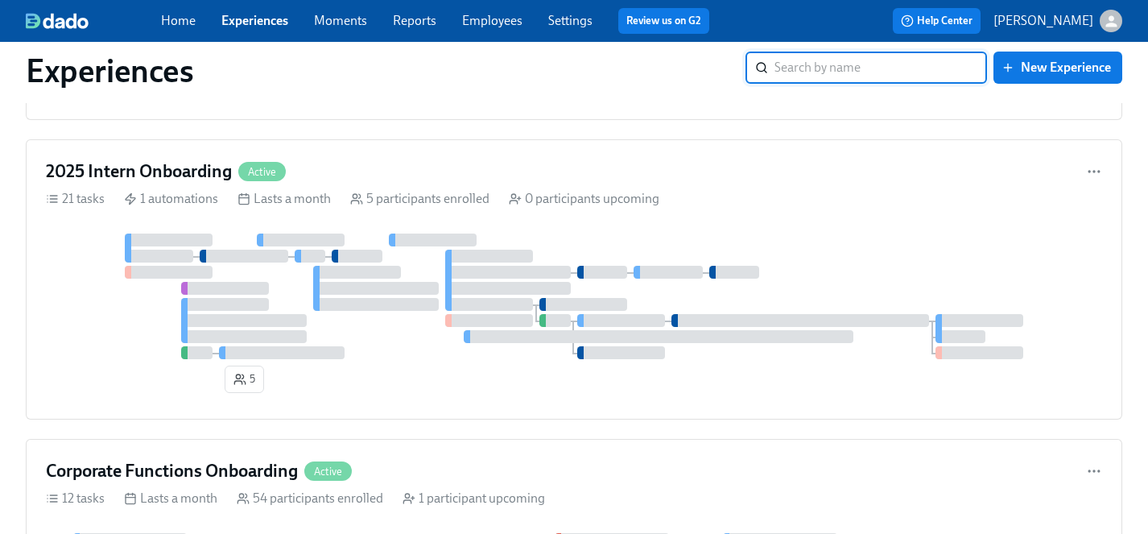
scroll to position [4711, 0]
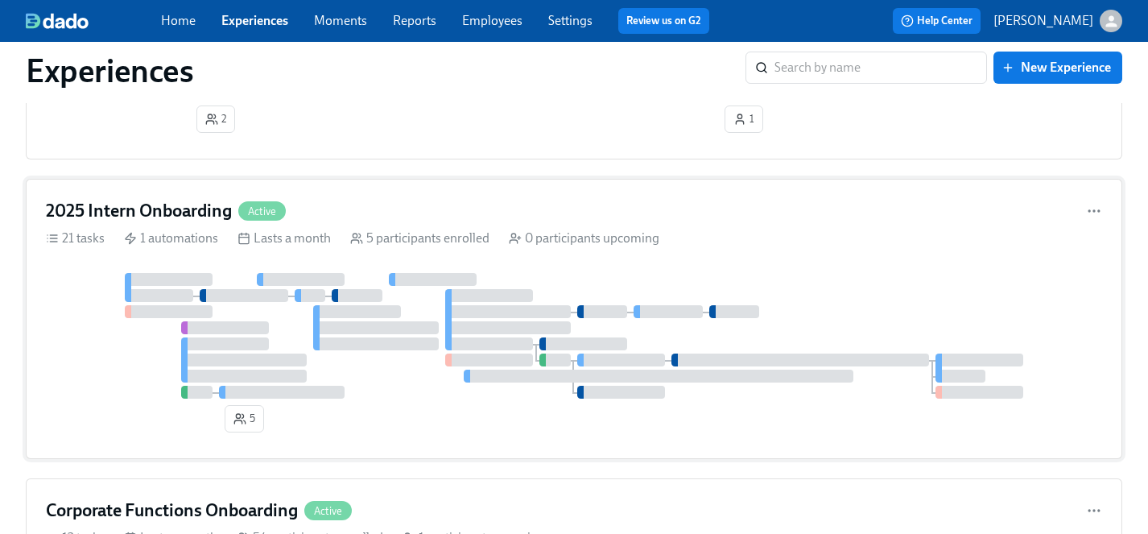
click at [392, 416] on div "5" at bounding box center [574, 356] width 1056 height 166
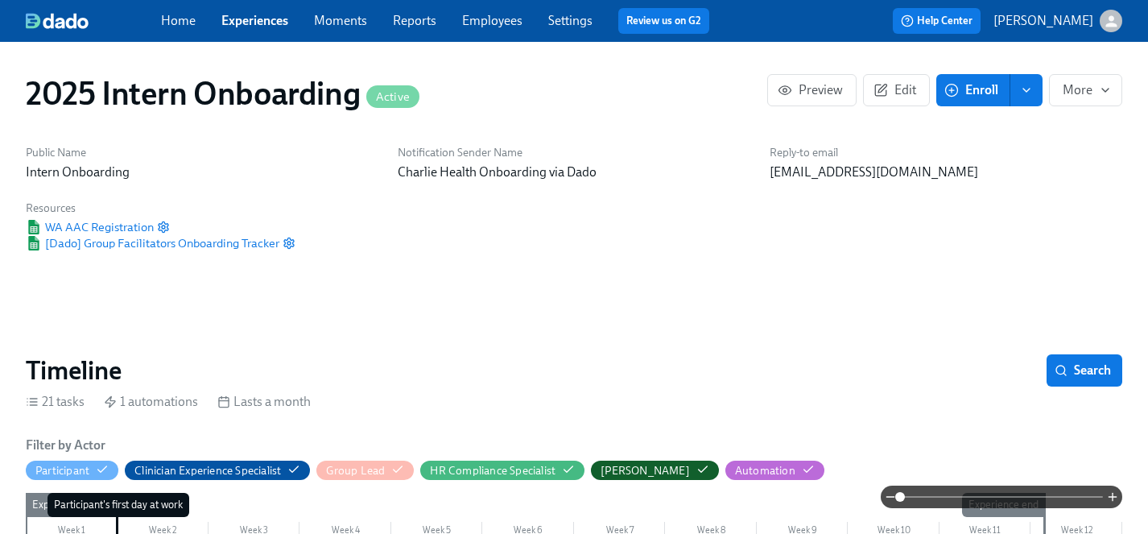
scroll to position [0, 1266]
click at [986, 91] on span "Enroll" at bounding box center [973, 90] width 51 height 16
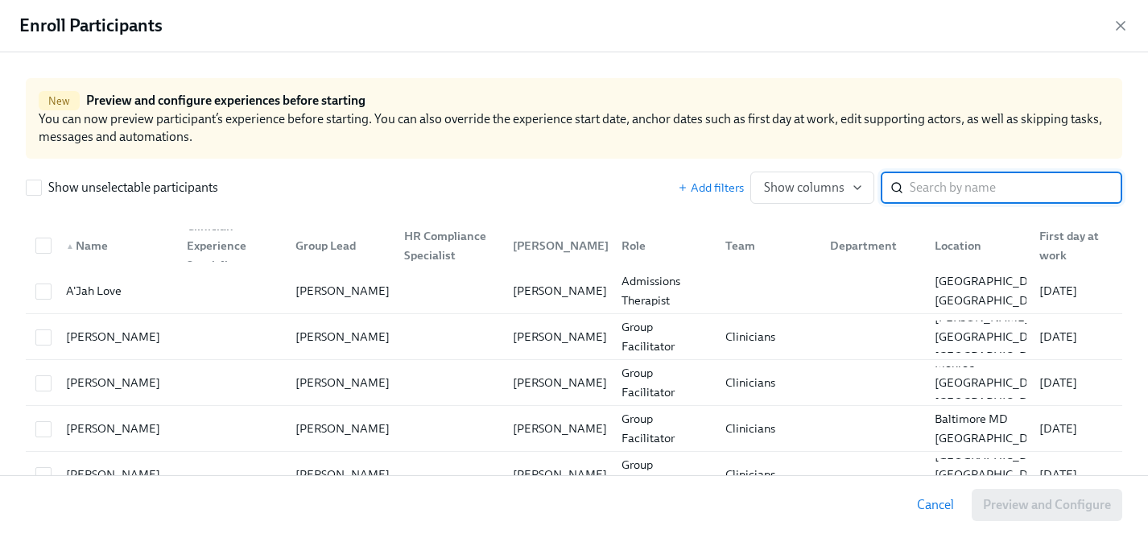
click at [978, 184] on input "search" at bounding box center [1016, 188] width 213 height 32
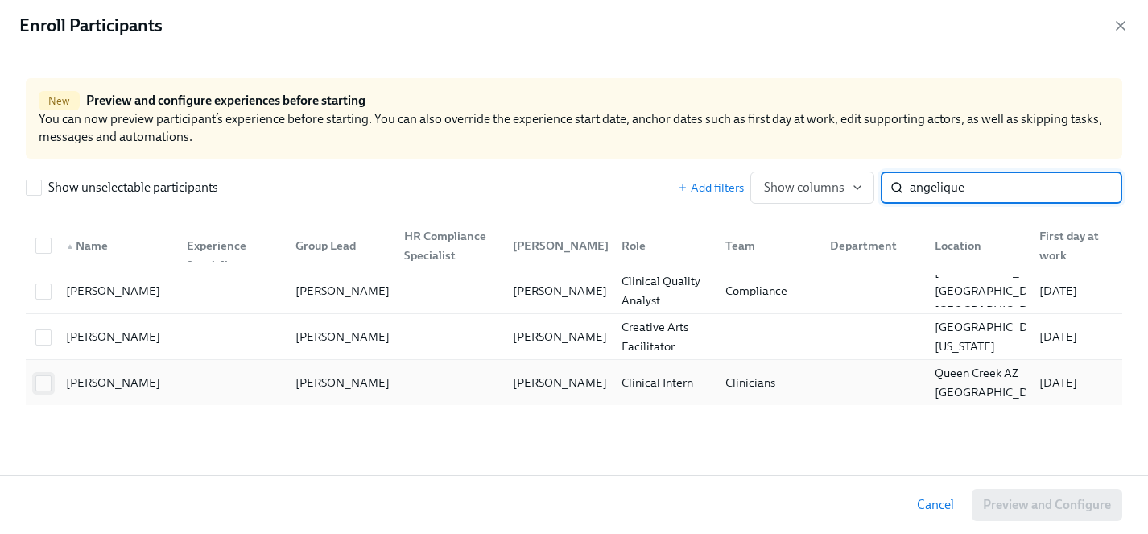
type input "angelique"
click at [41, 386] on input "checkbox" at bounding box center [43, 383] width 14 height 14
checkbox input "true"
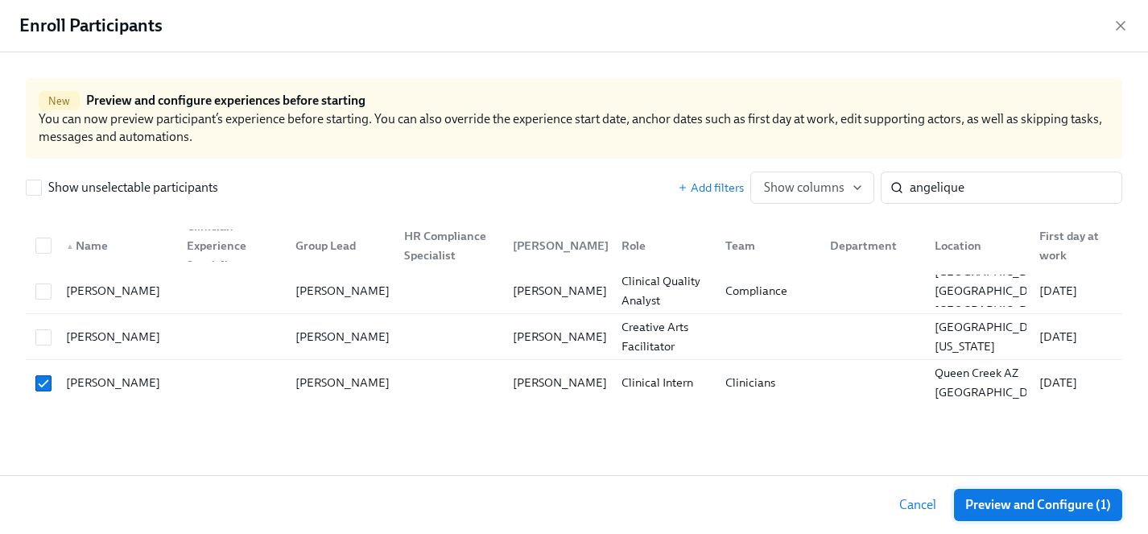
click at [1022, 495] on button "Preview and Configure (1)" at bounding box center [1038, 505] width 168 height 32
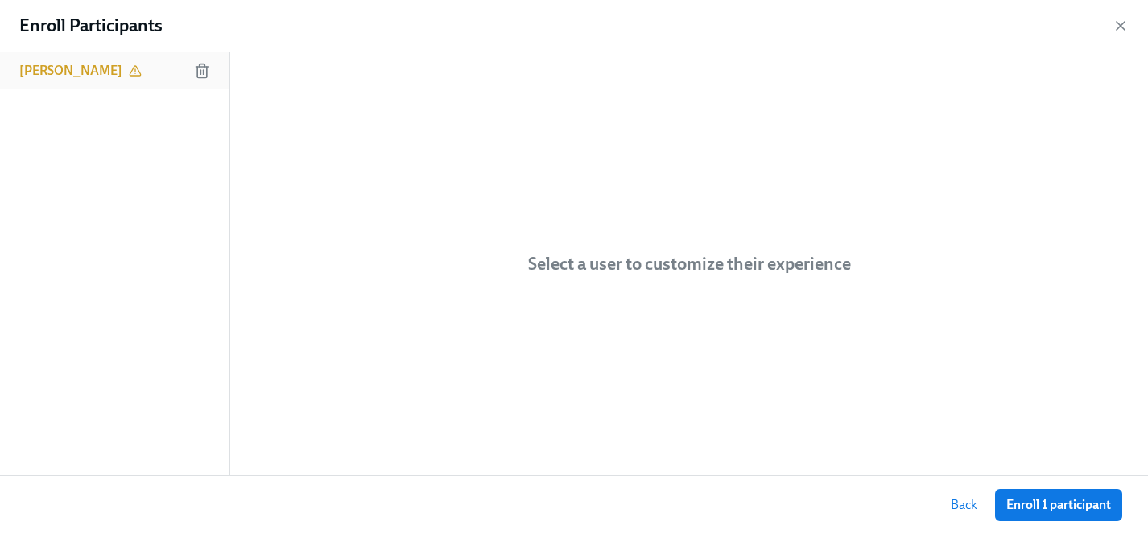
click at [77, 71] on h6 "[PERSON_NAME]" at bounding box center [70, 71] width 103 height 18
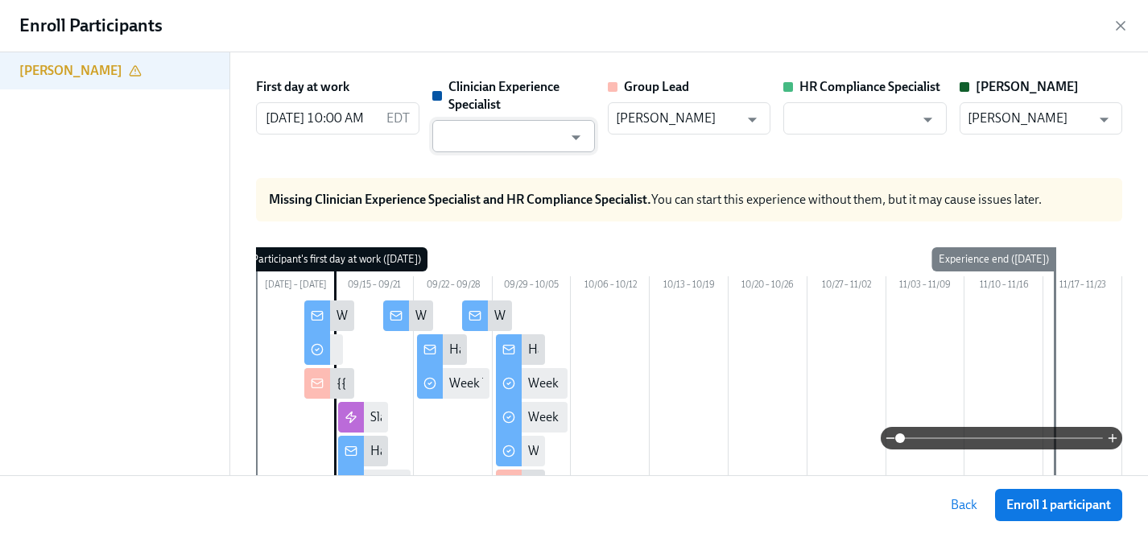
click at [519, 142] on input "text" at bounding box center [501, 136] width 123 height 32
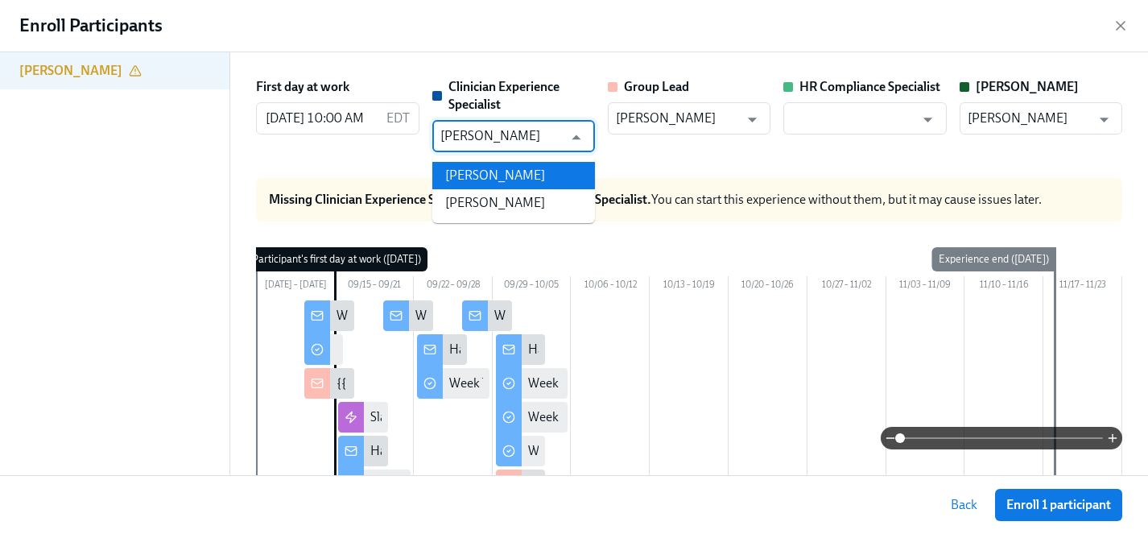
click at [527, 175] on li "[PERSON_NAME]" at bounding box center [513, 175] width 163 height 27
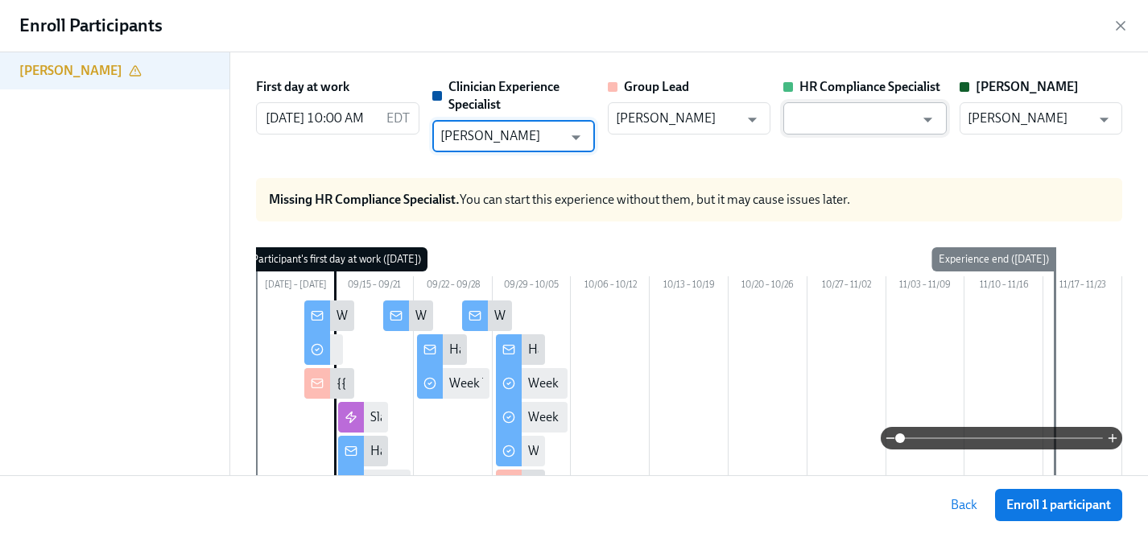
type input "[PERSON_NAME]"
click at [888, 118] on input "text" at bounding box center [853, 118] width 123 height 32
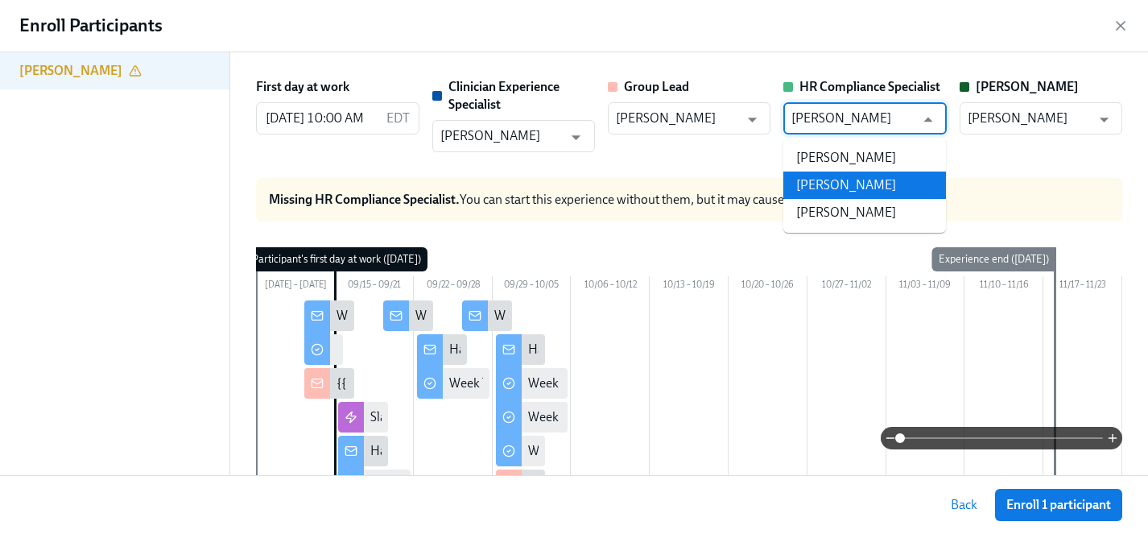
click at [887, 184] on li "[PERSON_NAME]" at bounding box center [865, 185] width 163 height 27
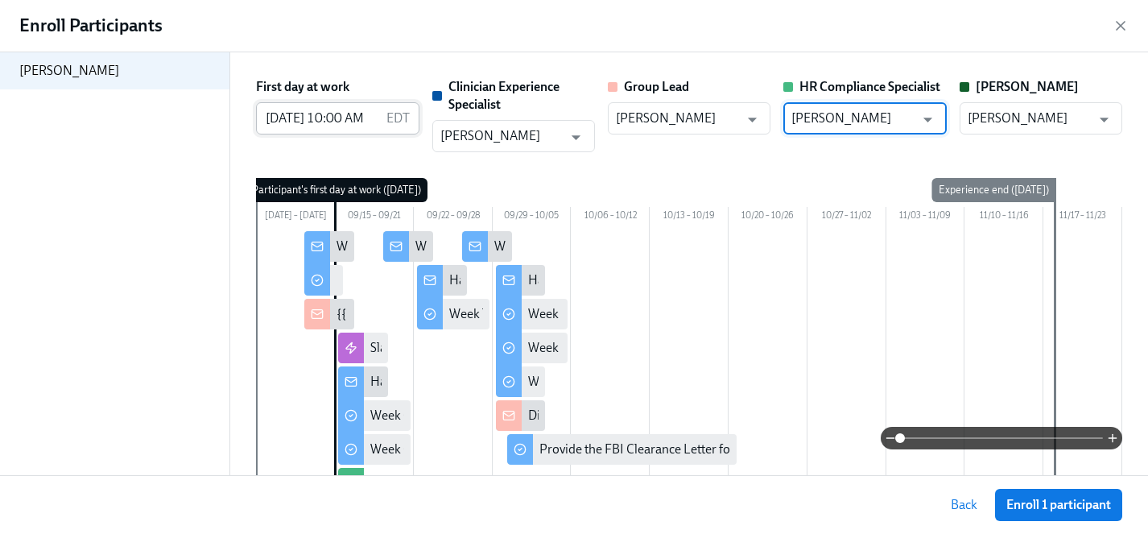
type input "[PERSON_NAME]"
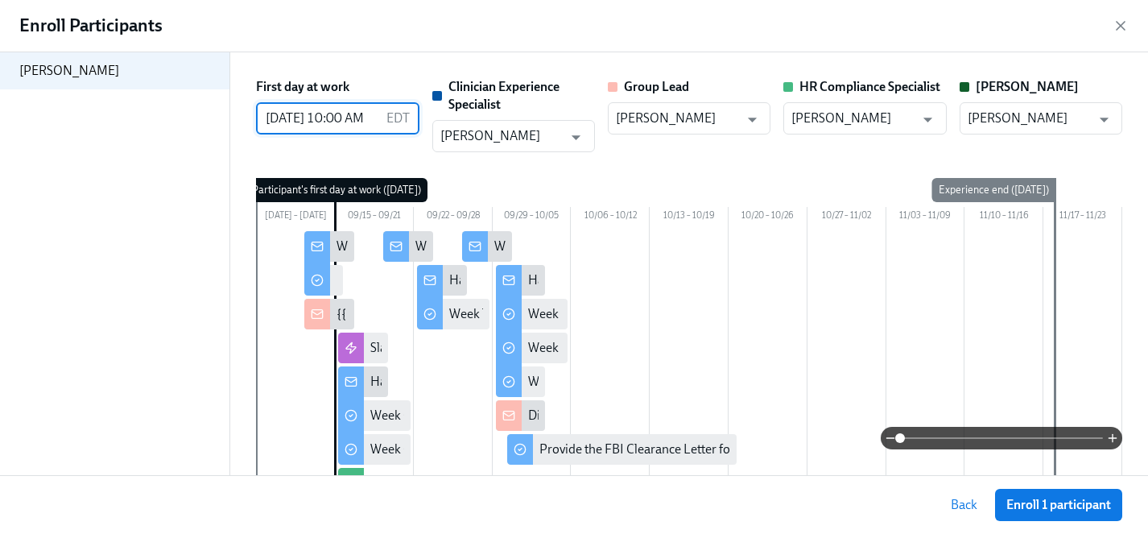
click at [305, 114] on input "[DATE] 10:00 AM" at bounding box center [317, 118] width 123 height 32
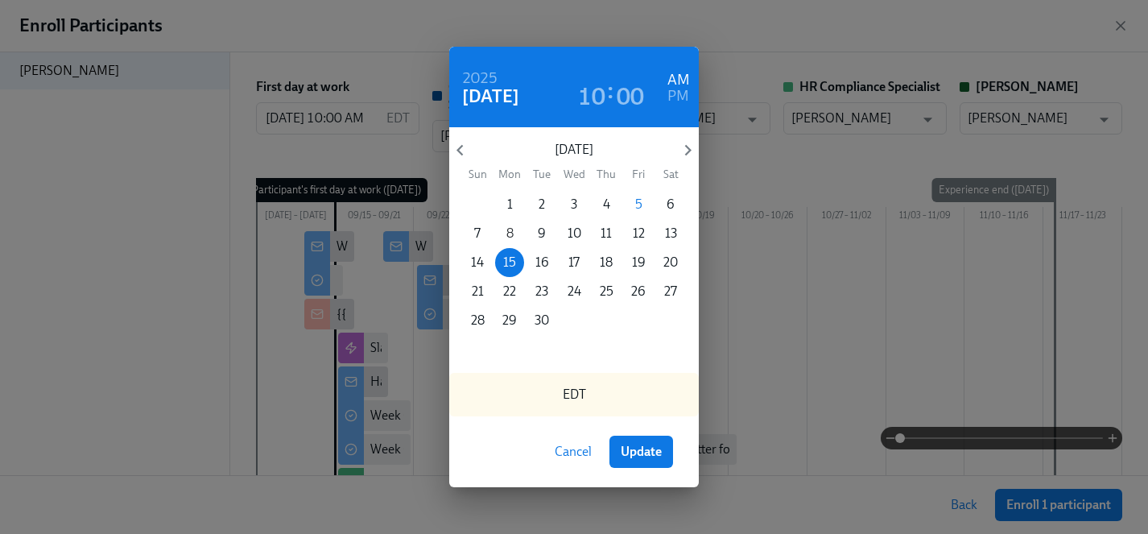
click at [512, 232] on p "8" at bounding box center [510, 234] width 7 height 18
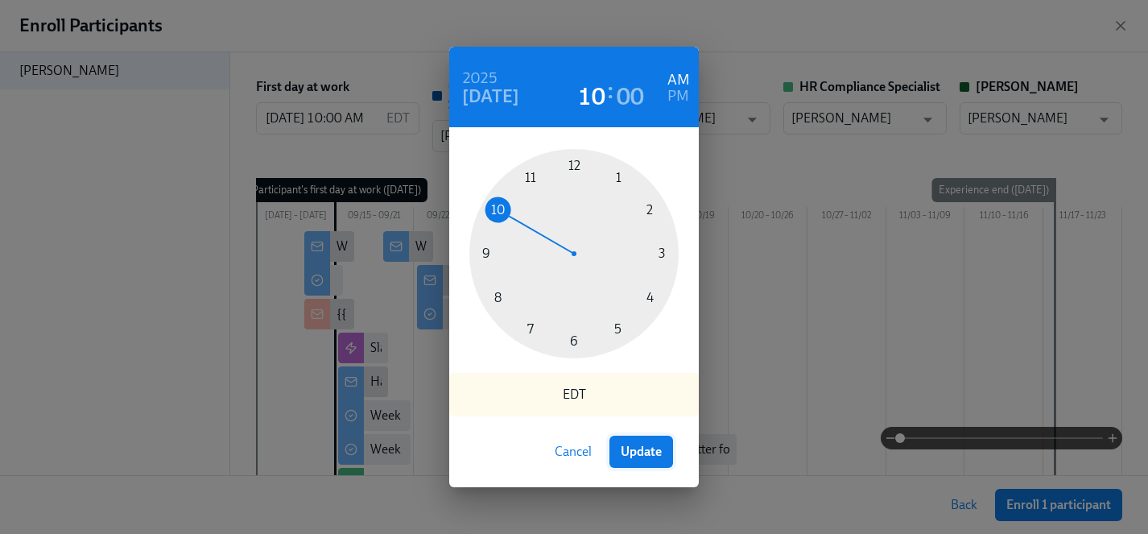
click at [657, 449] on span "Update" at bounding box center [641, 452] width 41 height 16
type input "[DATE] 10:00 AM"
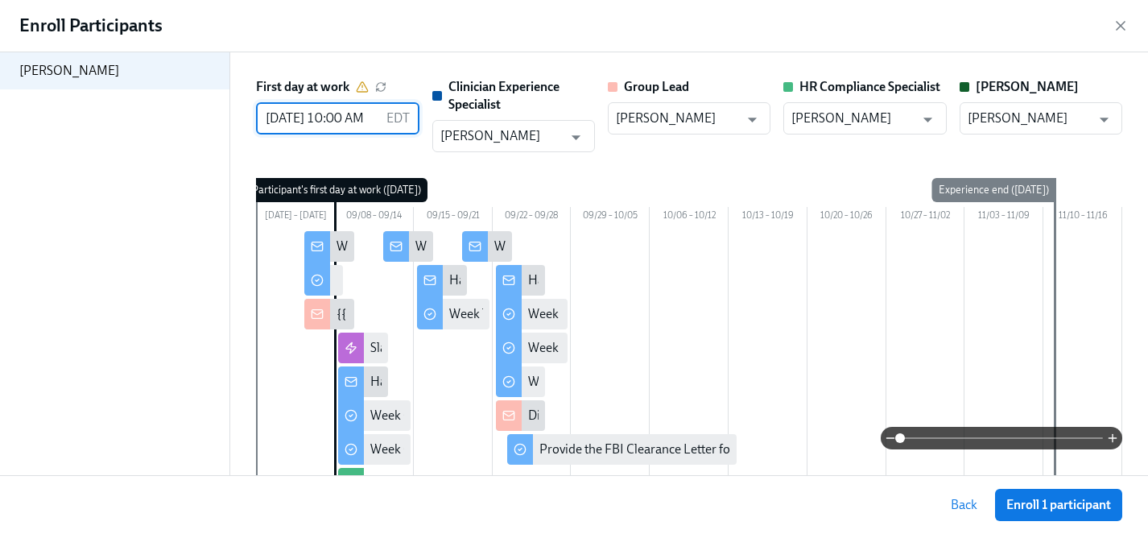
click at [1066, 501] on span "Enroll 1 participant" at bounding box center [1059, 505] width 105 height 16
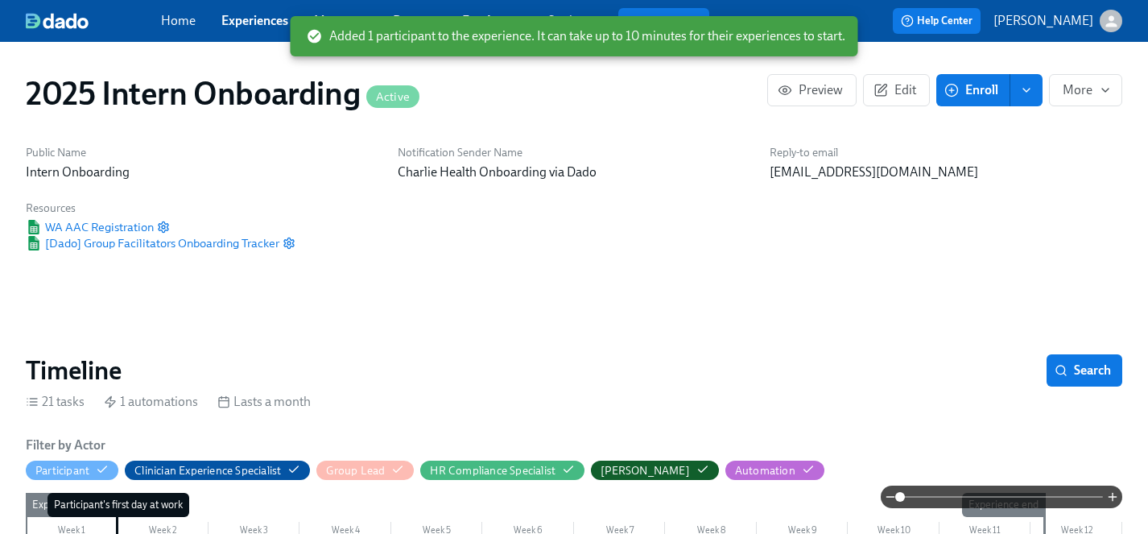
scroll to position [0, 2532]
click at [254, 22] on link "Experiences" at bounding box center [254, 20] width 67 height 15
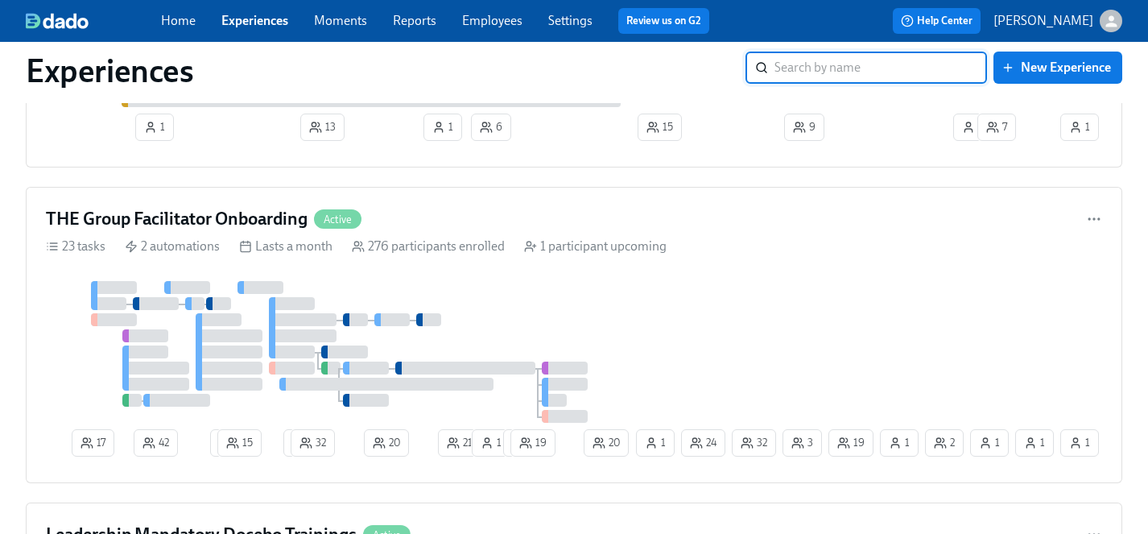
scroll to position [5468, 0]
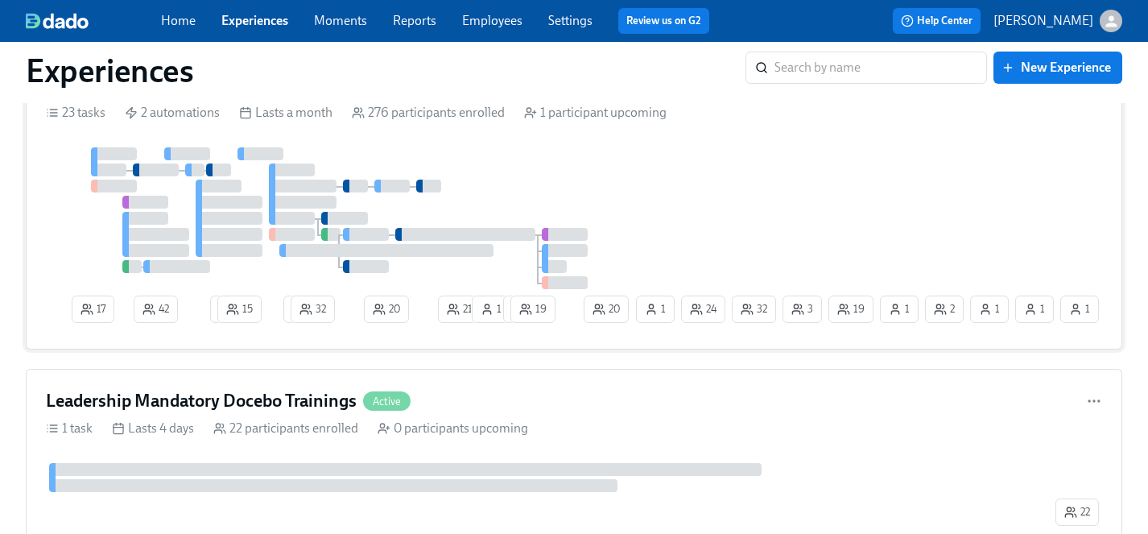
click at [597, 170] on div at bounding box center [339, 218] width 587 height 142
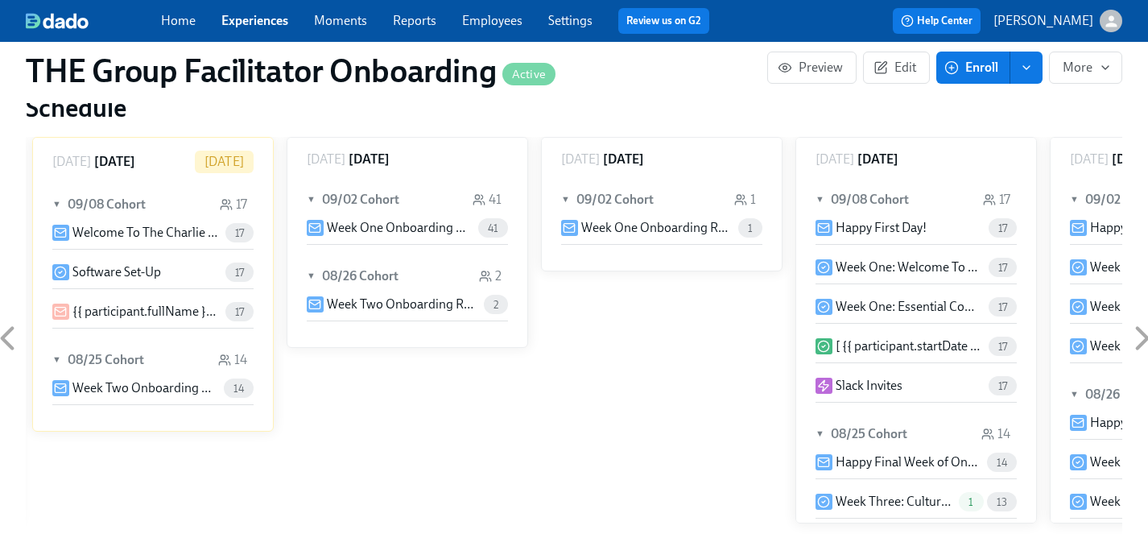
scroll to position [922, 0]
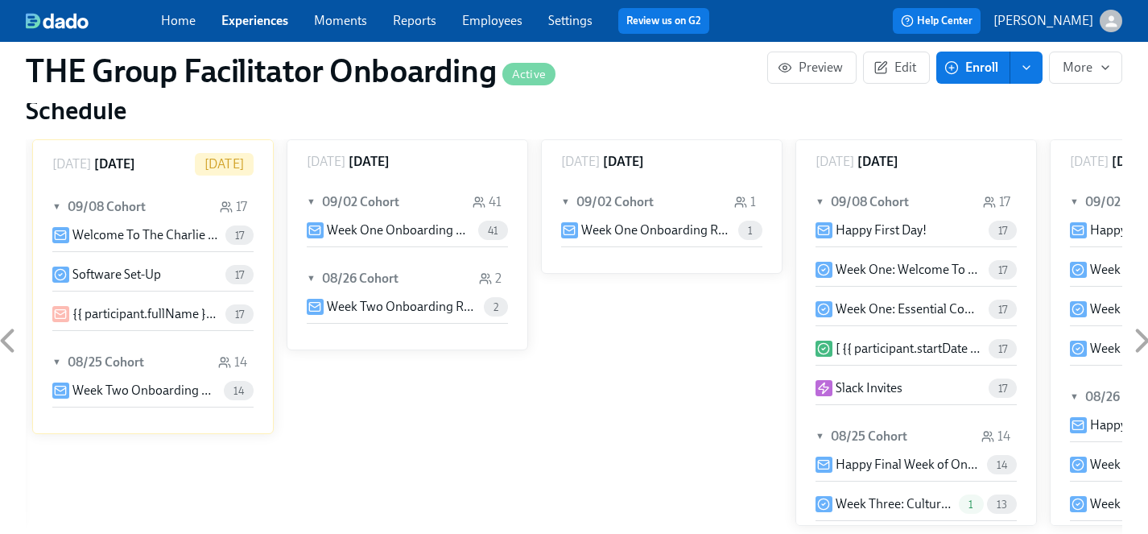
click at [235, 237] on span "17" at bounding box center [239, 235] width 28 height 12
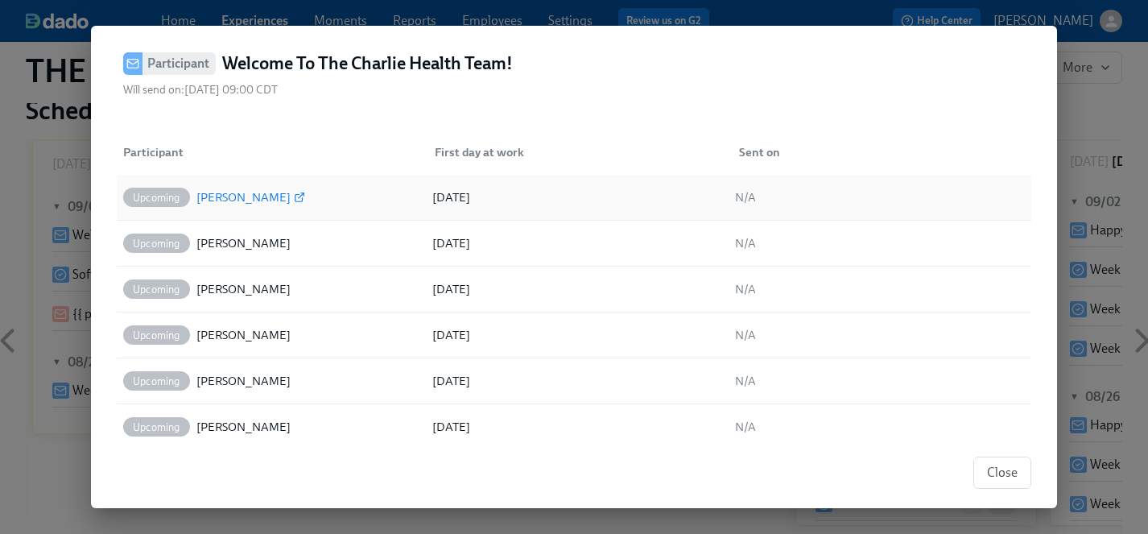
click at [239, 194] on div "[PERSON_NAME]" at bounding box center [243, 197] width 94 height 19
click at [212, 246] on div "[PERSON_NAME]" at bounding box center [243, 243] width 94 height 19
click at [217, 246] on div "[PERSON_NAME]" at bounding box center [243, 243] width 94 height 19
click at [220, 290] on div "[PERSON_NAME]" at bounding box center [243, 288] width 94 height 19
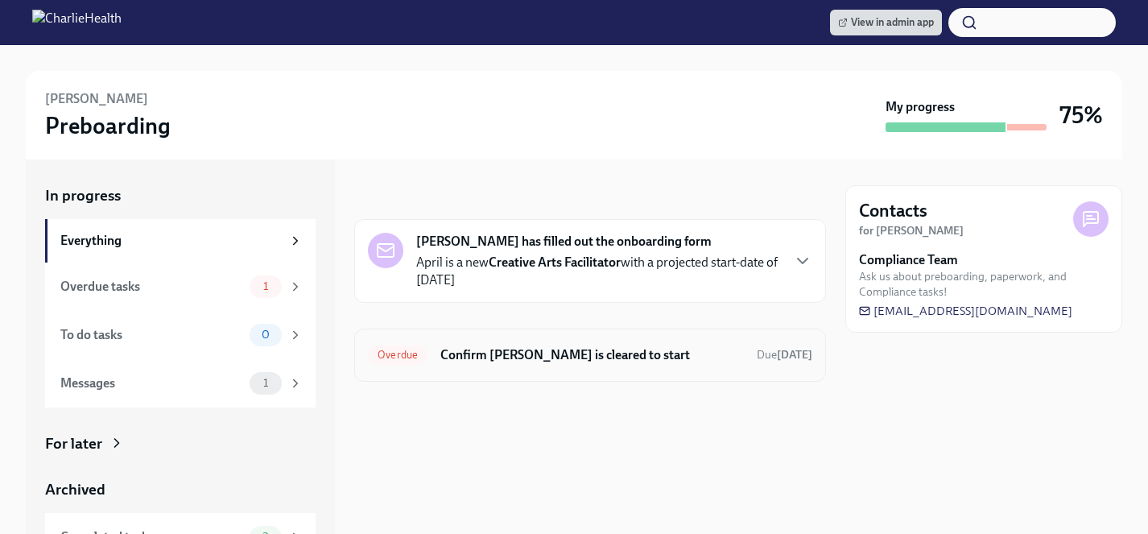
click at [544, 356] on h6 "Confirm [PERSON_NAME] is cleared to start" at bounding box center [592, 355] width 304 height 18
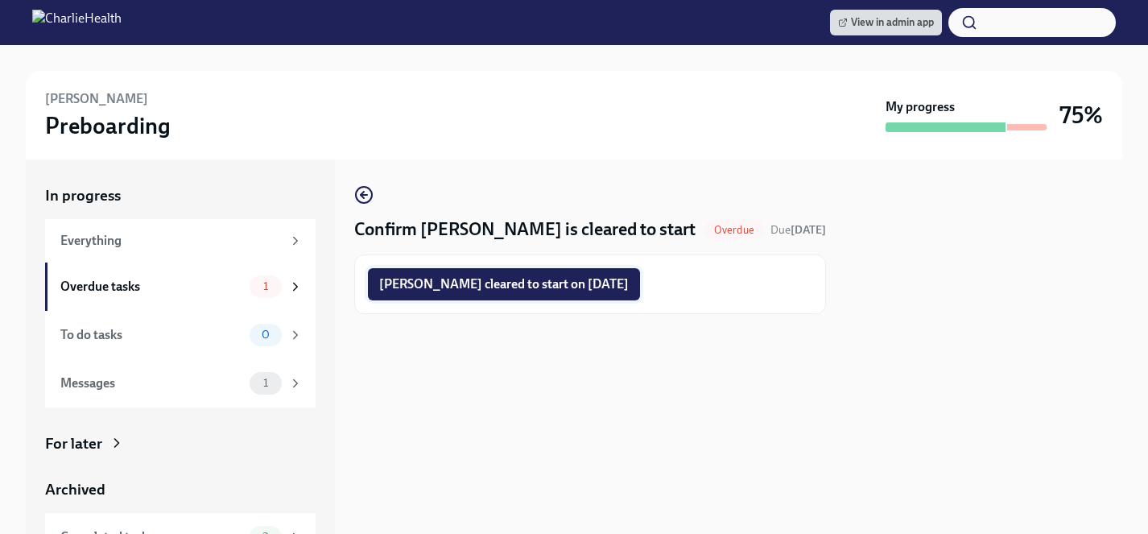
click at [529, 284] on span "[PERSON_NAME] cleared to start on [DATE]" at bounding box center [504, 284] width 250 height 16
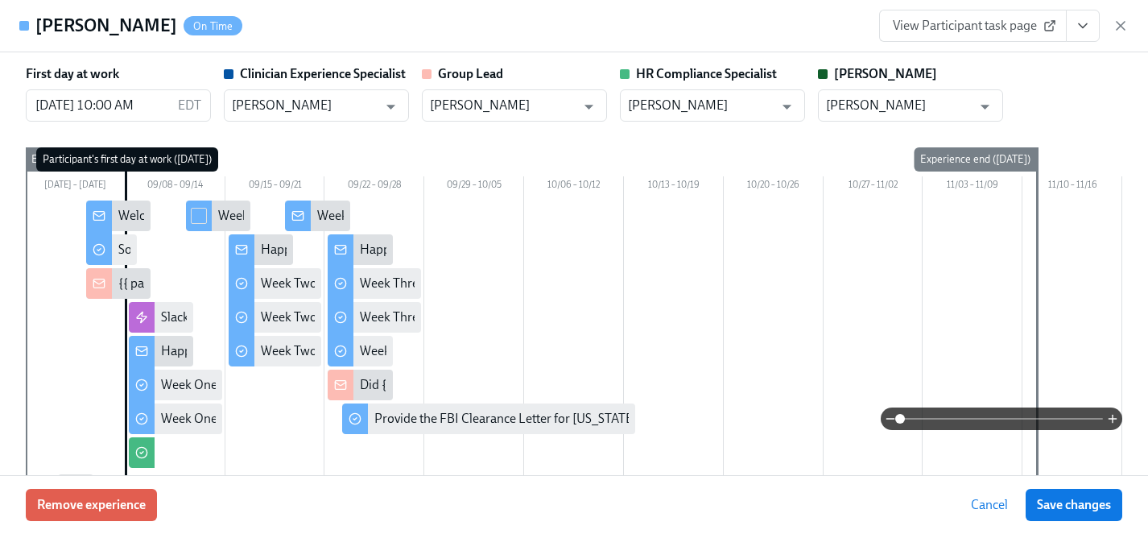
scroll to position [0, 24422]
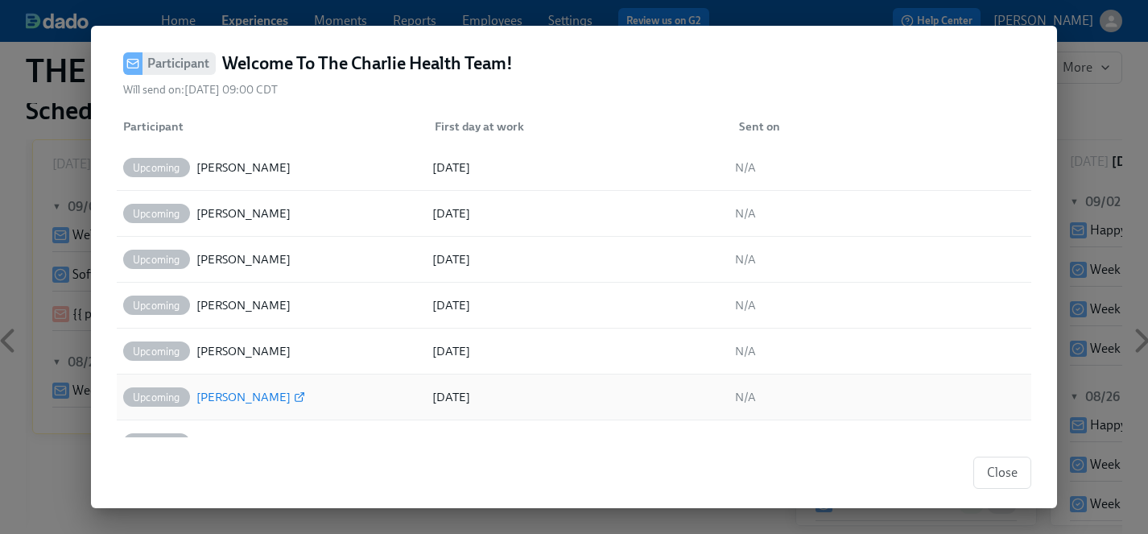
scroll to position [29, 0]
click at [216, 395] on div "[PERSON_NAME]" at bounding box center [243, 397] width 94 height 19
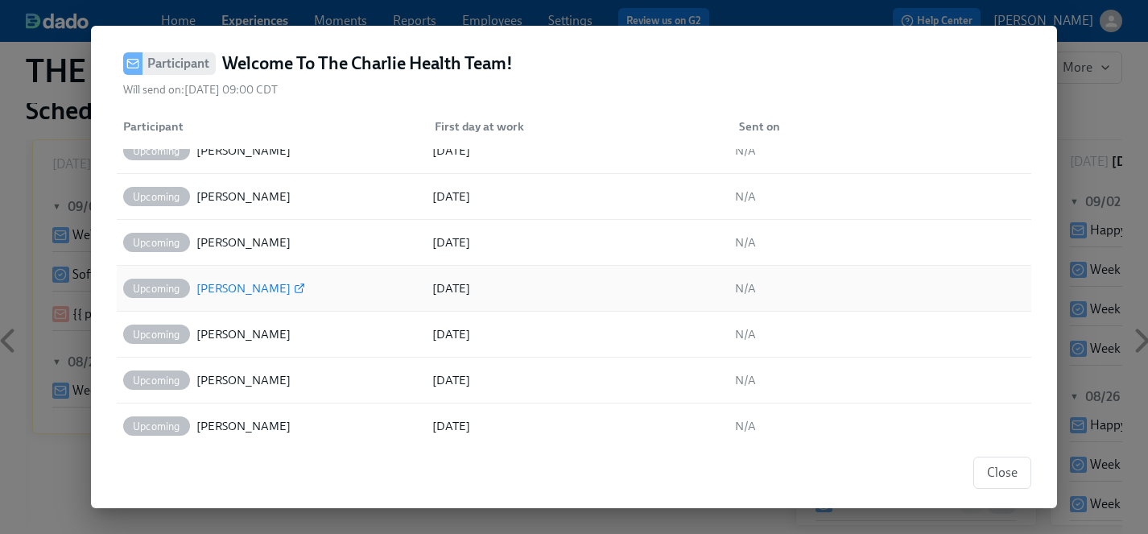
scroll to position [151, 0]
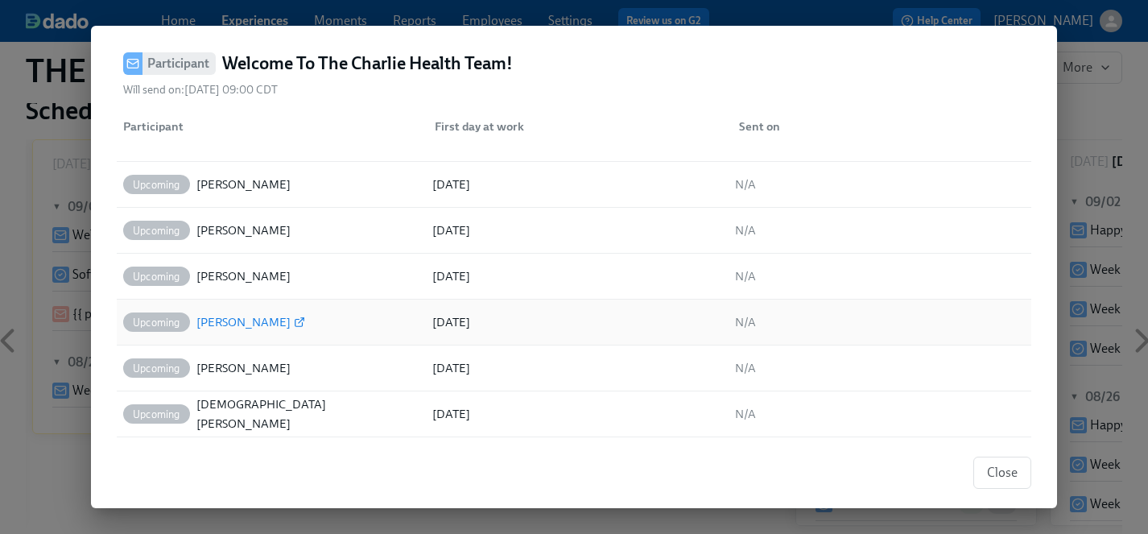
click at [255, 318] on div "[PERSON_NAME]" at bounding box center [243, 321] width 94 height 19
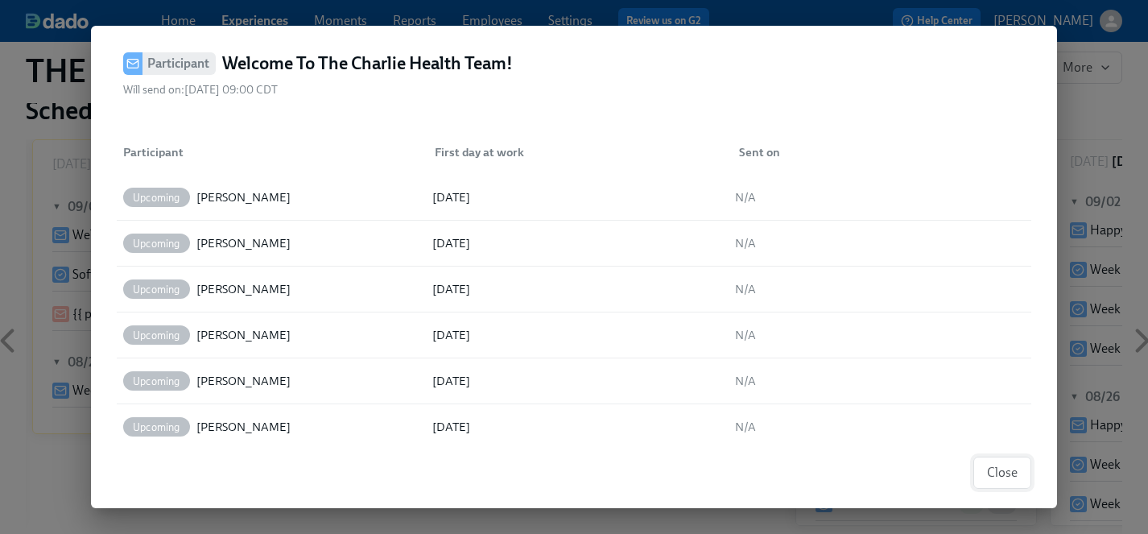
click at [998, 466] on span "Close" at bounding box center [1002, 473] width 31 height 16
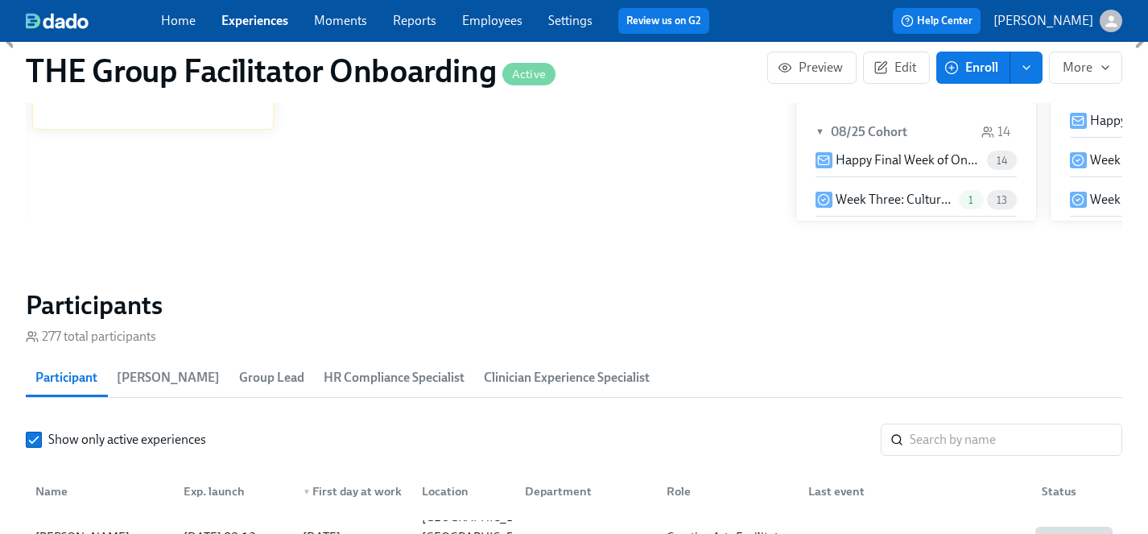
scroll to position [1238, 0]
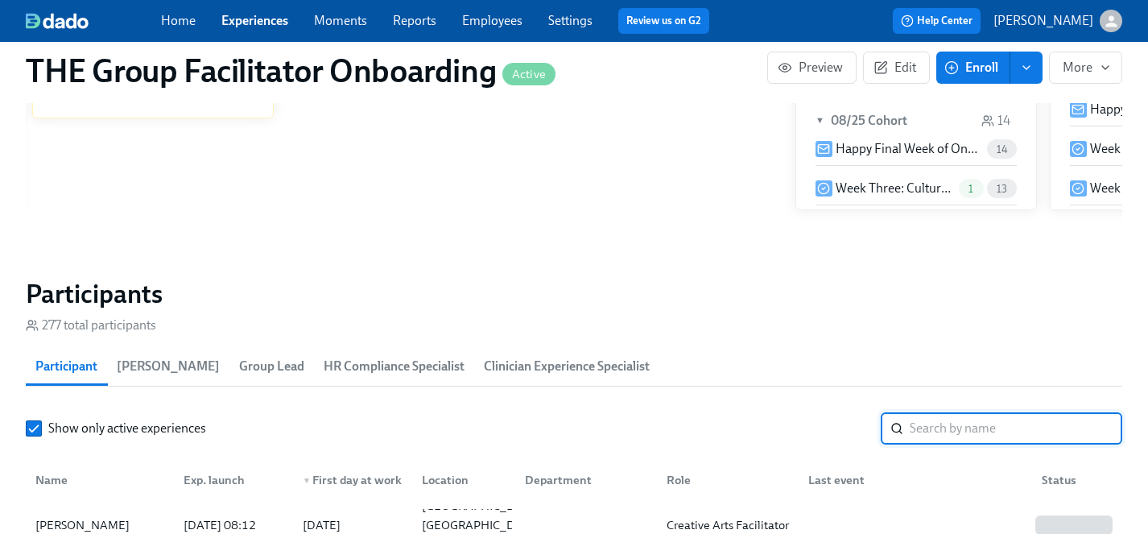
click at [966, 420] on input "search" at bounding box center [1016, 428] width 213 height 32
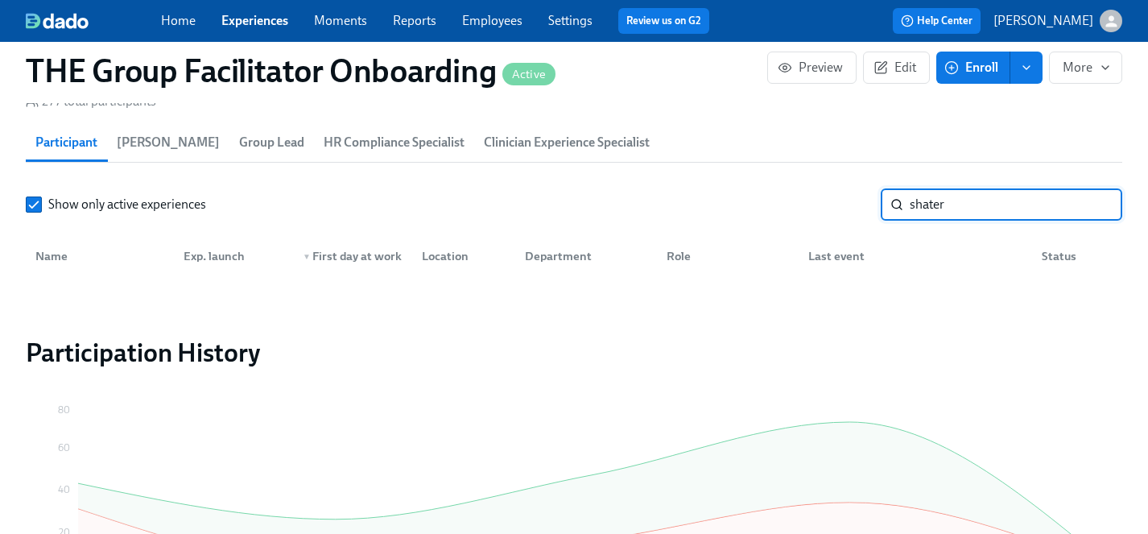
scroll to position [1462, 0]
type input "shater"
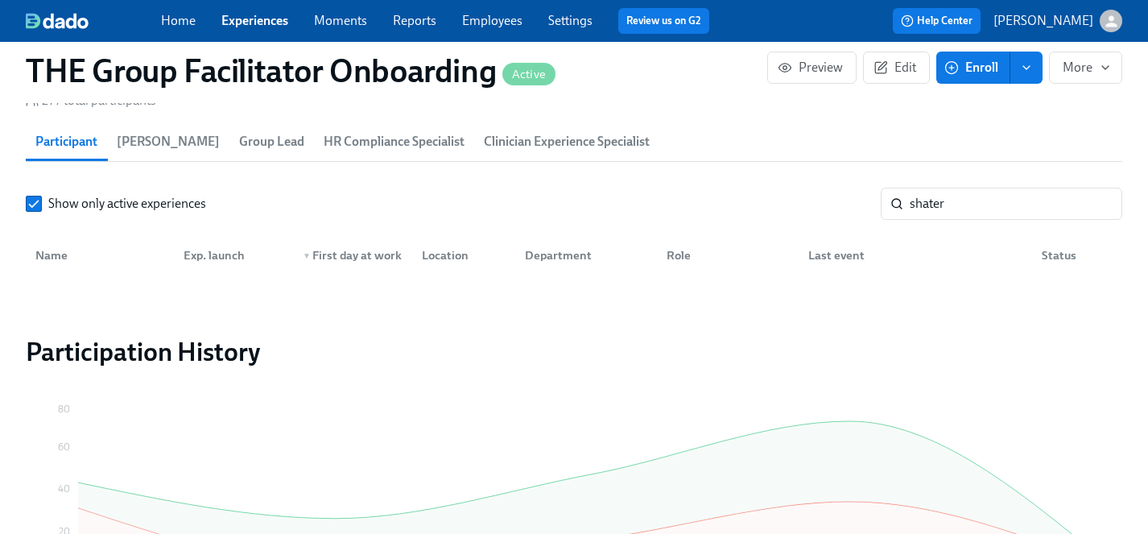
click at [988, 70] on span "Enroll" at bounding box center [973, 68] width 51 height 16
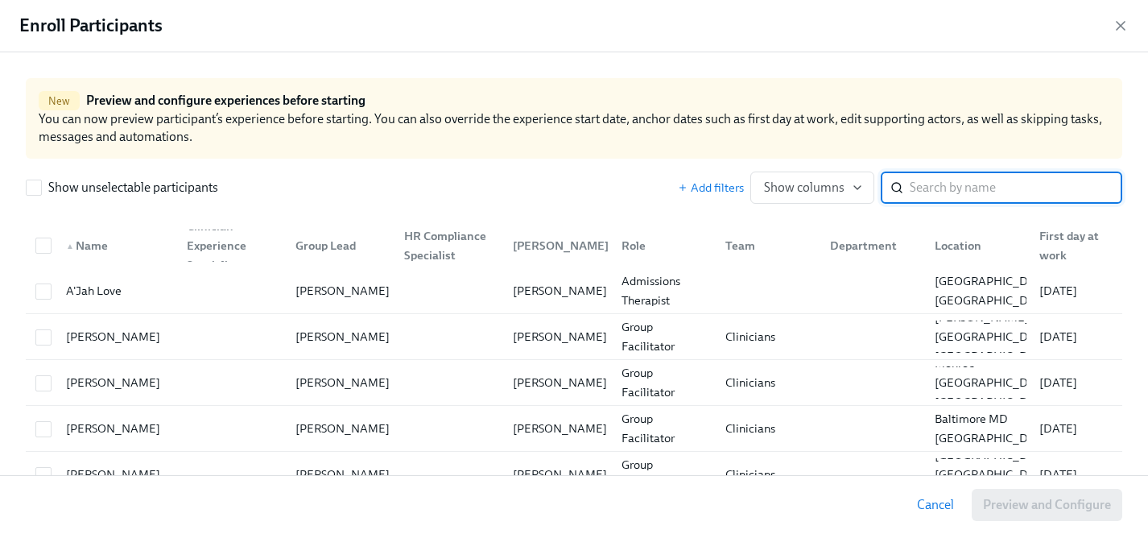
click at [961, 193] on input "search" at bounding box center [1016, 188] width 213 height 32
type input "shateric"
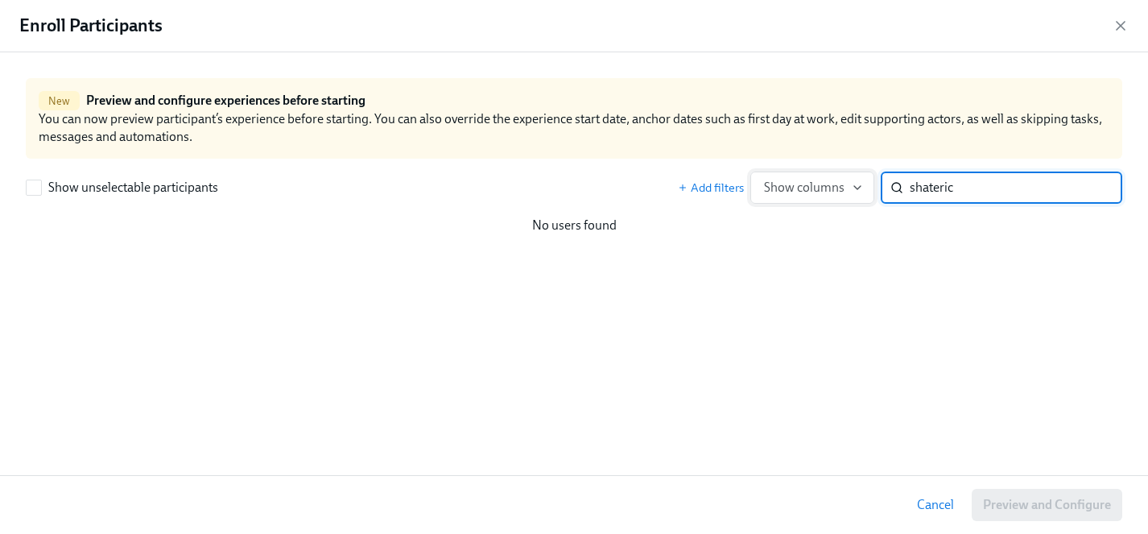
drag, startPoint x: 969, startPoint y: 192, endPoint x: 861, endPoint y: 192, distance: 107.9
click at [861, 192] on div "Add filters Show columns shateric ​" at bounding box center [900, 188] width 445 height 32
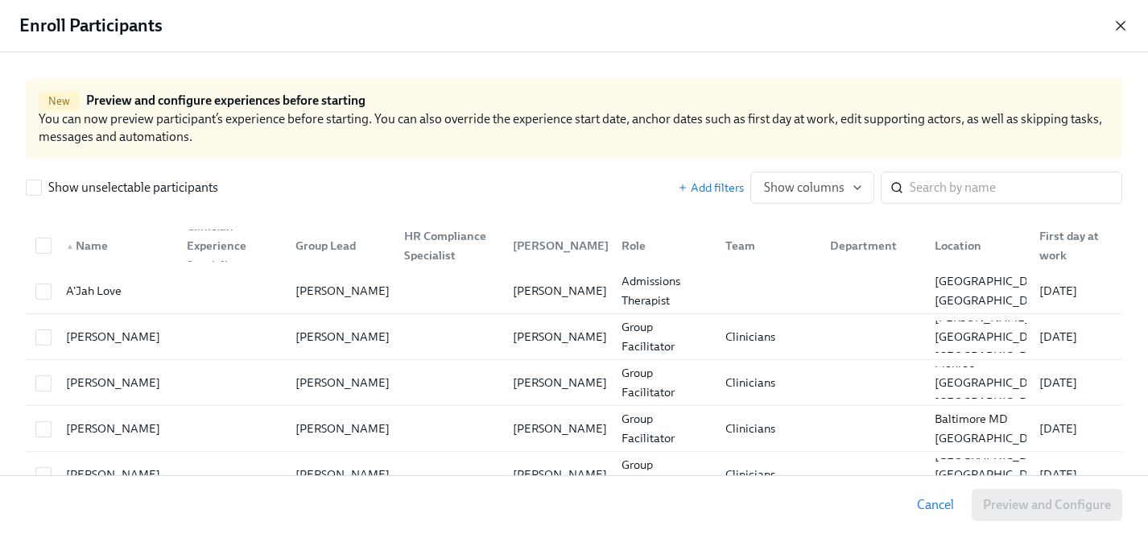
click at [1119, 27] on icon "button" at bounding box center [1121, 26] width 8 height 8
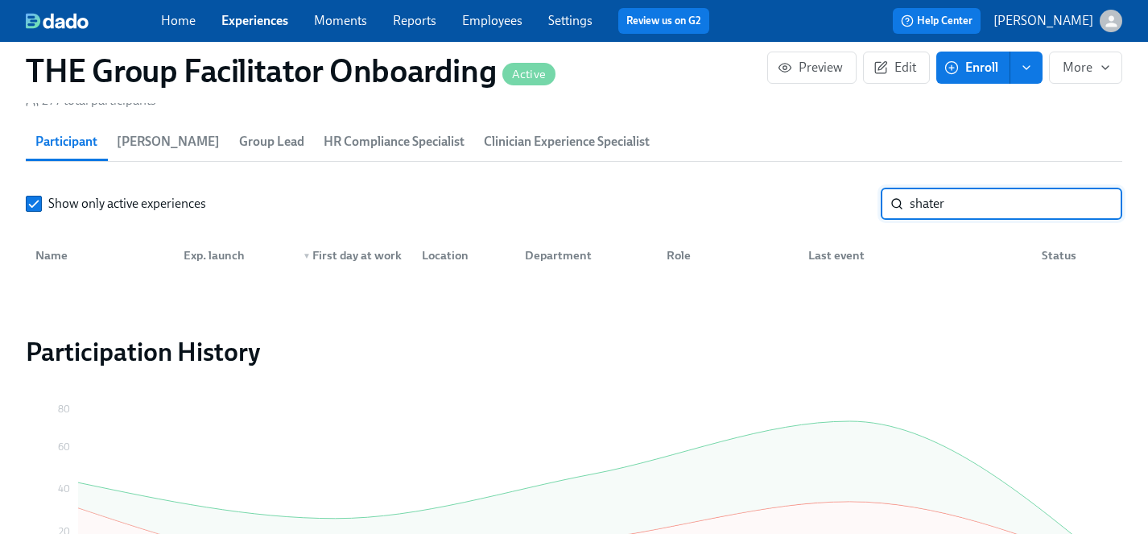
drag, startPoint x: 958, startPoint y: 205, endPoint x: 899, endPoint y: 205, distance: 58.8
click at [899, 205] on div "shater ​" at bounding box center [1002, 204] width 242 height 32
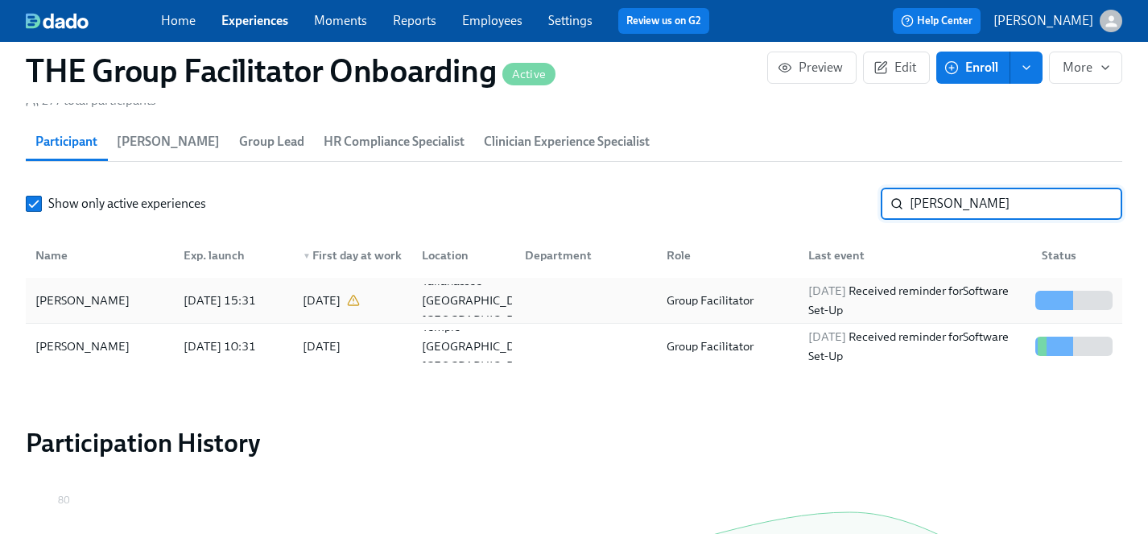
type input "jackson"
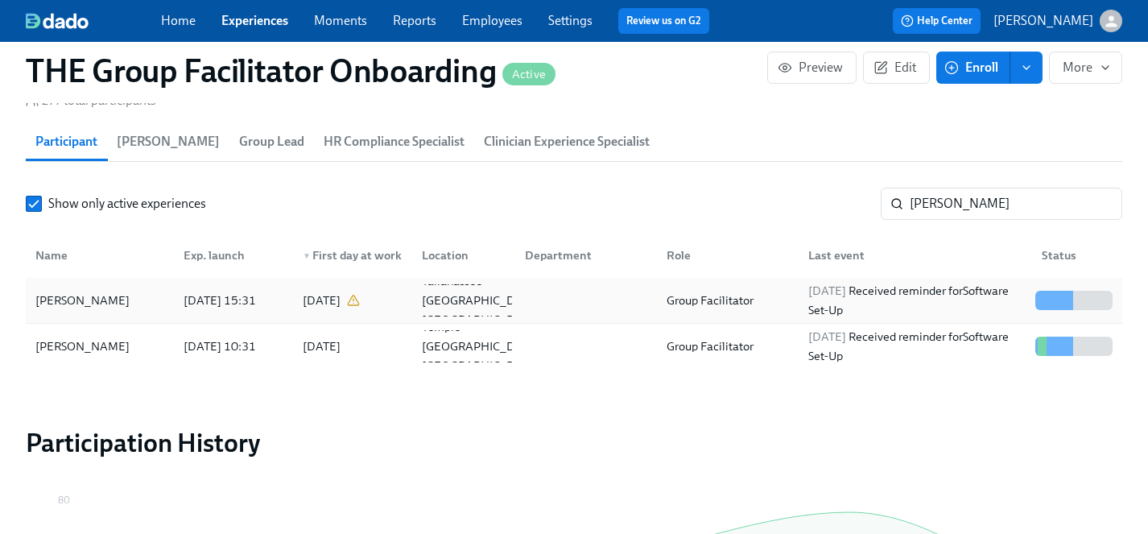
click at [95, 295] on div "[PERSON_NAME]" at bounding box center [82, 300] width 107 height 19
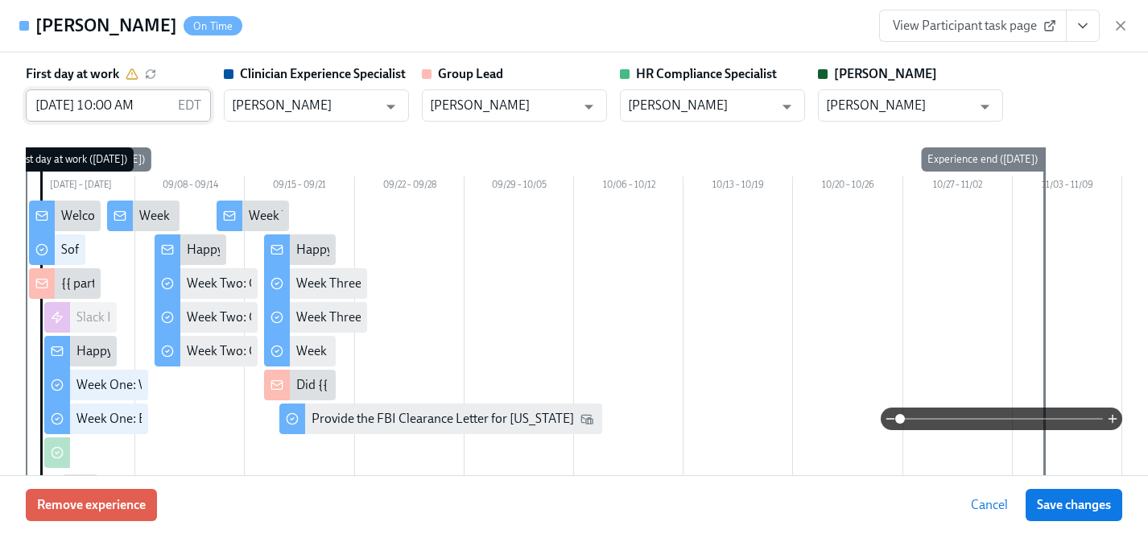
click at [59, 109] on input "09/02/2025 10:00 AM" at bounding box center [99, 105] width 146 height 32
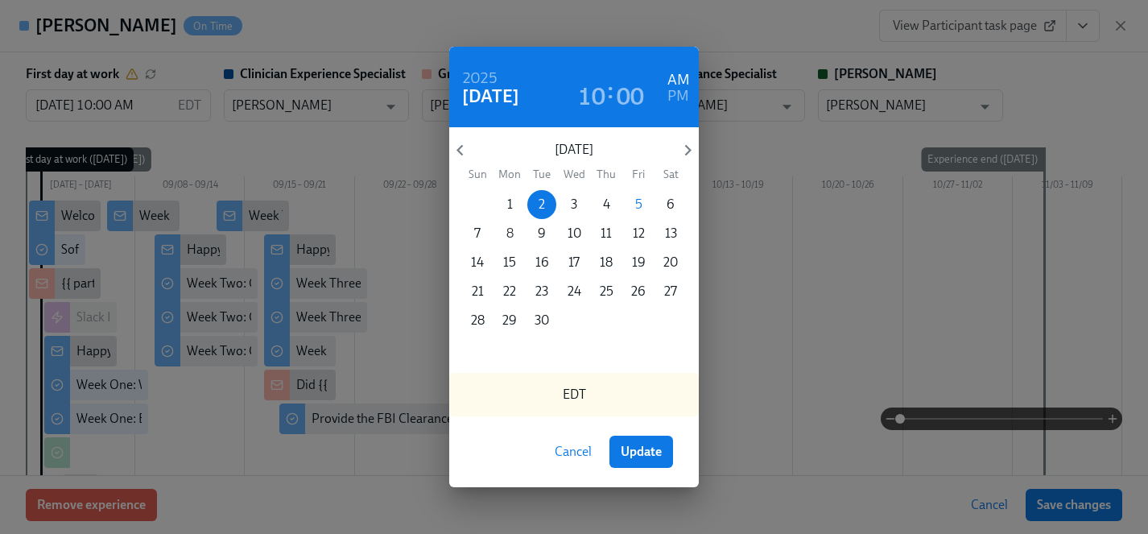
click at [514, 229] on span "8" at bounding box center [509, 234] width 29 height 18
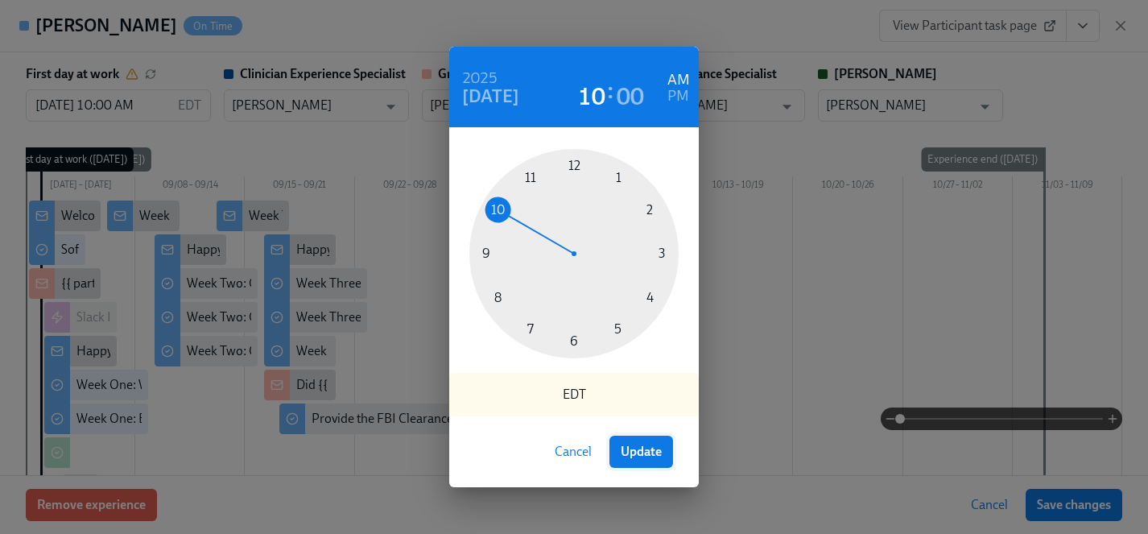
click at [643, 453] on span "Update" at bounding box center [641, 452] width 41 height 16
type input "[DATE] 10:00 AM"
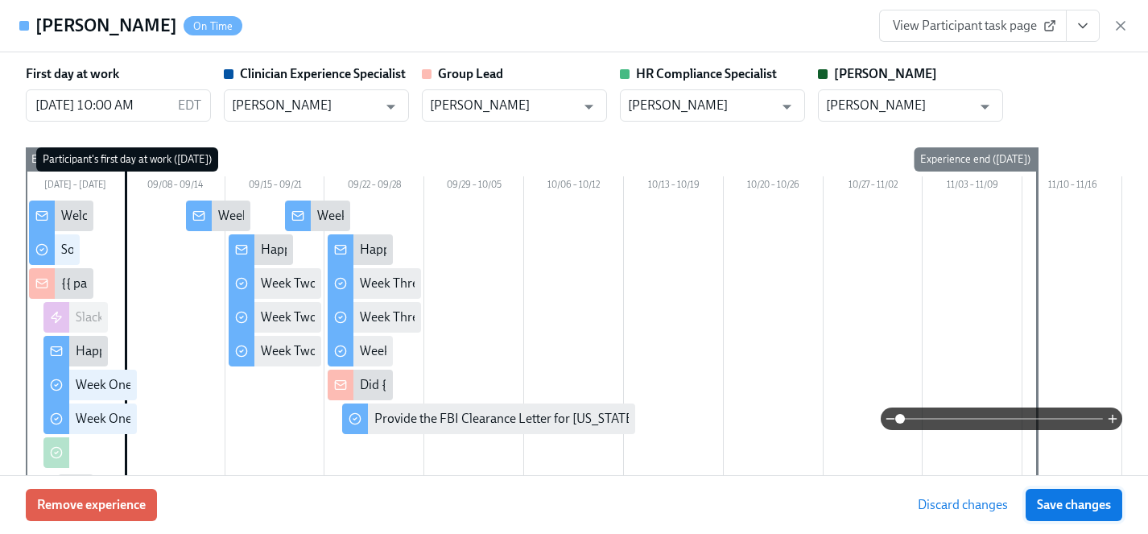
click at [1077, 501] on span "Save changes" at bounding box center [1074, 505] width 74 height 16
type input "[DATE] 10:00 AM"
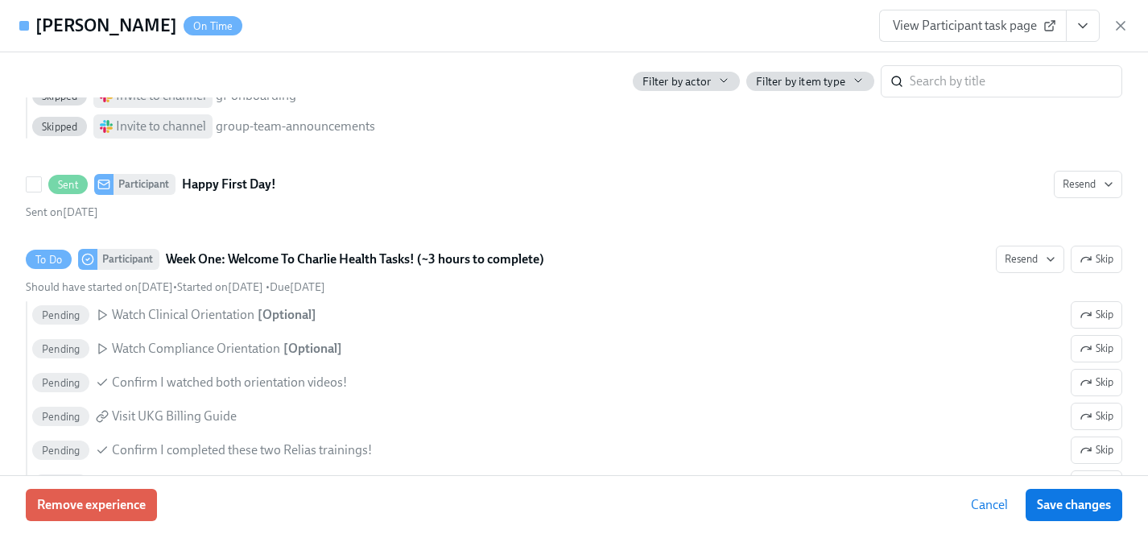
scroll to position [1017, 0]
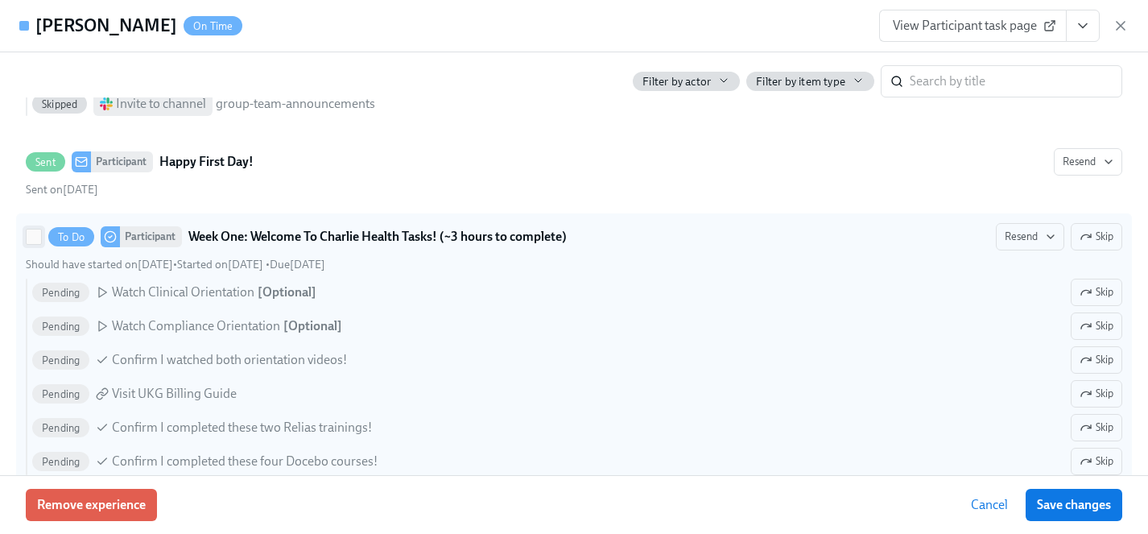
click at [35, 238] on input "To Do Participant Week One: Welcome To Charlie Health Tasks! (~3 hours to compl…" at bounding box center [34, 236] width 14 height 14
checkbox input "true"
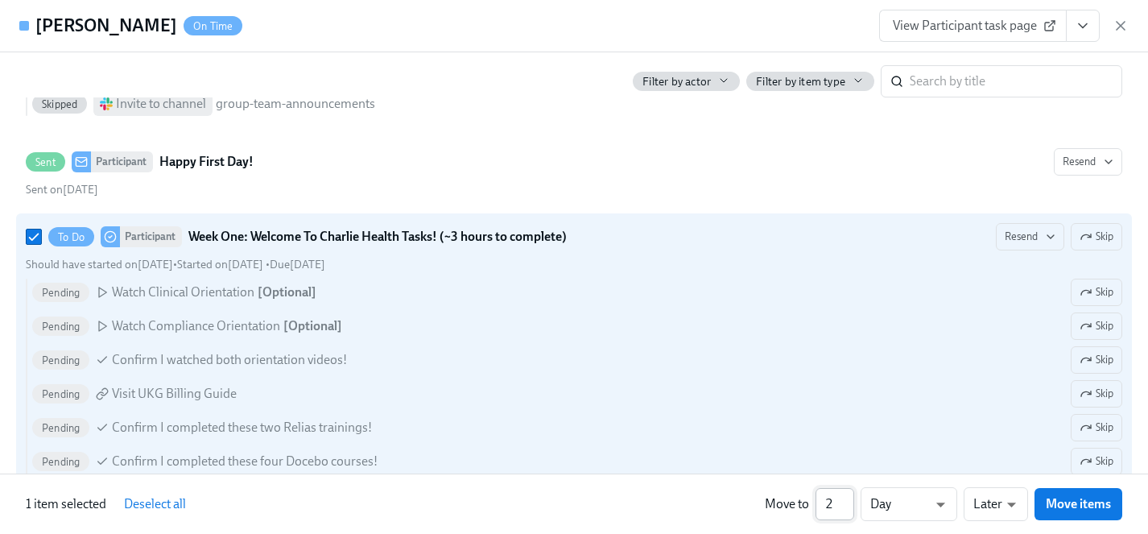
click at [848, 501] on input "2" at bounding box center [835, 504] width 39 height 32
click at [848, 501] on input "3" at bounding box center [835, 504] width 39 height 32
click at [848, 501] on input "4" at bounding box center [835, 504] width 39 height 32
type input "5"
click at [848, 501] on input "5" at bounding box center [835, 504] width 39 height 32
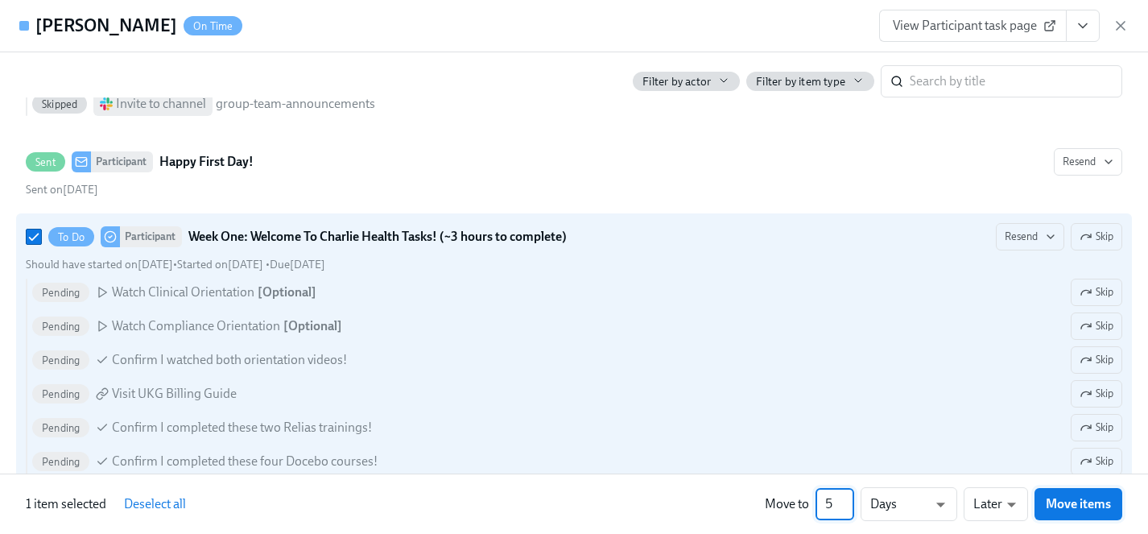
click at [1061, 506] on span "Move items" at bounding box center [1078, 504] width 65 height 16
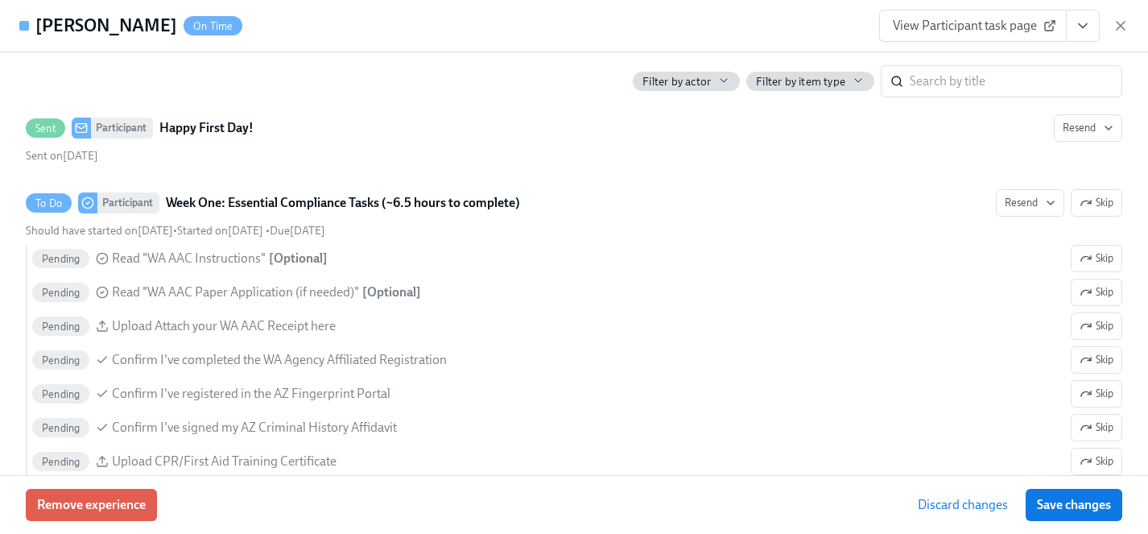
scroll to position [983, 0]
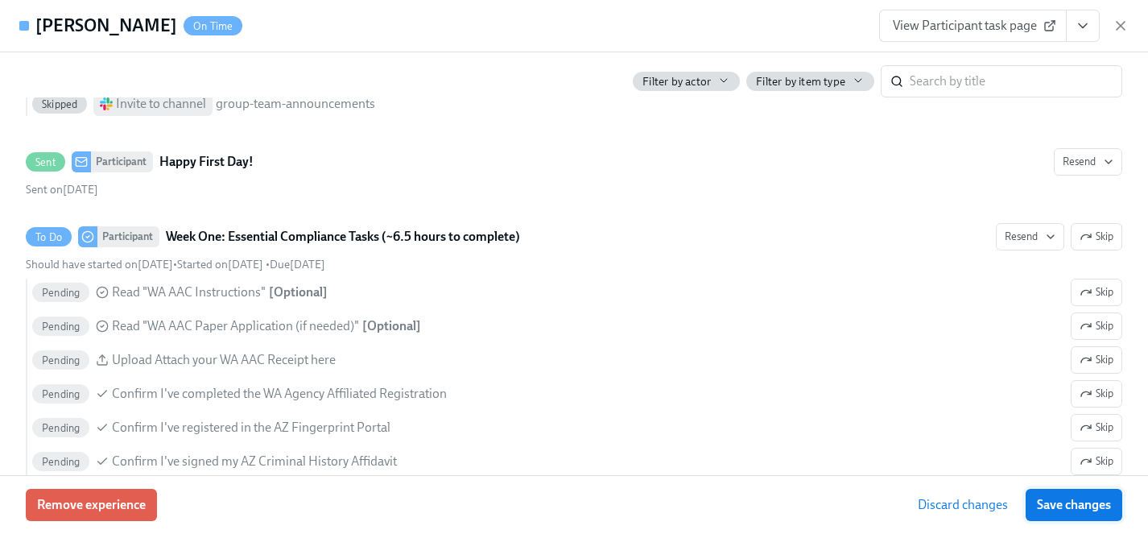
click at [1066, 504] on span "Save changes" at bounding box center [1074, 505] width 74 height 16
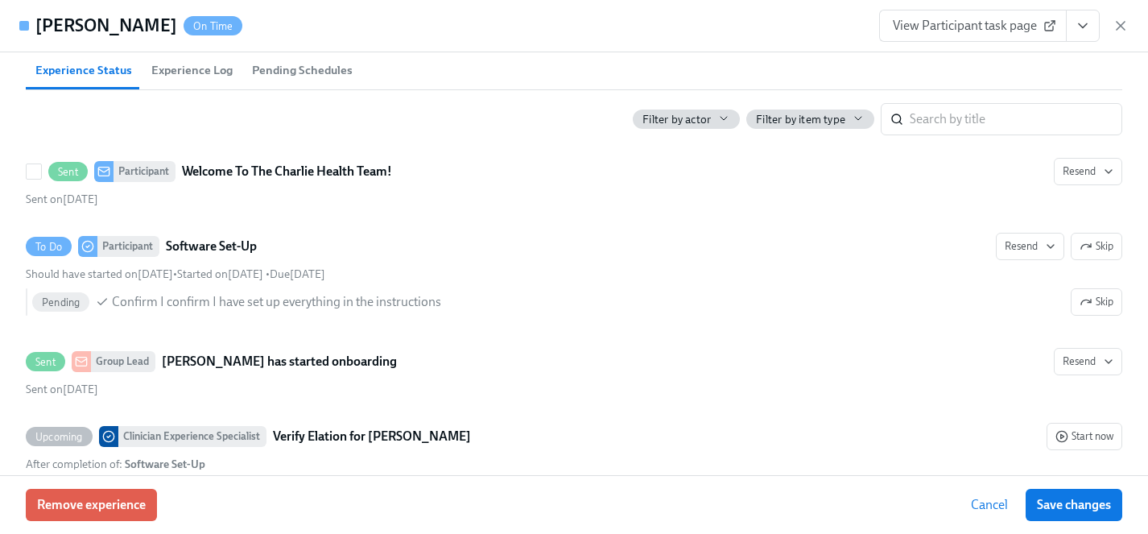
scroll to position [0, 0]
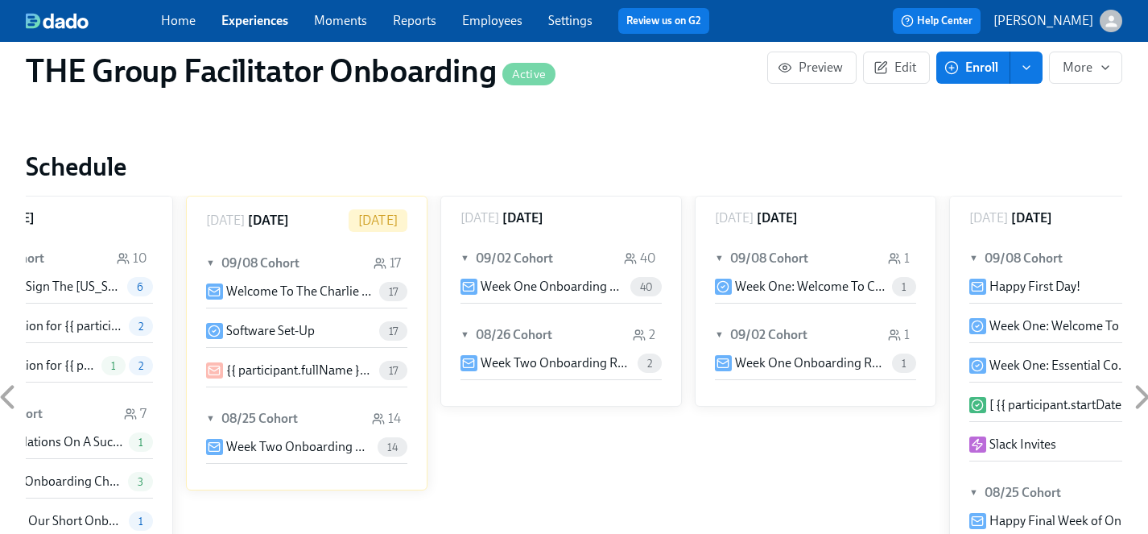
scroll to position [0, 24194]
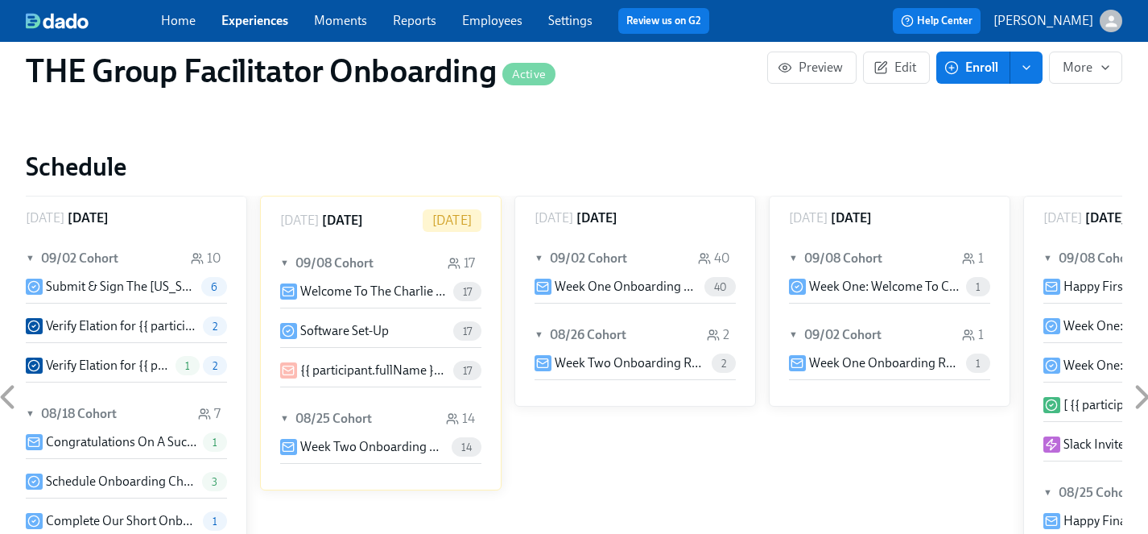
click at [466, 291] on span "17" at bounding box center [467, 292] width 28 height 12
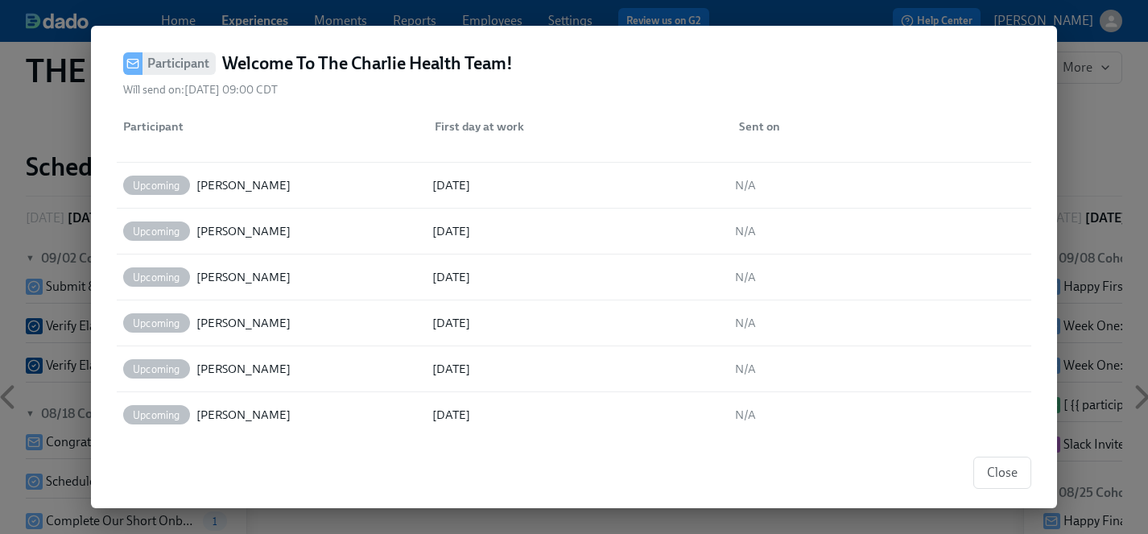
scroll to position [543, 0]
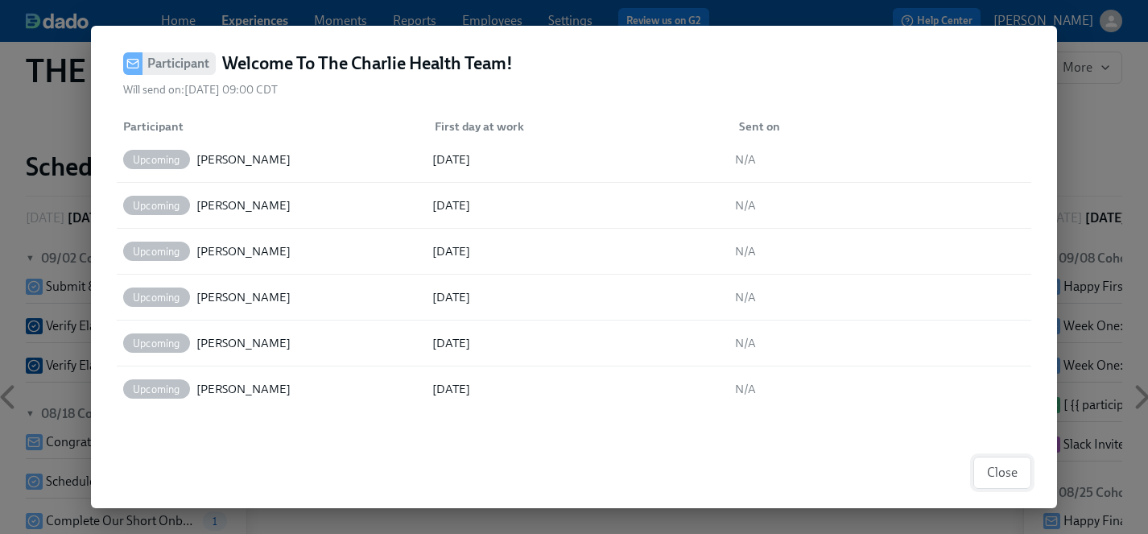
click at [999, 478] on span "Close" at bounding box center [1002, 473] width 31 height 16
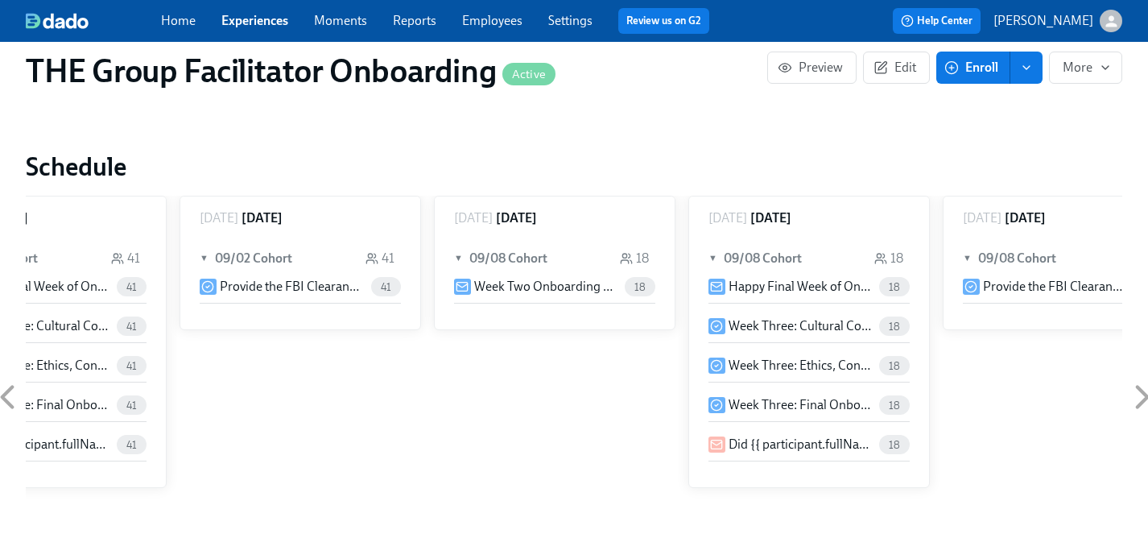
scroll to position [0, 26881]
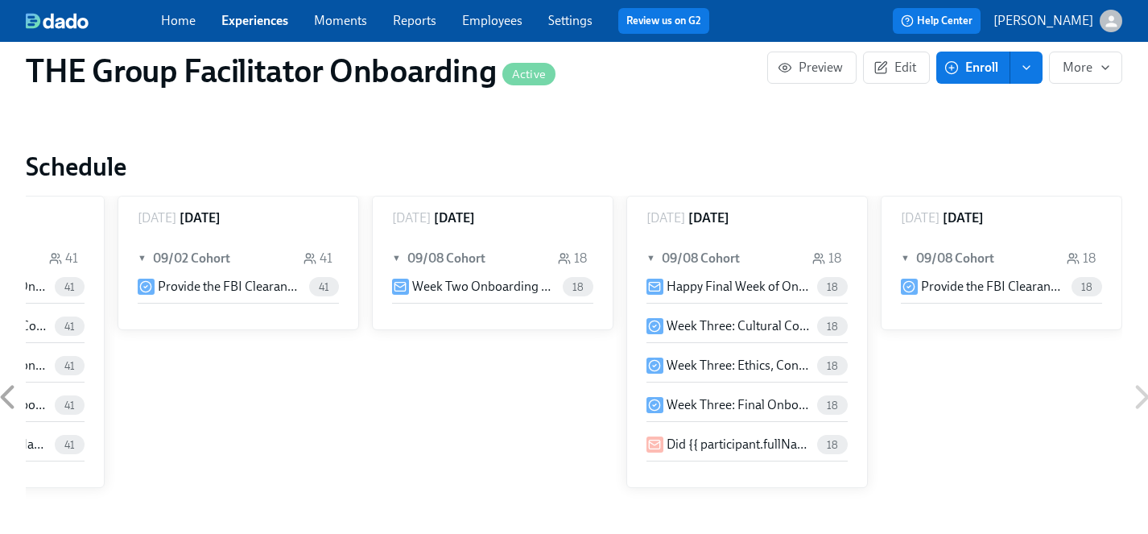
click at [256, 23] on link "Experiences" at bounding box center [254, 20] width 67 height 15
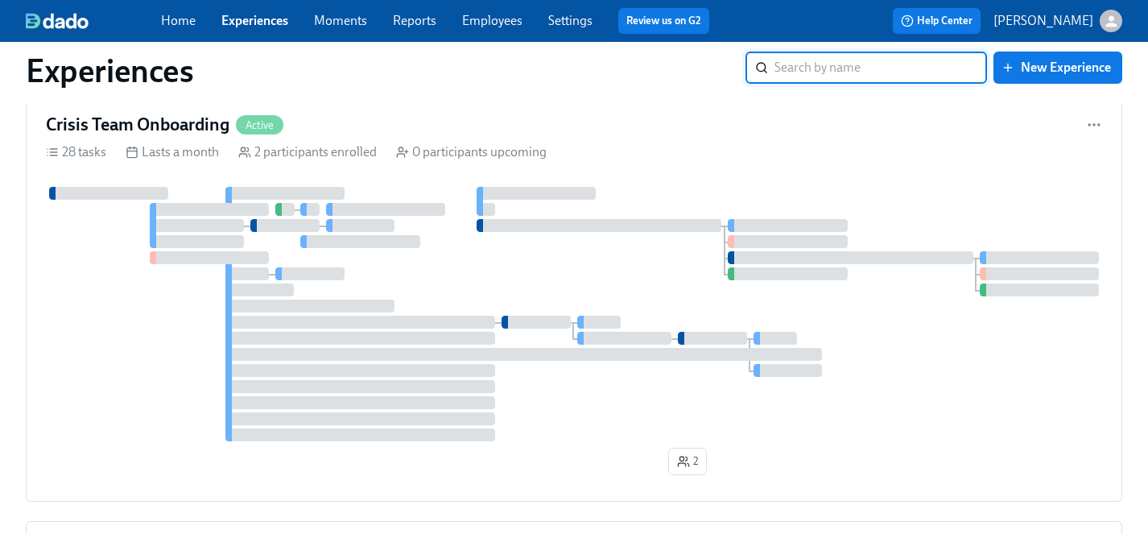
scroll to position [7473, 0]
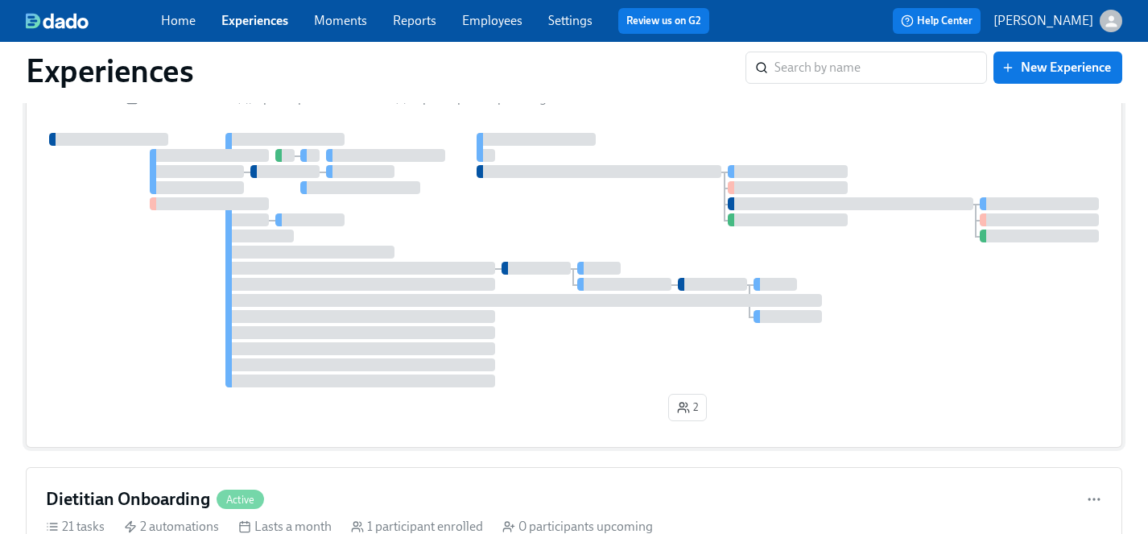
click at [606, 229] on div at bounding box center [574, 260] width 1056 height 254
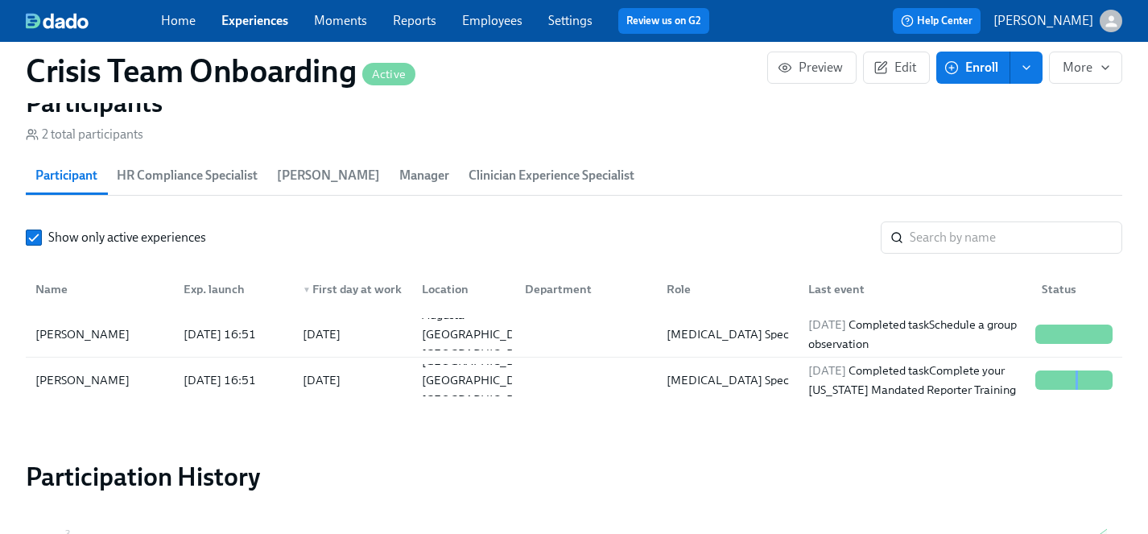
scroll to position [1661, 0]
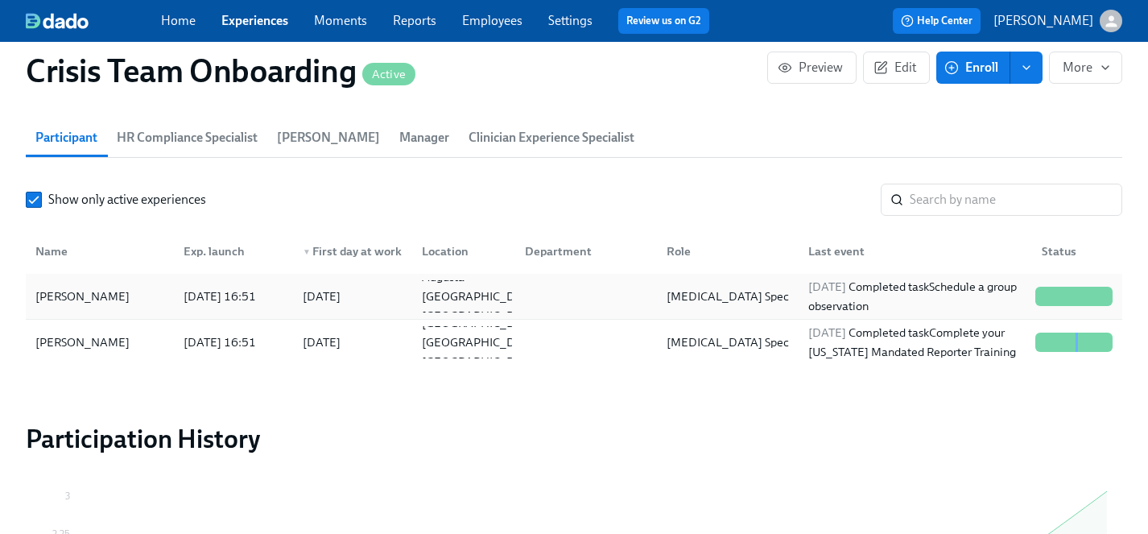
click at [82, 292] on div "[PERSON_NAME]" at bounding box center [82, 296] width 107 height 19
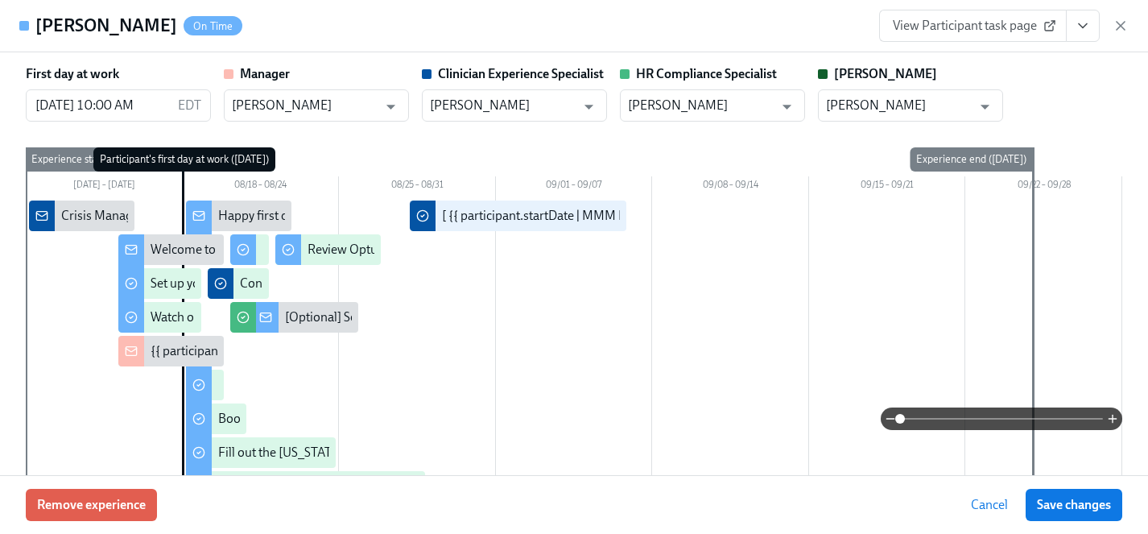
click at [1089, 25] on icon "View task page" at bounding box center [1083, 26] width 16 height 16
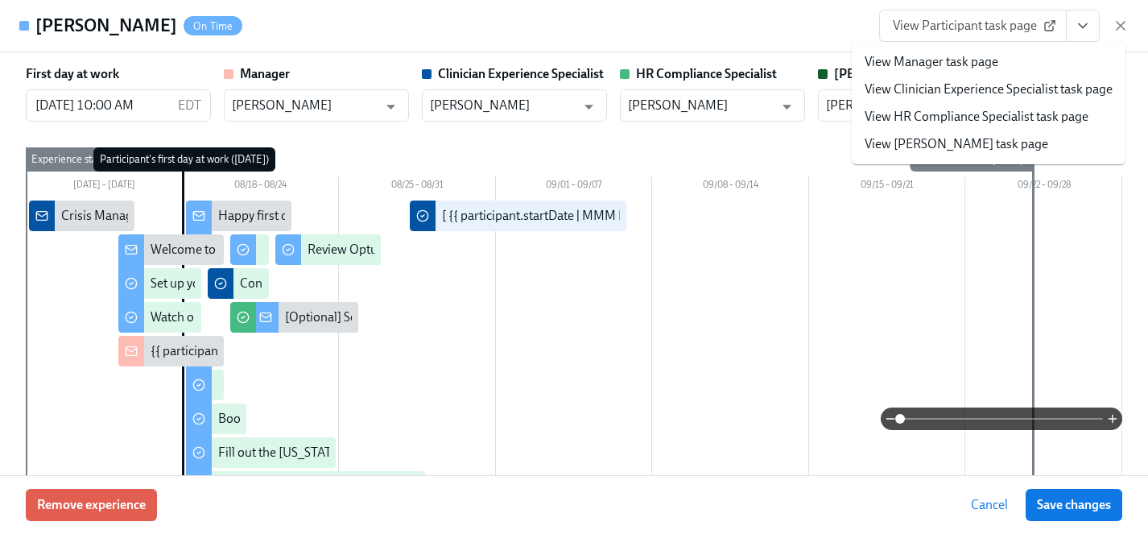
click at [966, 85] on link "View Clinician Experience Specialist task page" at bounding box center [989, 90] width 248 height 18
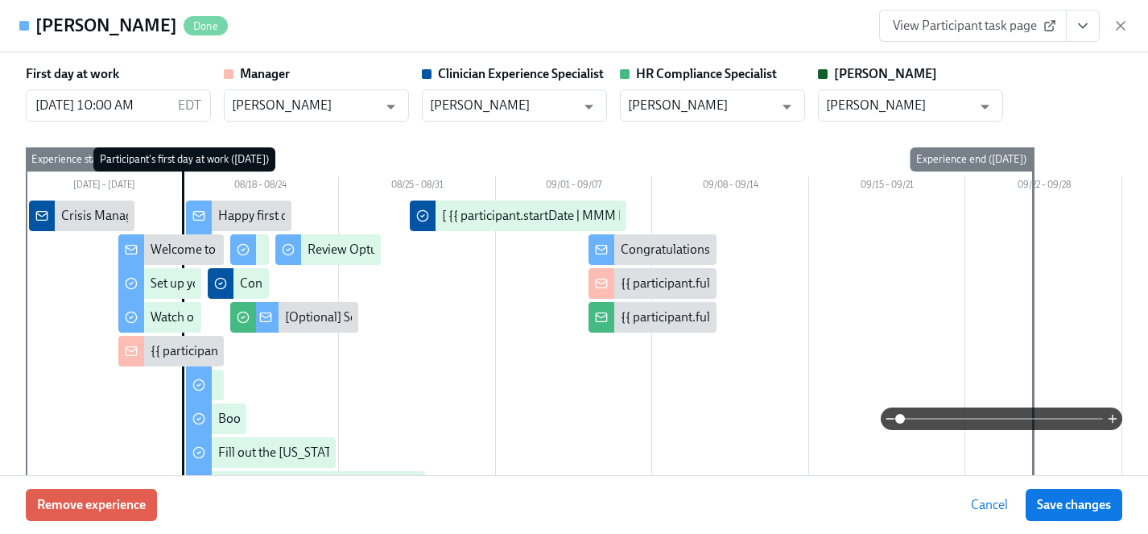
scroll to position [0, 1181]
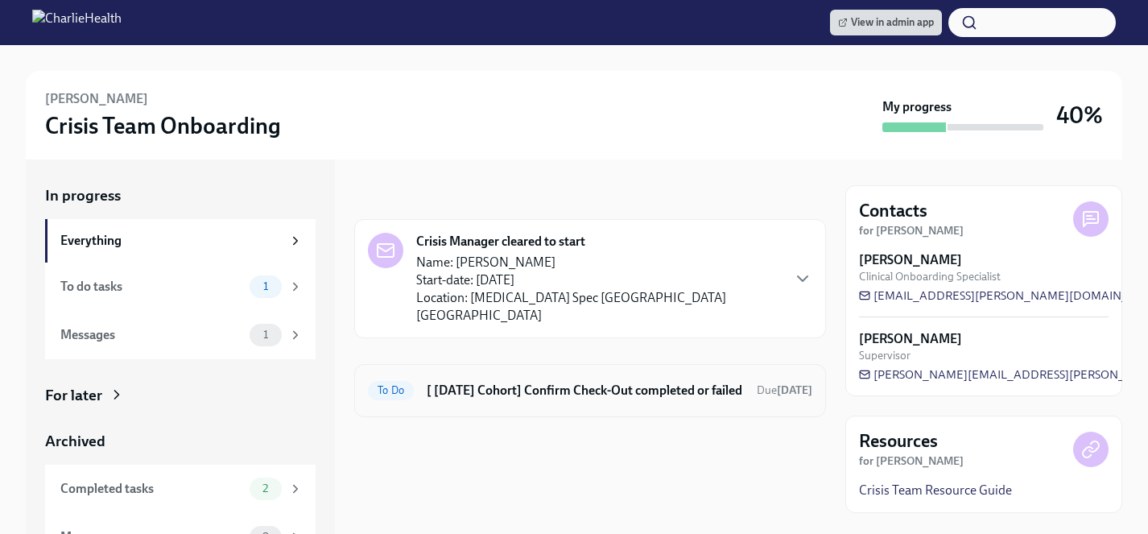
click at [531, 382] on h6 "[ [DATE] Cohort] Confirm Check-Out completed or failed" at bounding box center [585, 391] width 317 height 18
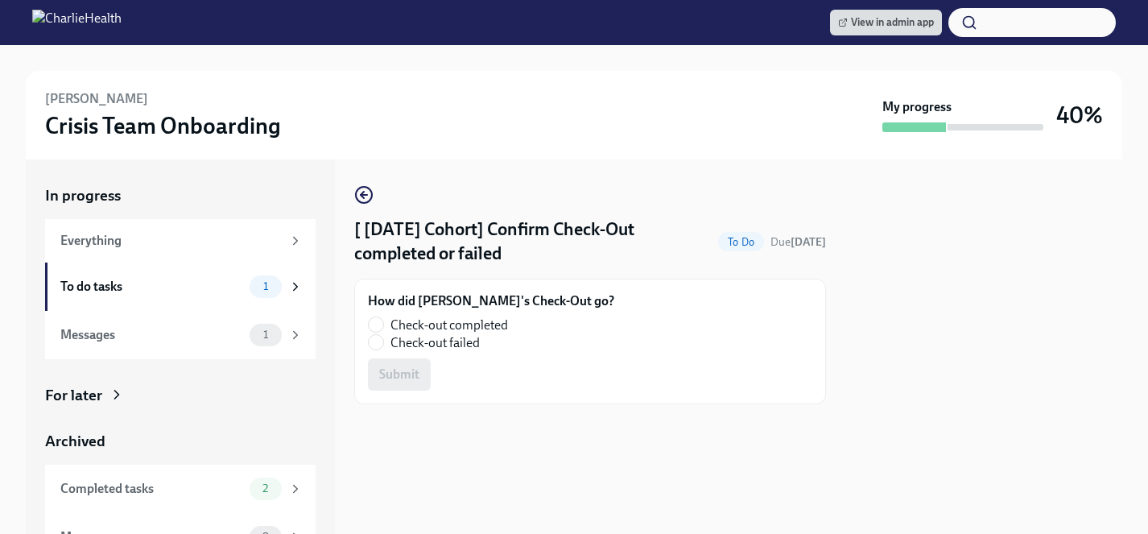
click at [488, 320] on span "Check-out completed" at bounding box center [450, 325] width 118 height 18
click at [383, 320] on input "Check-out completed" at bounding box center [376, 324] width 14 height 14
radio input "true"
click at [404, 376] on span "Submit" at bounding box center [399, 374] width 40 height 16
